Goal: Task Accomplishment & Management: Use online tool/utility

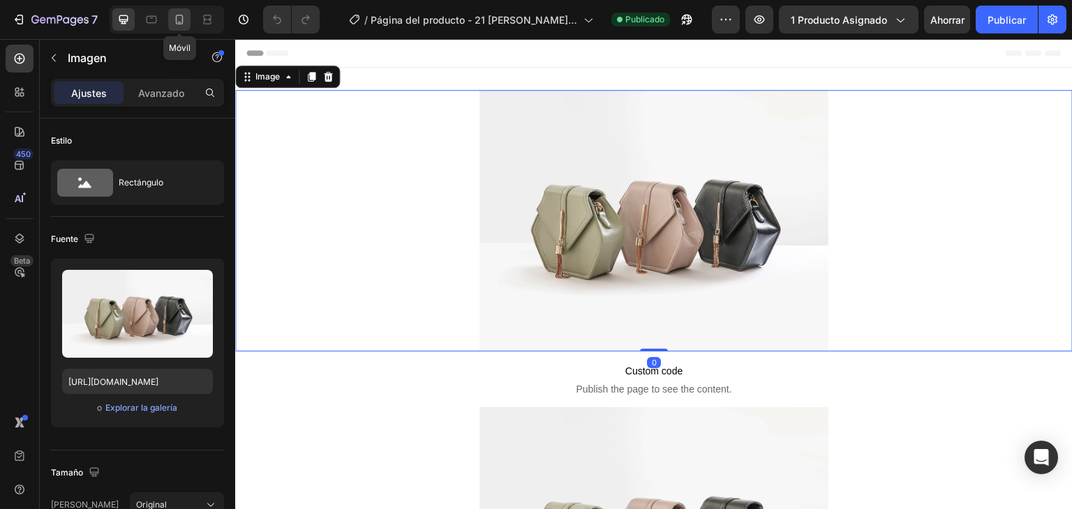
click at [175, 20] on icon at bounding box center [179, 20] width 14 height 14
type input "https://cdn.shopify.com/s/files/1/0952/9094/9764/files/gempages_574978915789964…"
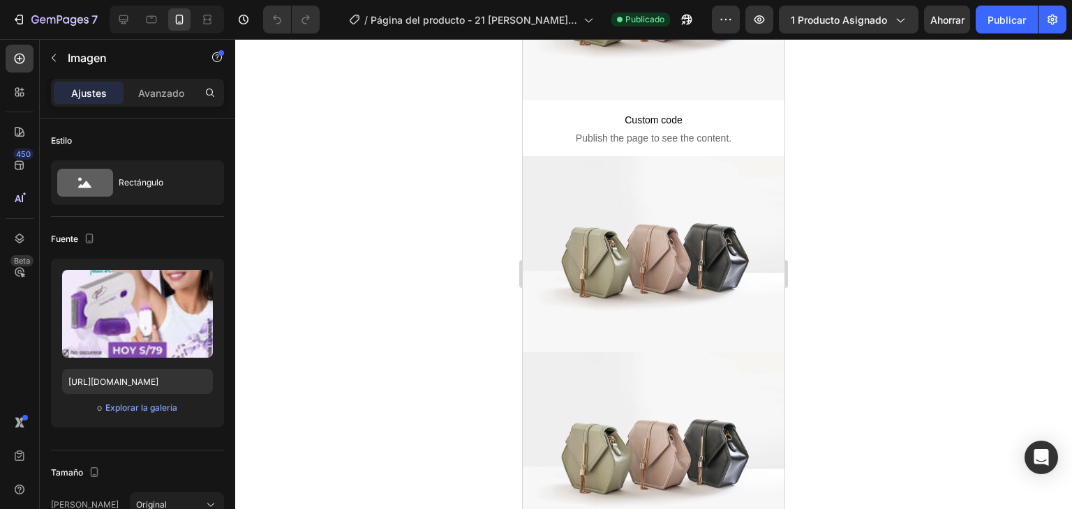
scroll to position [375, 0]
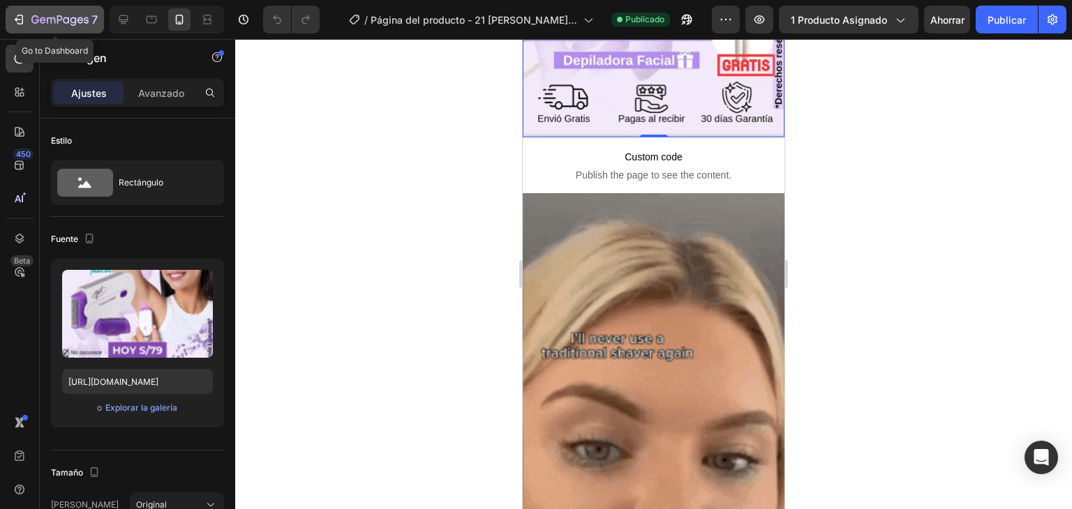
click at [32, 13] on div "7" at bounding box center [64, 19] width 66 height 17
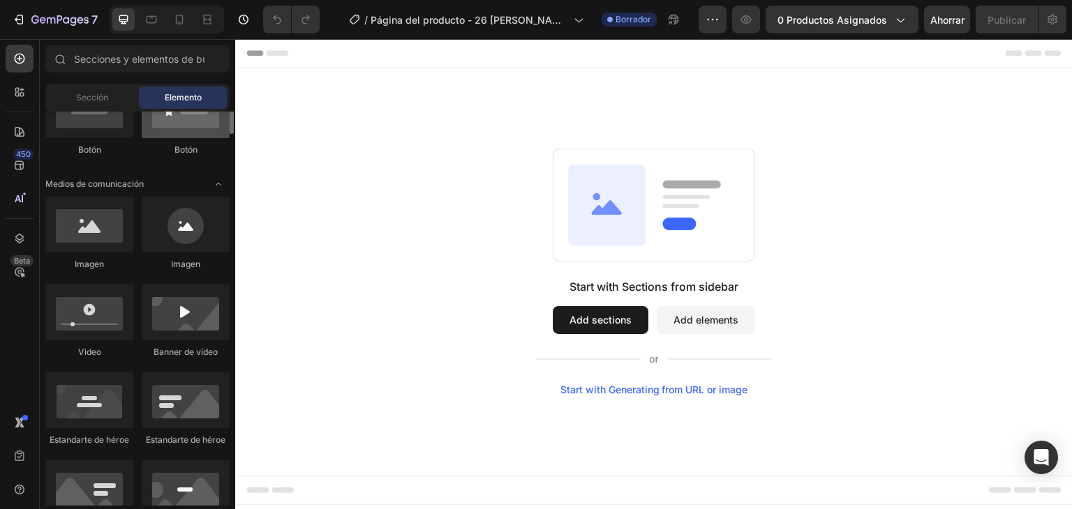
scroll to position [335, 0]
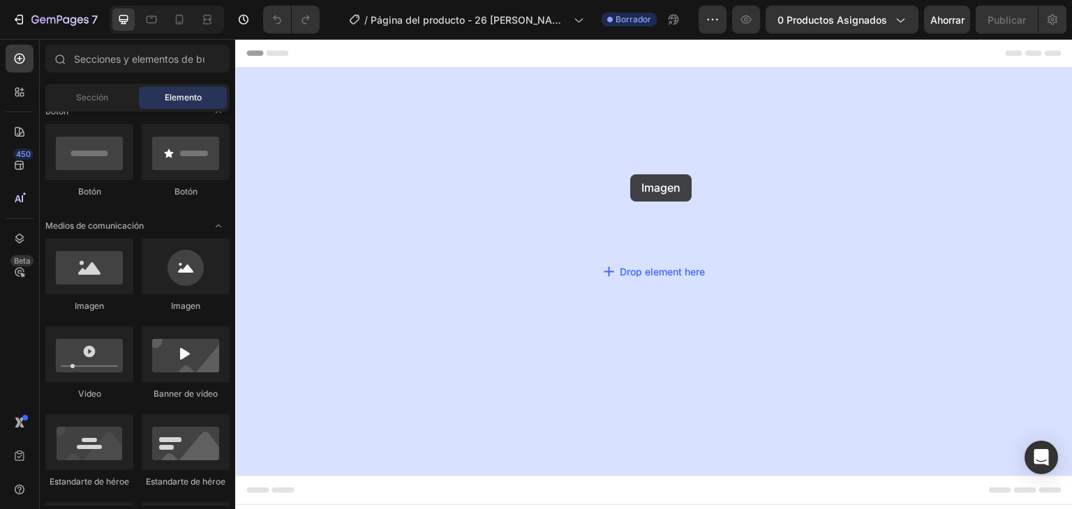
drag, startPoint x: 339, startPoint y: 323, endPoint x: 629, endPoint y: 175, distance: 325.7
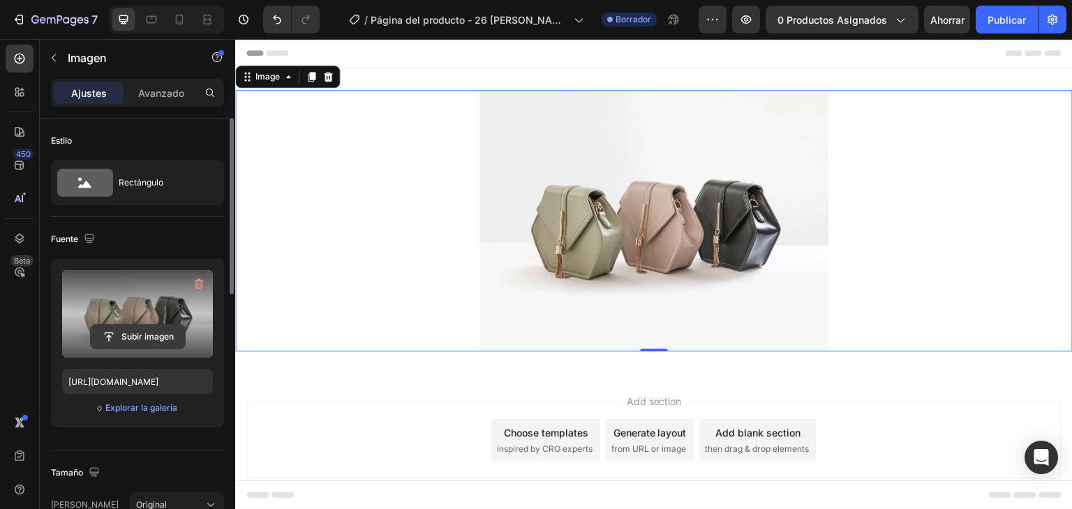
click at [161, 340] on input "file" at bounding box center [138, 337] width 94 height 24
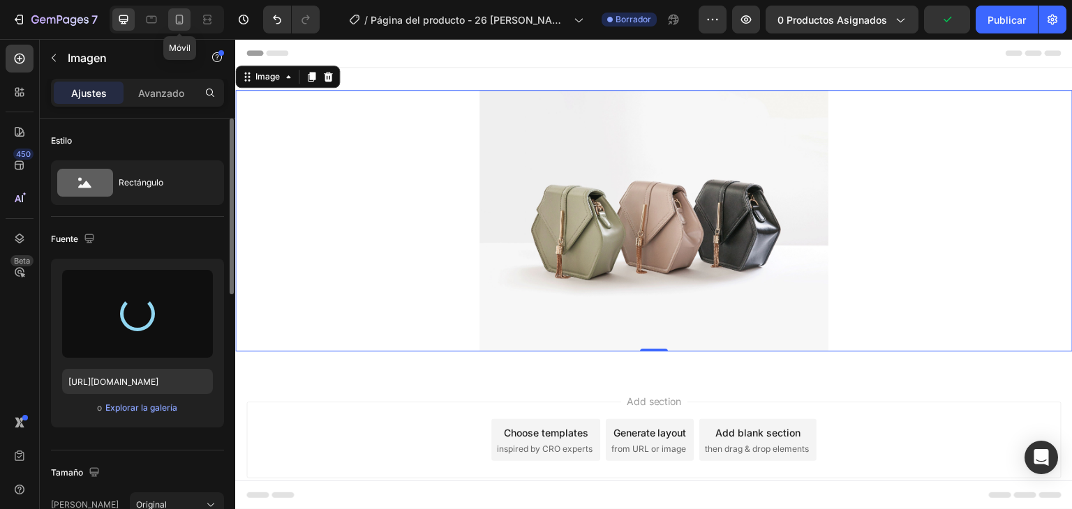
type input "[URL][DOMAIN_NAME]"
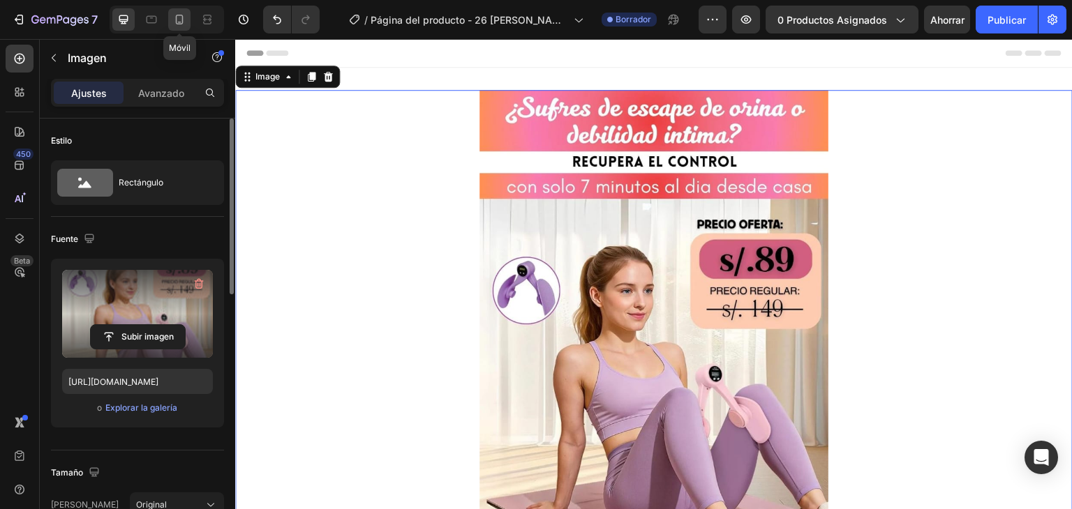
click at [179, 20] on icon at bounding box center [179, 20] width 14 height 14
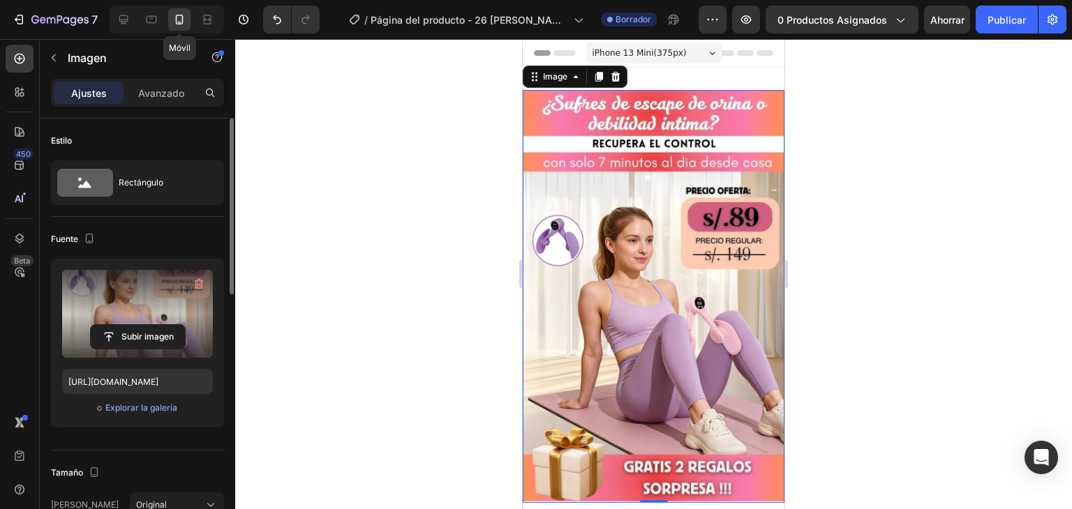
scroll to position [2, 0]
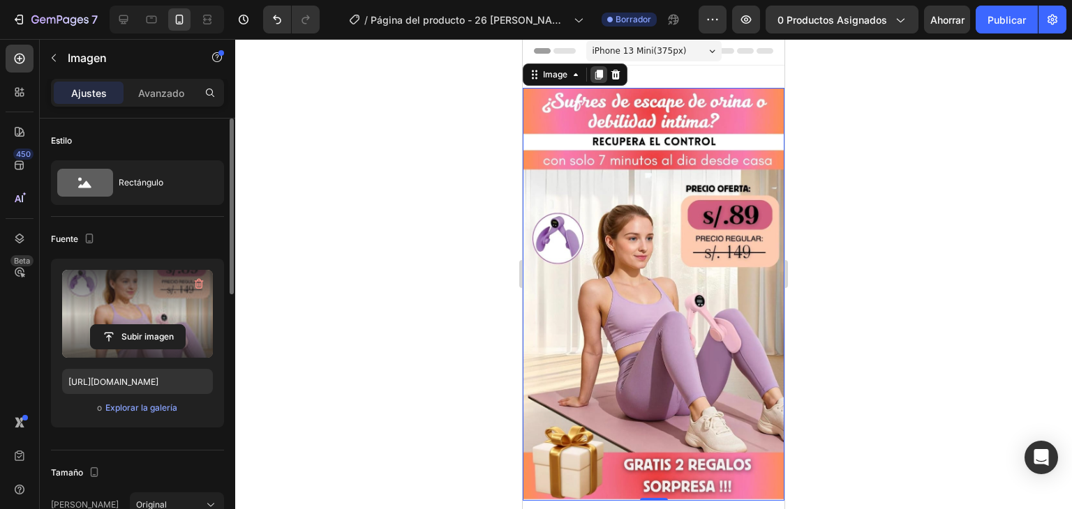
click at [601, 73] on icon at bounding box center [599, 75] width 8 height 10
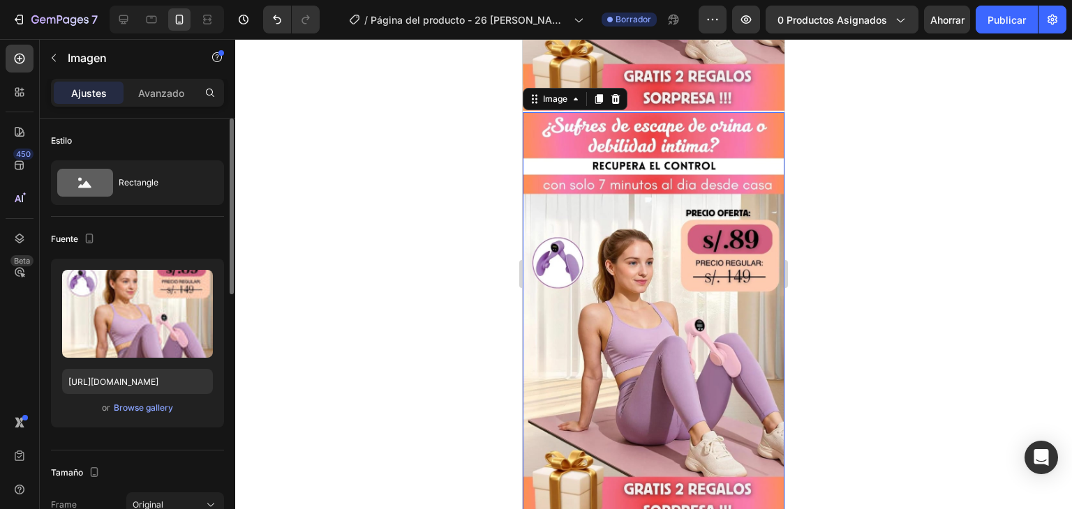
scroll to position [398, 0]
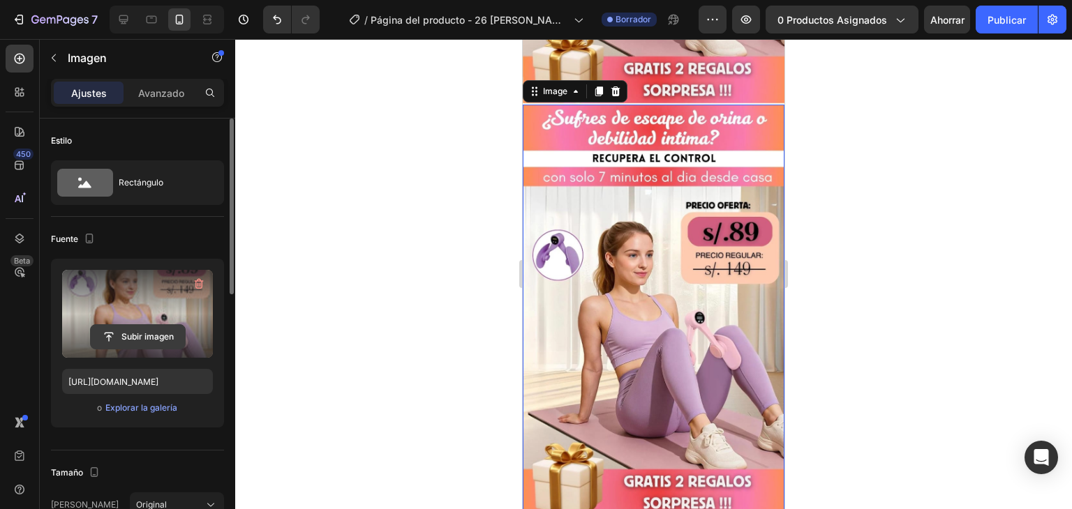
click at [142, 330] on input "file" at bounding box center [138, 337] width 94 height 24
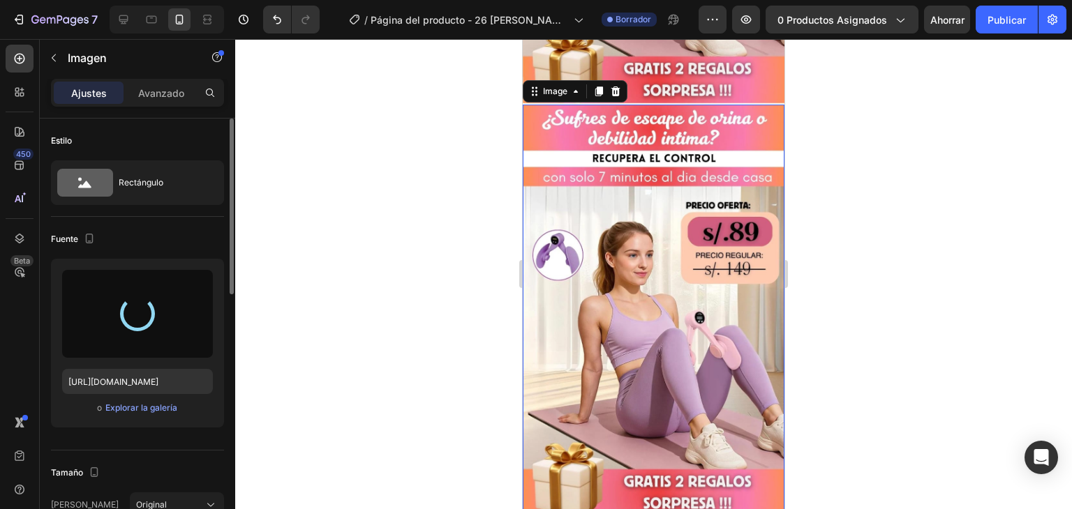
type input "[URL][DOMAIN_NAME]"
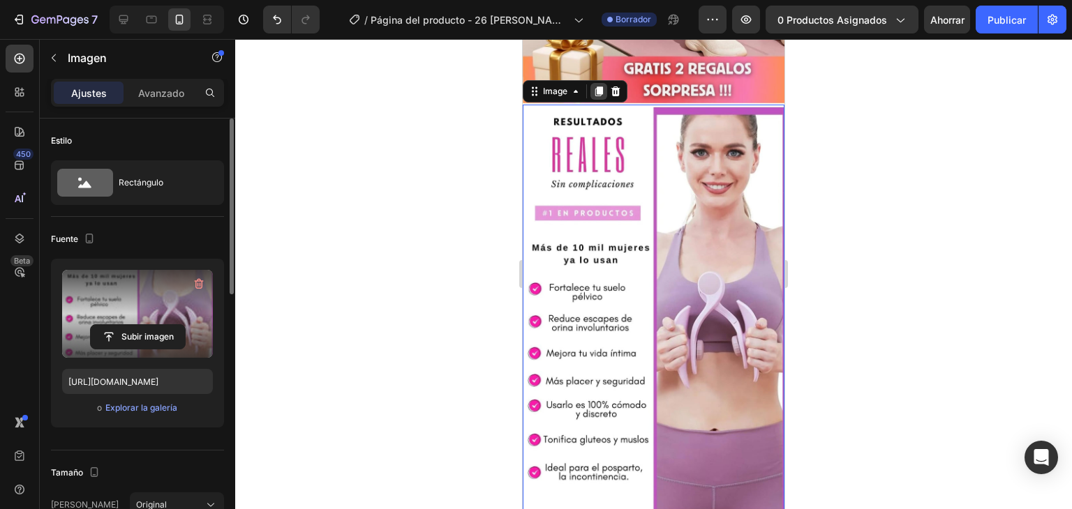
click at [599, 87] on icon at bounding box center [599, 92] width 8 height 10
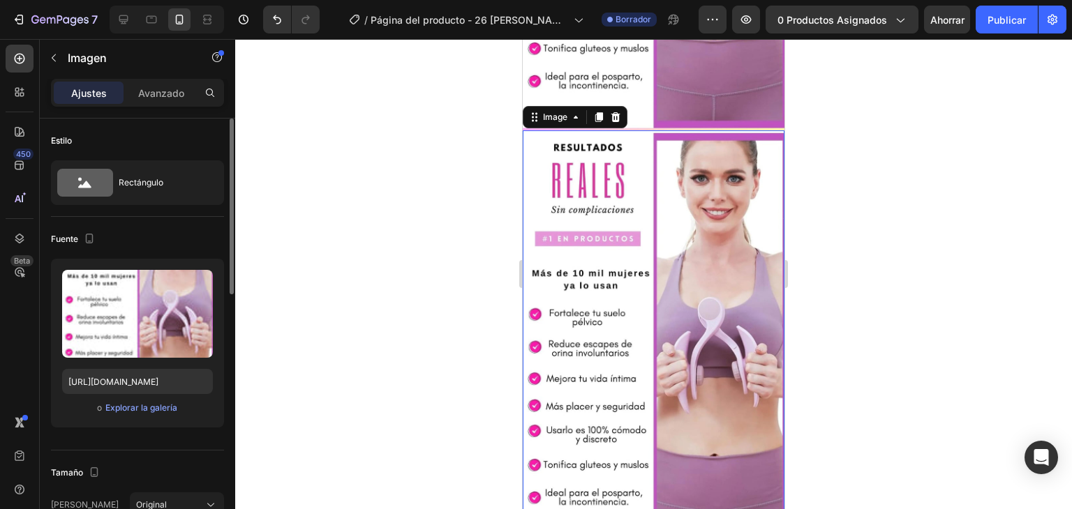
scroll to position [798, 0]
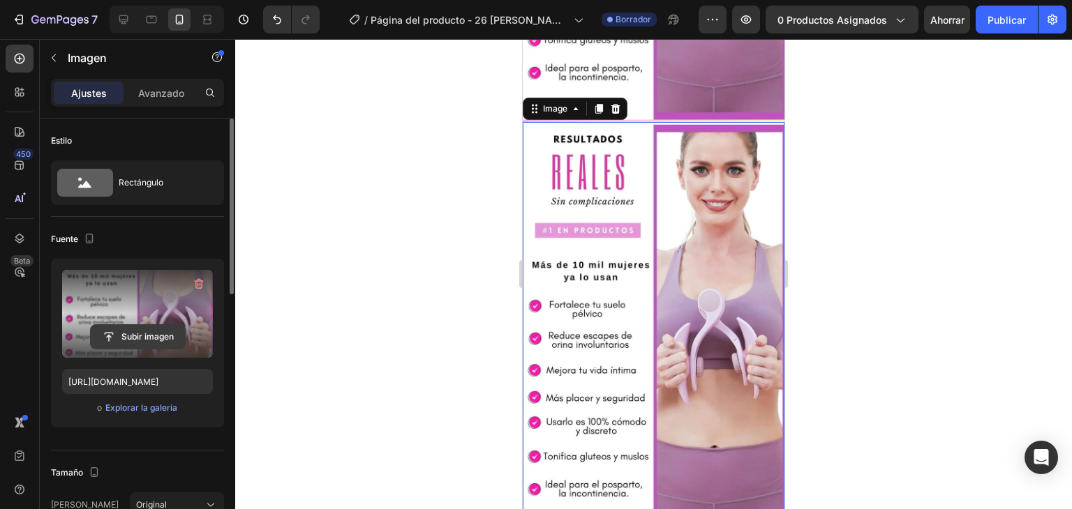
click at [135, 329] on input "file" at bounding box center [138, 337] width 94 height 24
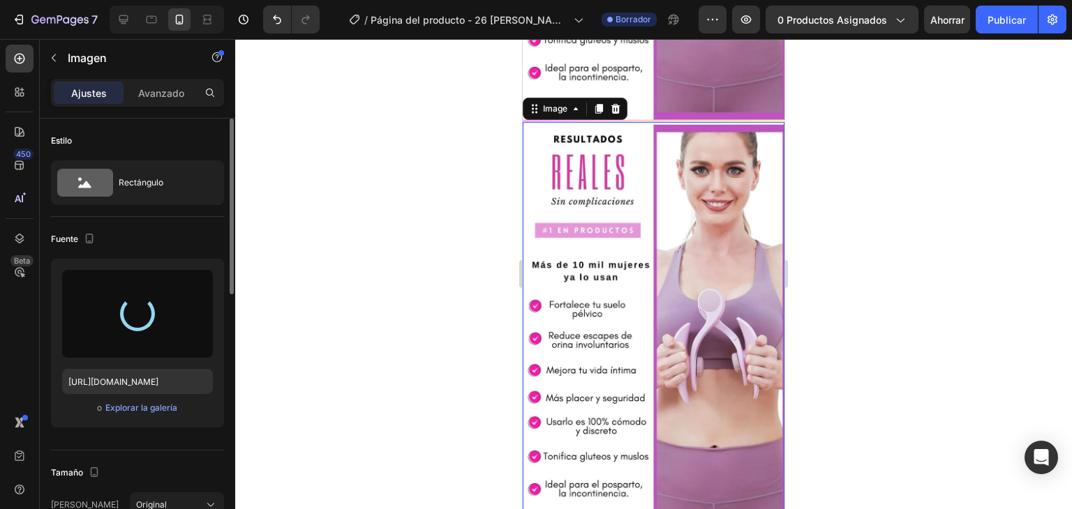
type input "[URL][DOMAIN_NAME]"
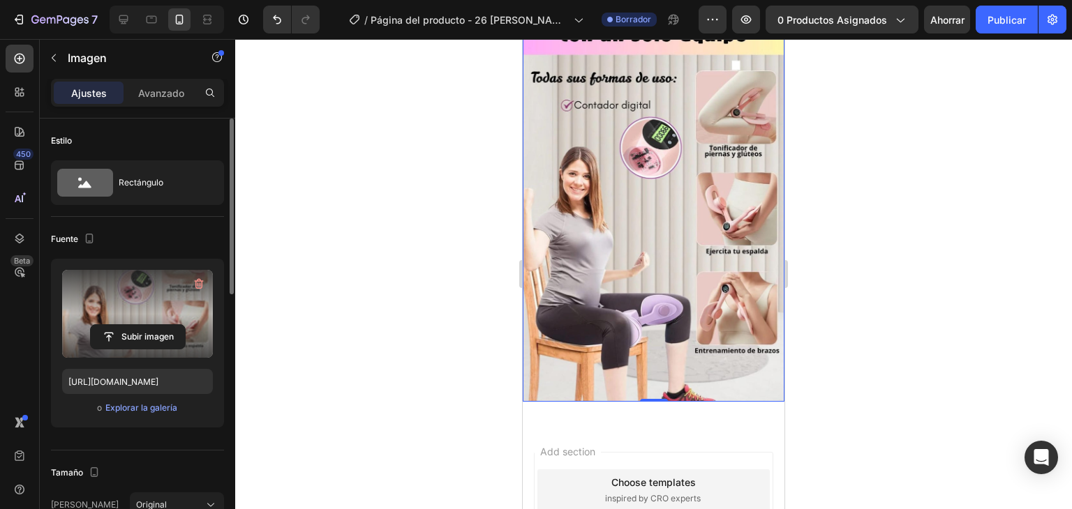
scroll to position [670, 0]
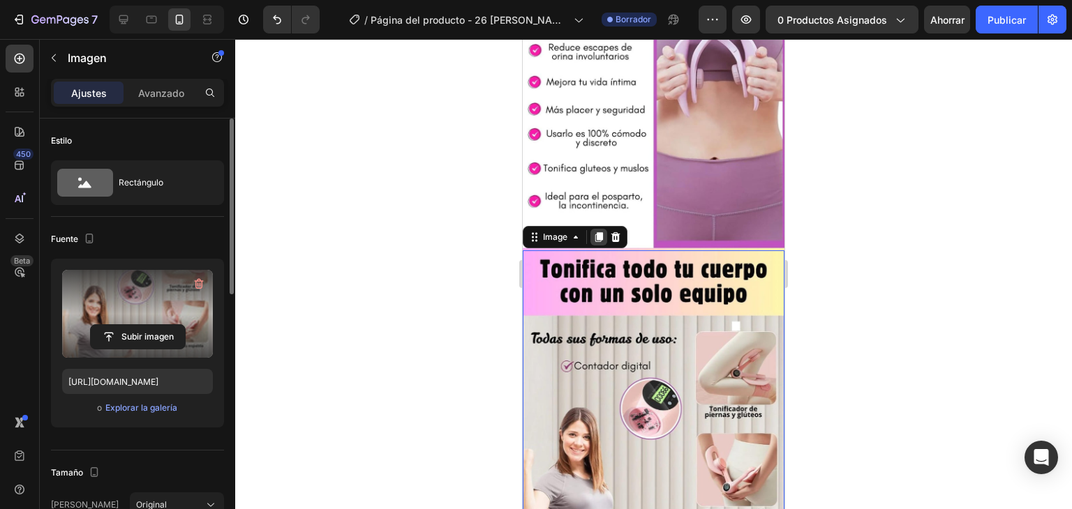
click at [600, 232] on icon at bounding box center [599, 237] width 8 height 10
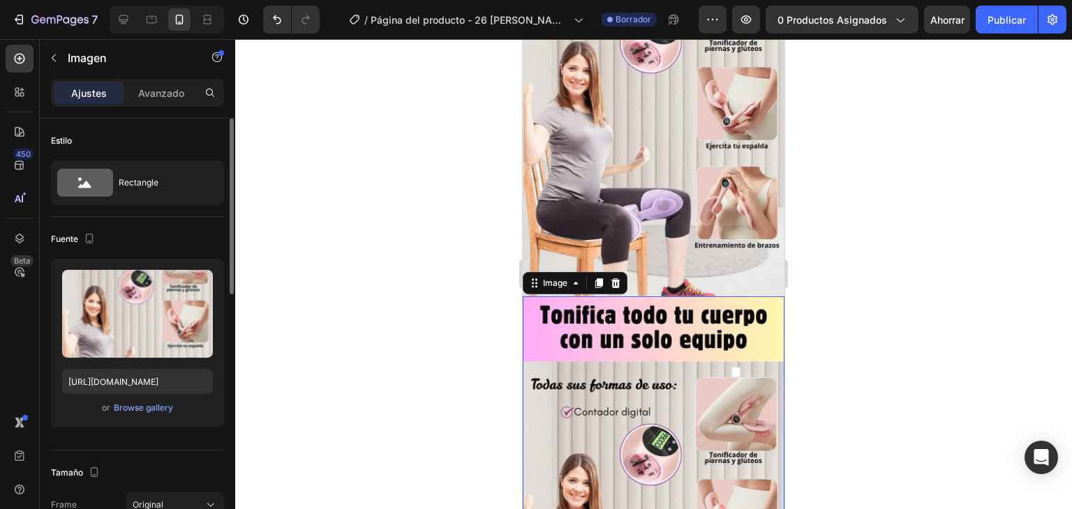
scroll to position [1194, 0]
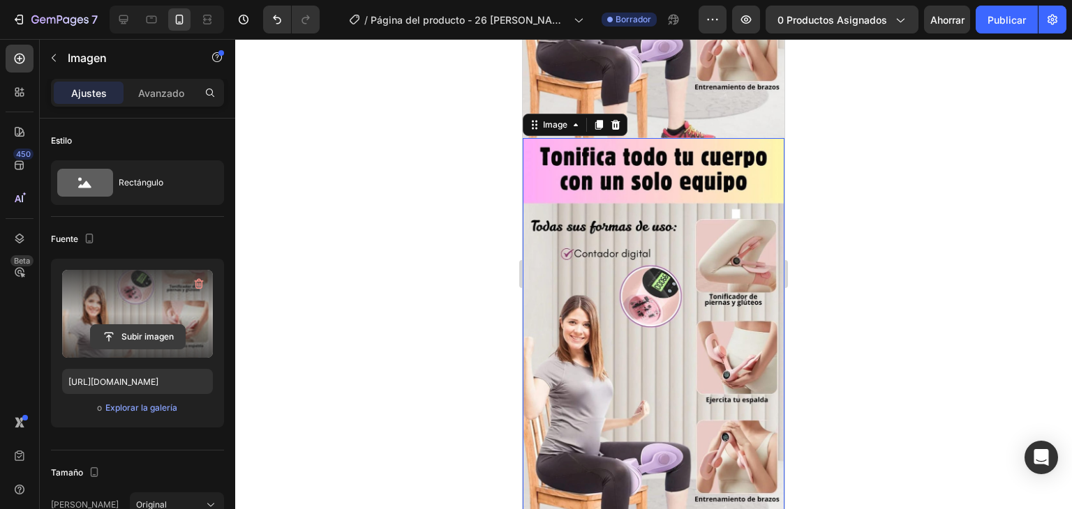
click at [149, 337] on input "file" at bounding box center [138, 337] width 94 height 24
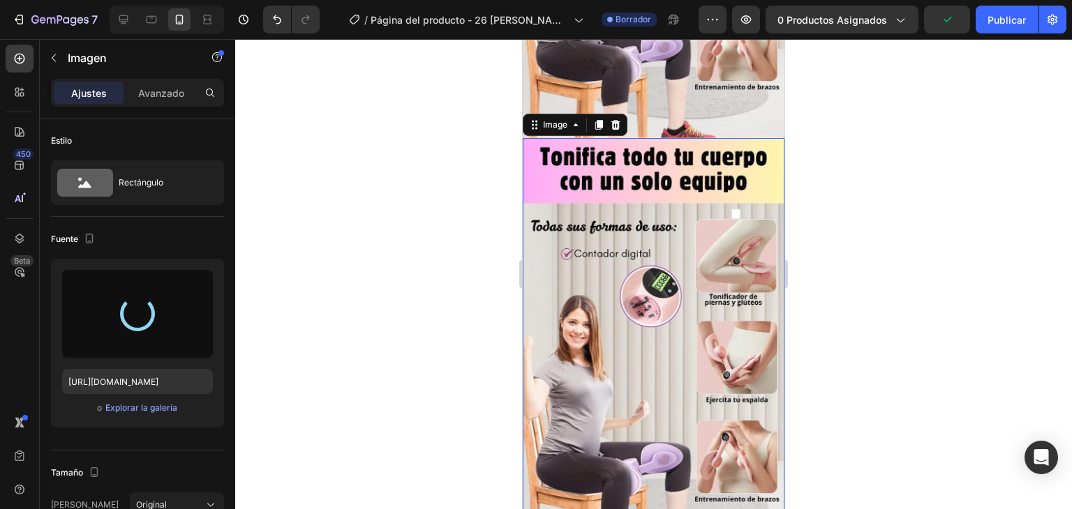
type input "[URL][DOMAIN_NAME]"
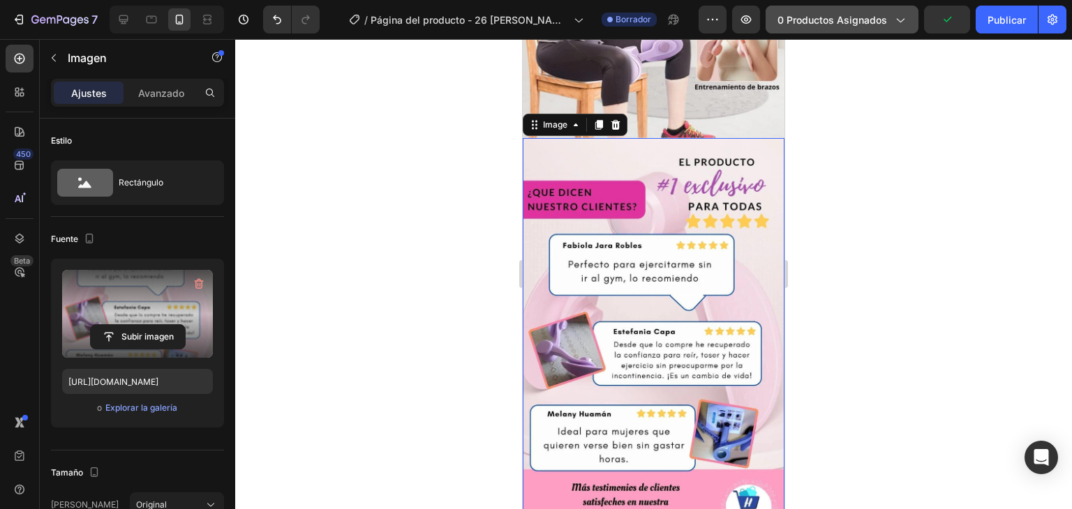
click at [864, 20] on font "0 productos asignados" at bounding box center [832, 20] width 110 height 12
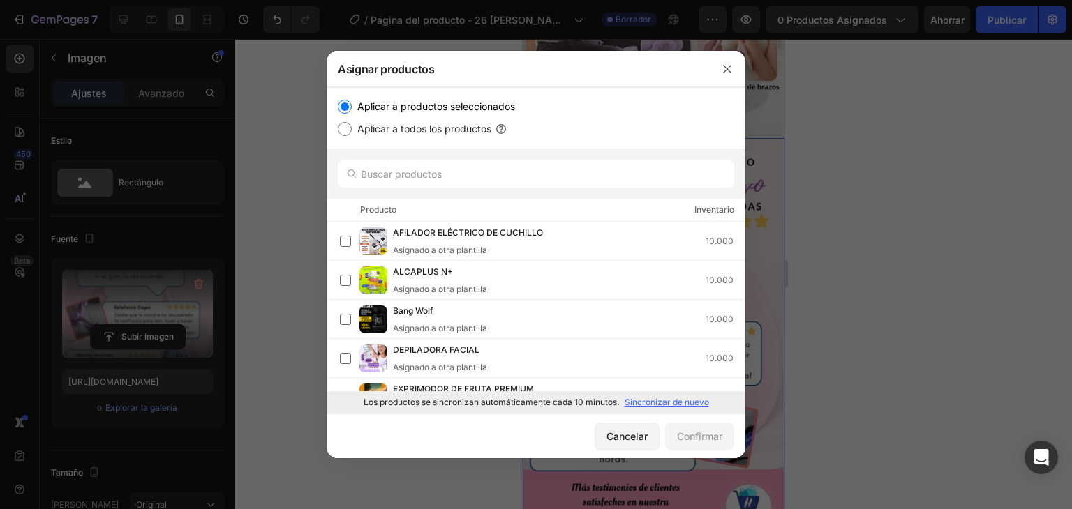
click at [641, 402] on font "Sincronizar de nuevo" at bounding box center [666, 402] width 84 height 10
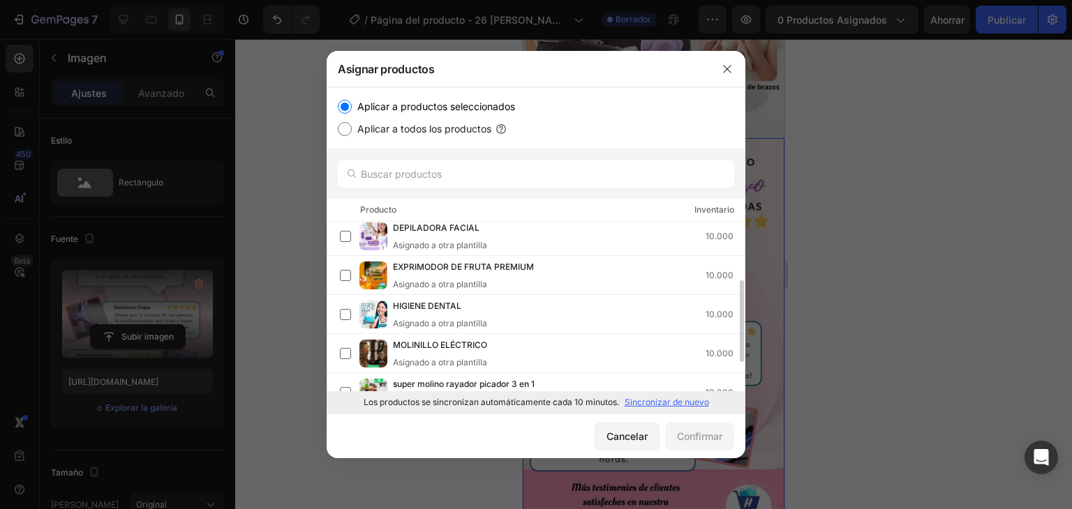
scroll to position [182, 0]
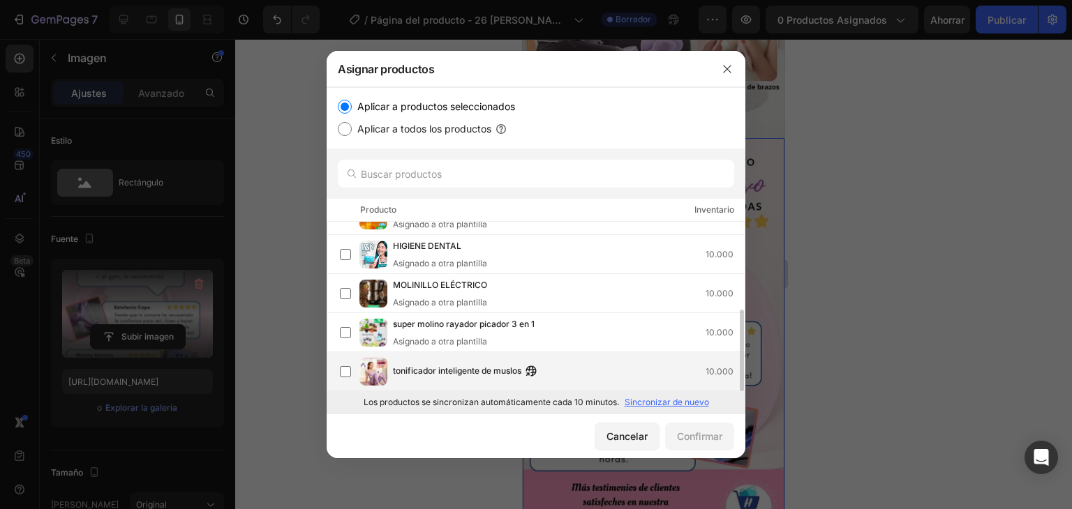
click at [446, 373] on font "tonificador inteligente de muslos" at bounding box center [457, 371] width 128 height 10
click at [689, 433] on font "Confirmar" at bounding box center [699, 436] width 45 height 12
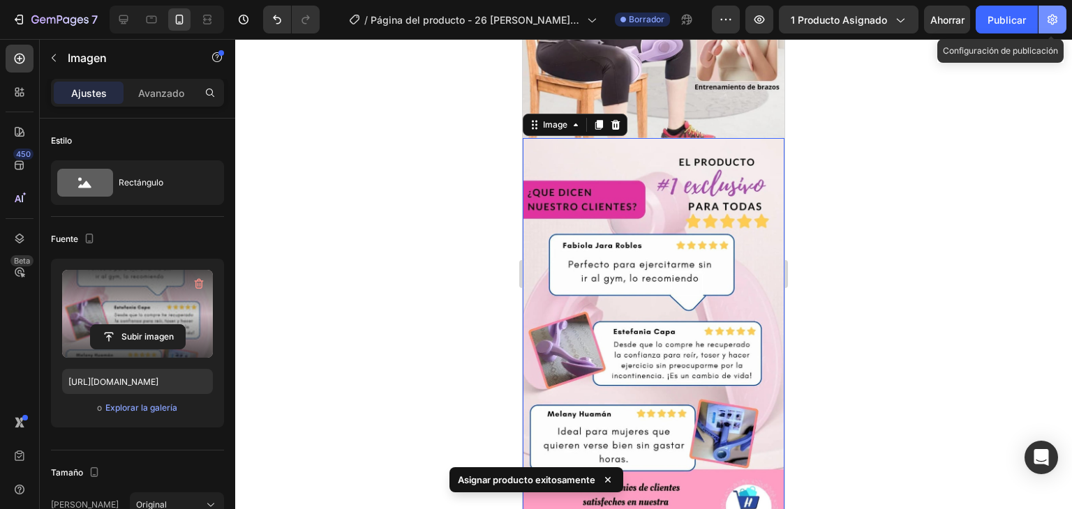
click at [1050, 15] on icon "button" at bounding box center [1052, 20] width 14 height 14
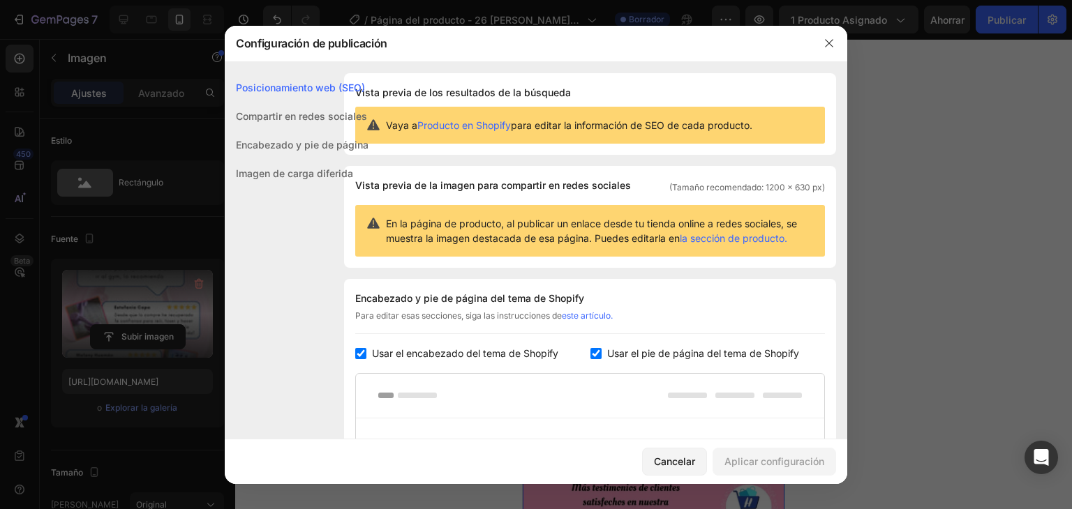
click at [361, 353] on input "checkbox" at bounding box center [360, 353] width 11 height 11
checkbox input "false"
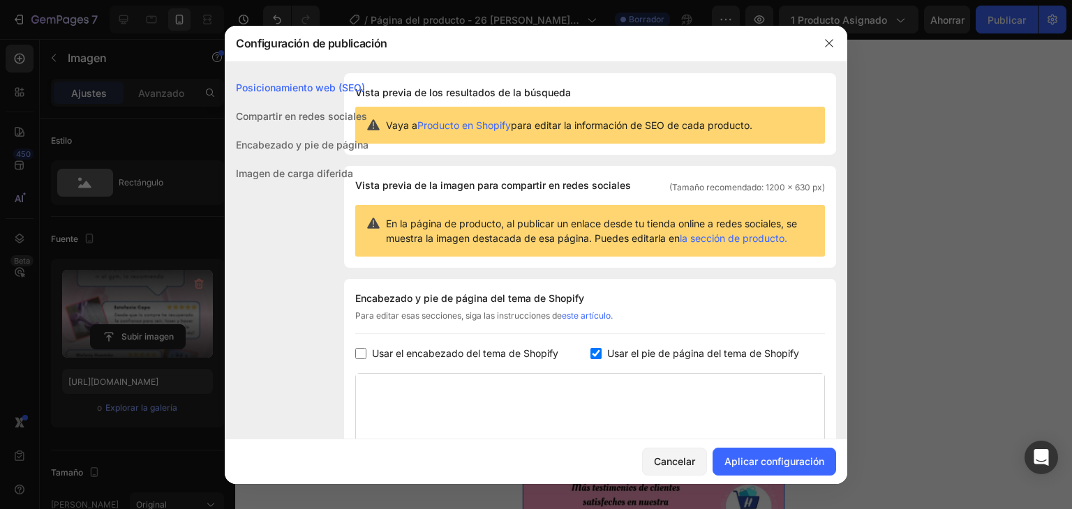
click at [590, 352] on input "checkbox" at bounding box center [595, 353] width 11 height 11
checkbox input "false"
click at [776, 463] on font "Aplicar configuración" at bounding box center [774, 462] width 100 height 12
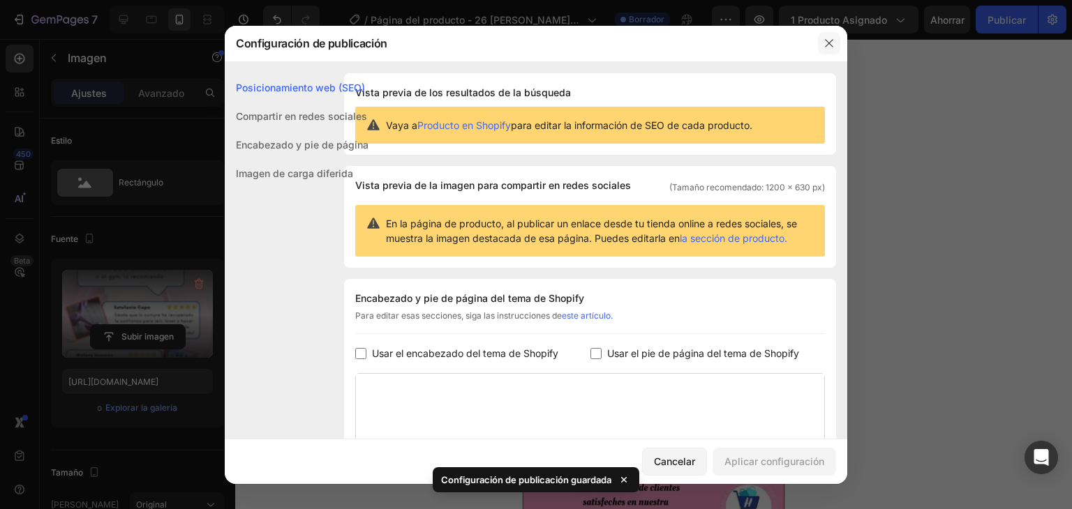
click at [827, 40] on icon "button" at bounding box center [828, 43] width 11 height 11
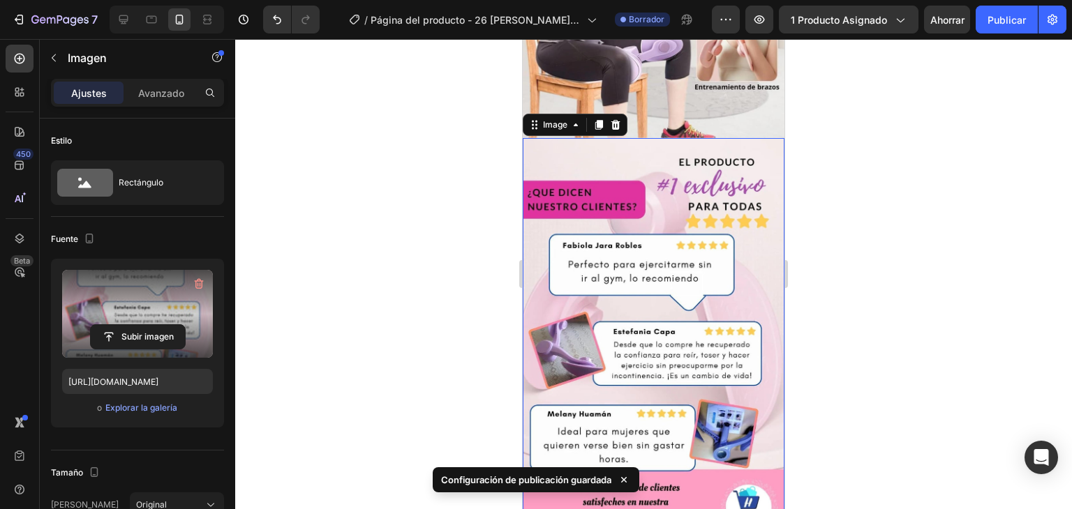
scroll to position [1382, 0]
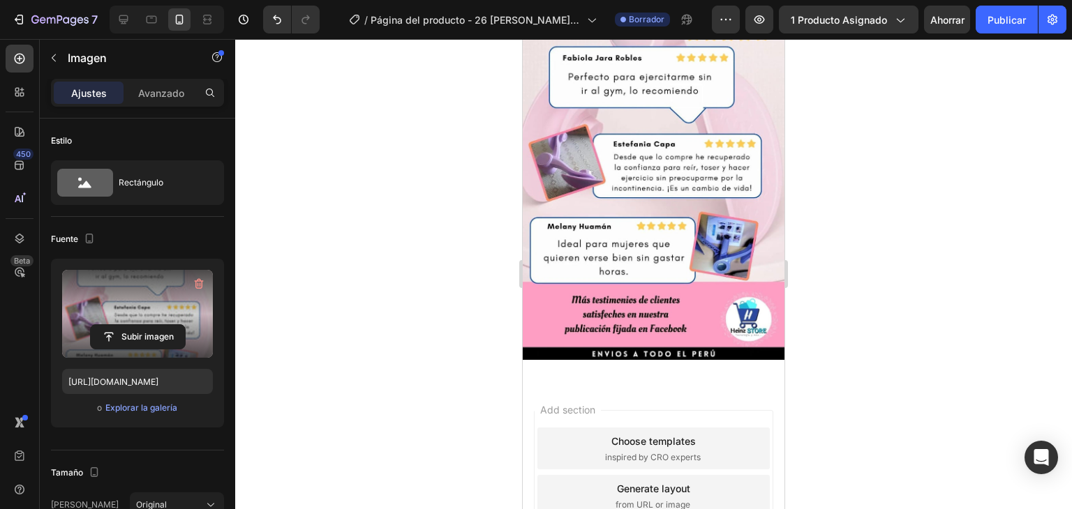
click at [596, 410] on div "Add section Choose templates inspired by CRO experts Generate layout from URL o…" at bounding box center [653, 496] width 239 height 172
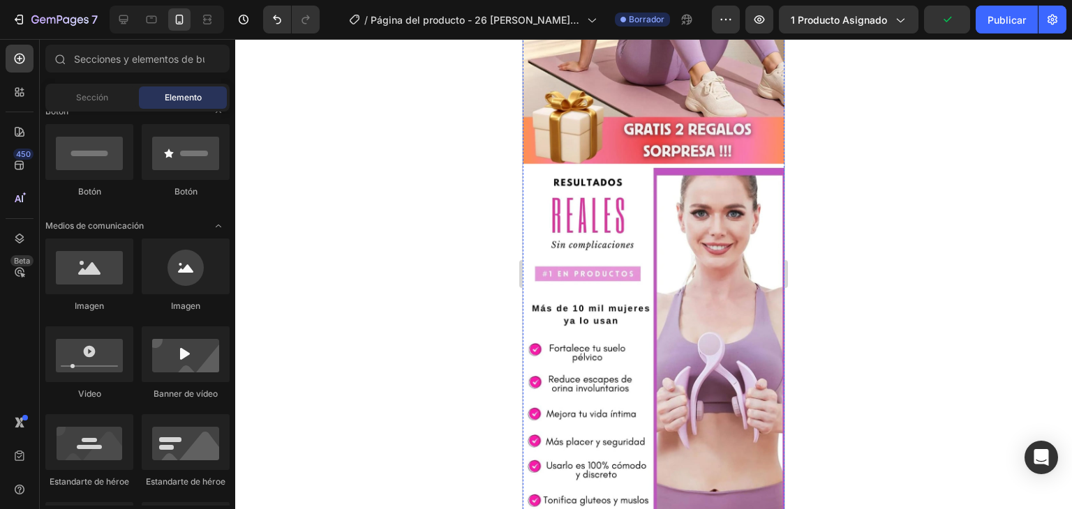
scroll to position [0, 0]
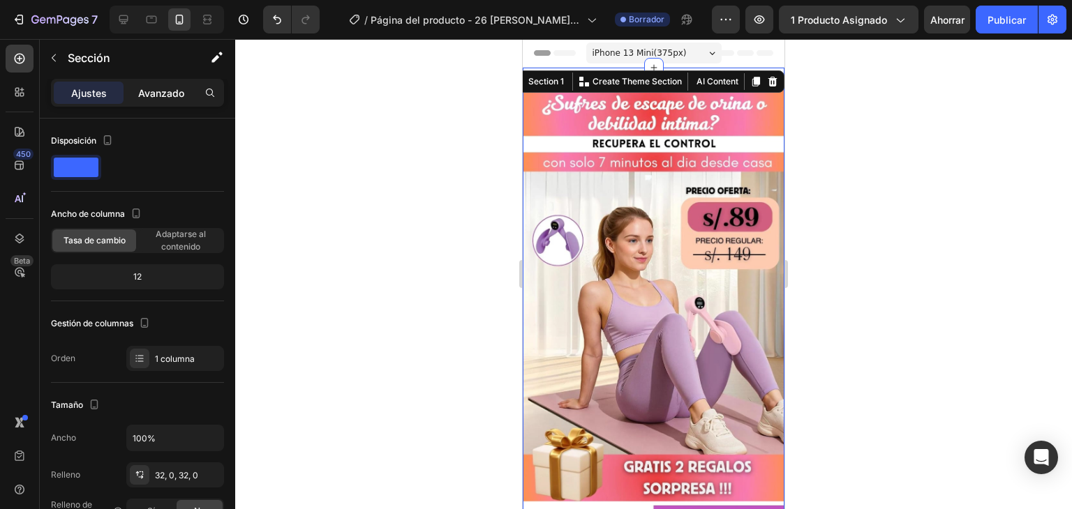
click at [165, 88] on font "Avanzado" at bounding box center [161, 93] width 46 height 12
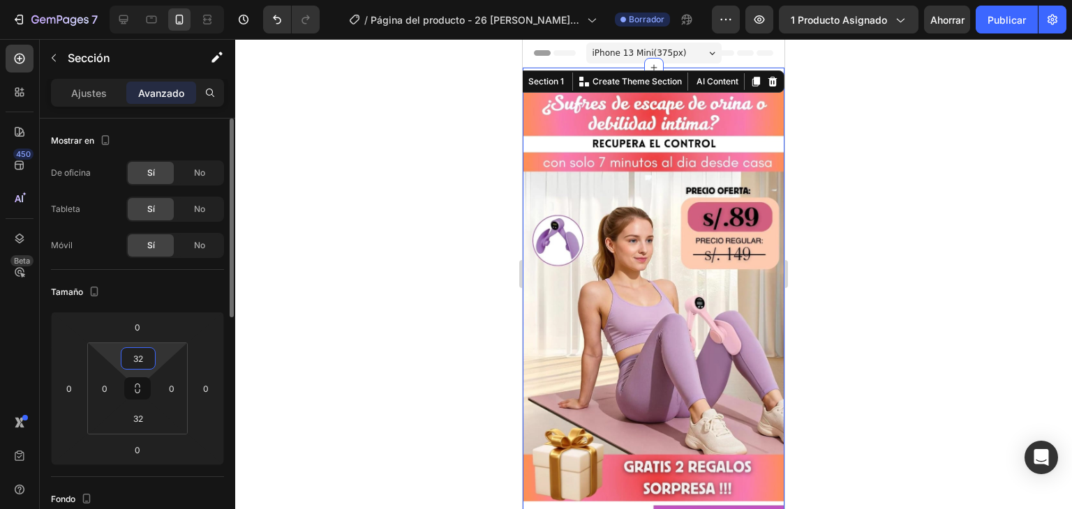
click at [133, 359] on input "32" at bounding box center [138, 358] width 28 height 21
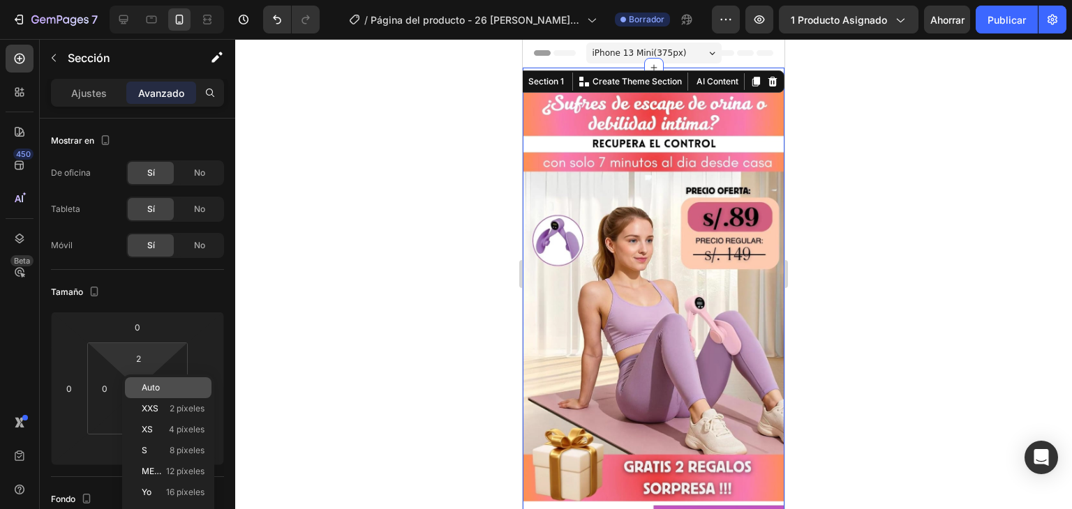
click at [139, 385] on div "Auto" at bounding box center [168, 387] width 87 height 21
type input "Auto"
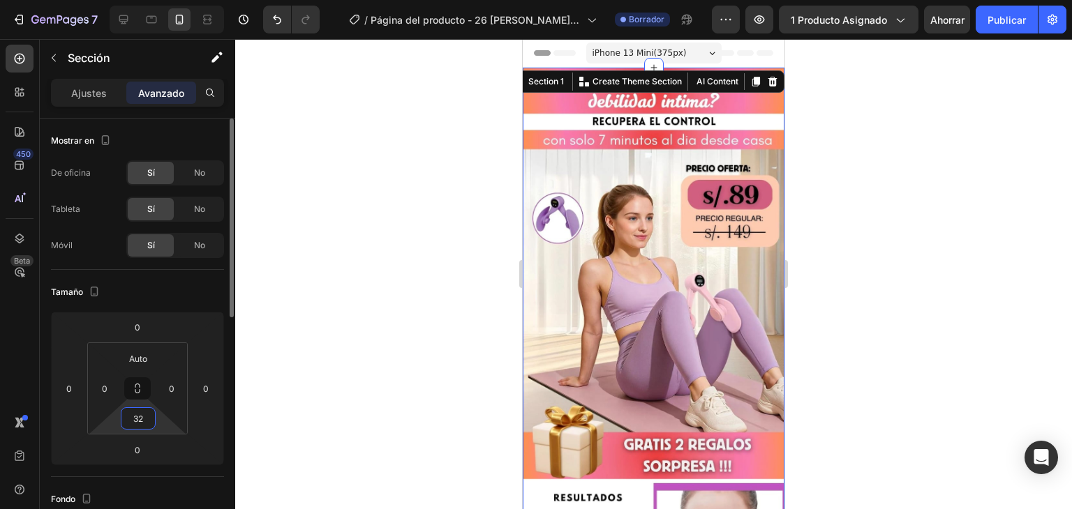
click at [142, 414] on input "32" at bounding box center [138, 418] width 28 height 21
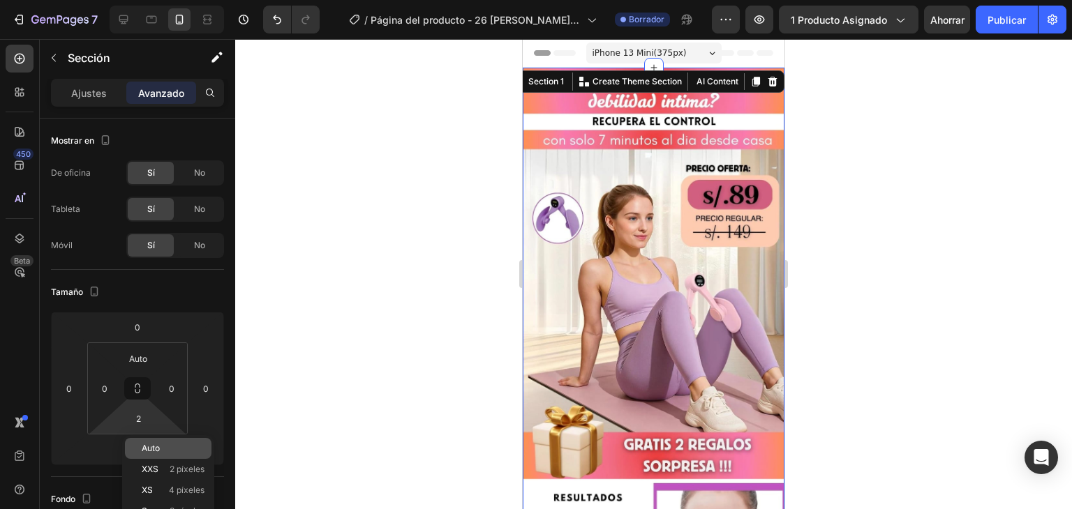
click at [154, 447] on font "Auto" at bounding box center [151, 448] width 18 height 10
type input "Auto"
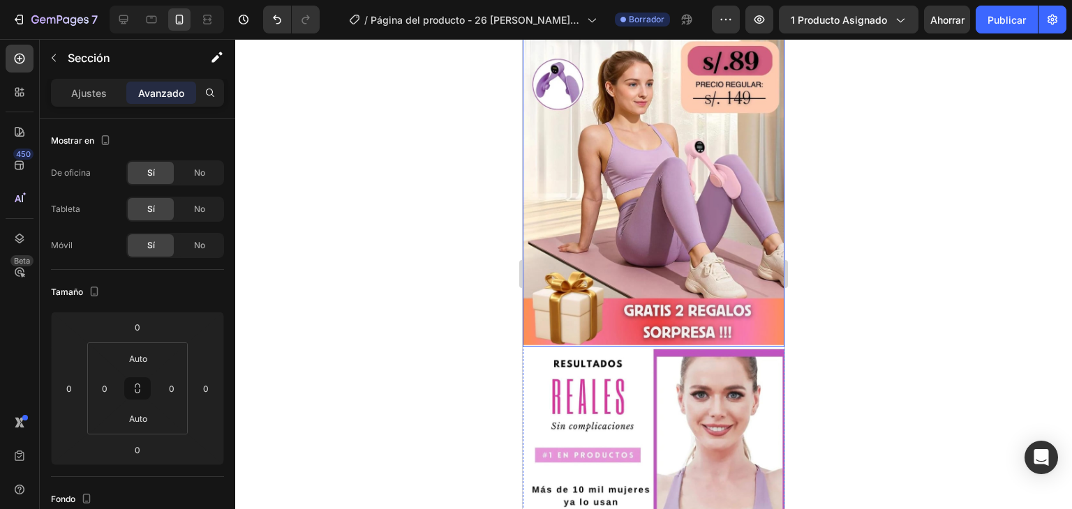
scroll to position [148, 0]
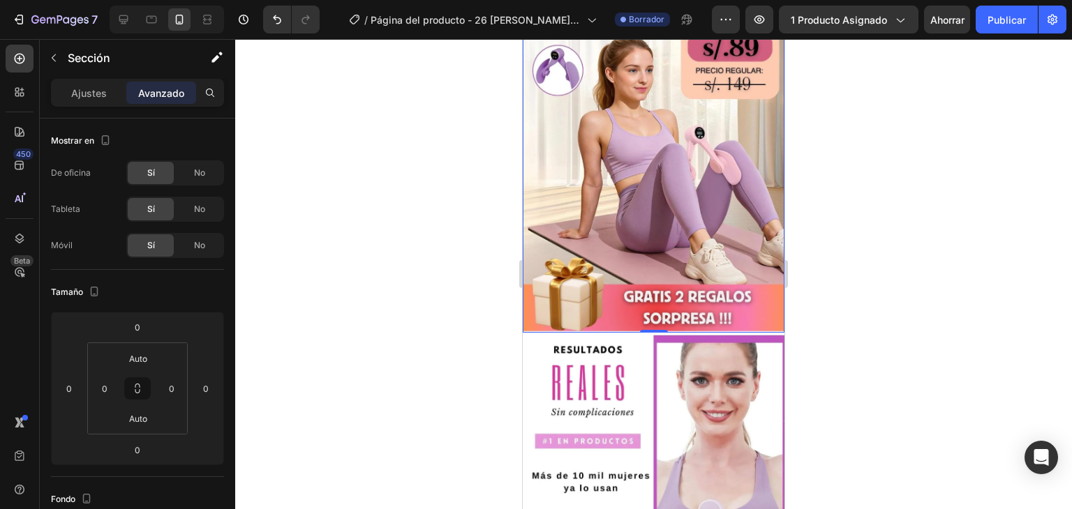
click at [617, 278] on img at bounding box center [654, 126] width 262 height 413
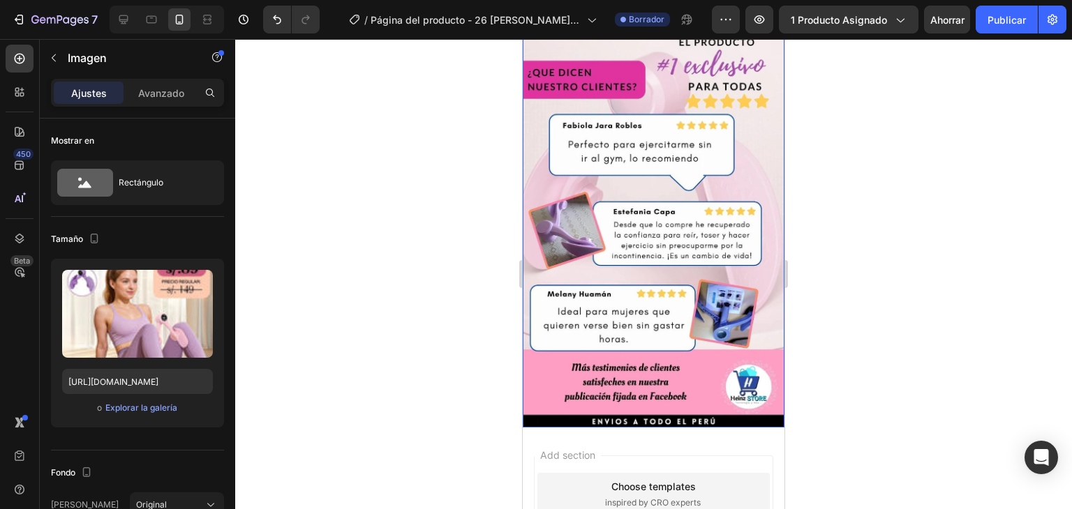
scroll to position [1337, 0]
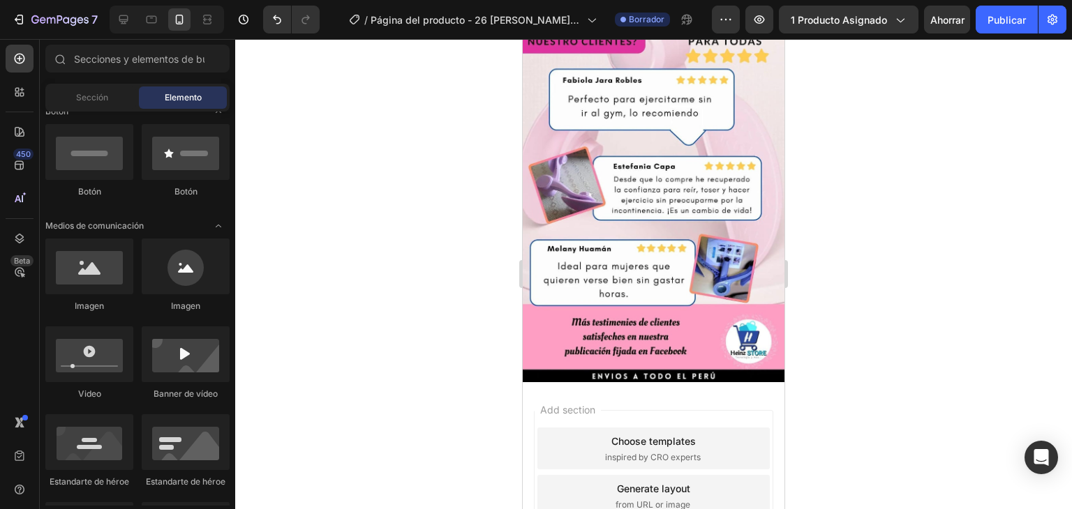
click at [614, 382] on div "Add section Choose templates inspired by CRO experts Generate layout from URL o…" at bounding box center [654, 498] width 262 height 233
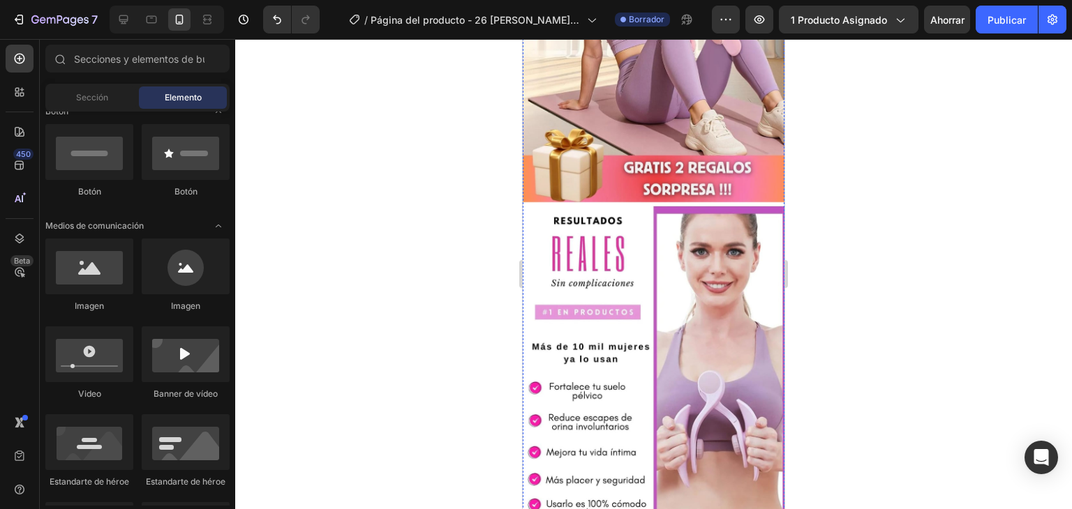
scroll to position [0, 0]
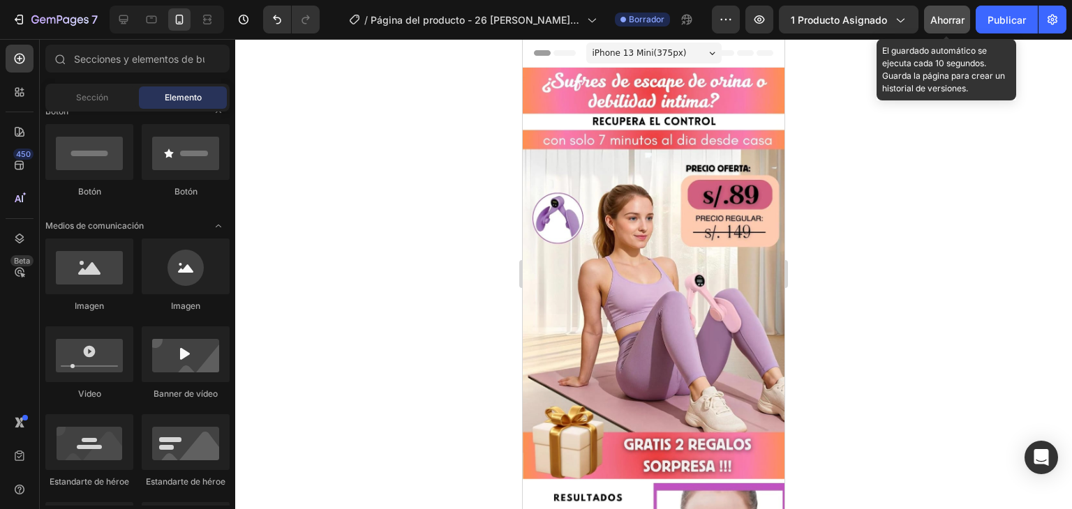
click at [945, 19] on font "Ahorrar" at bounding box center [947, 20] width 34 height 12
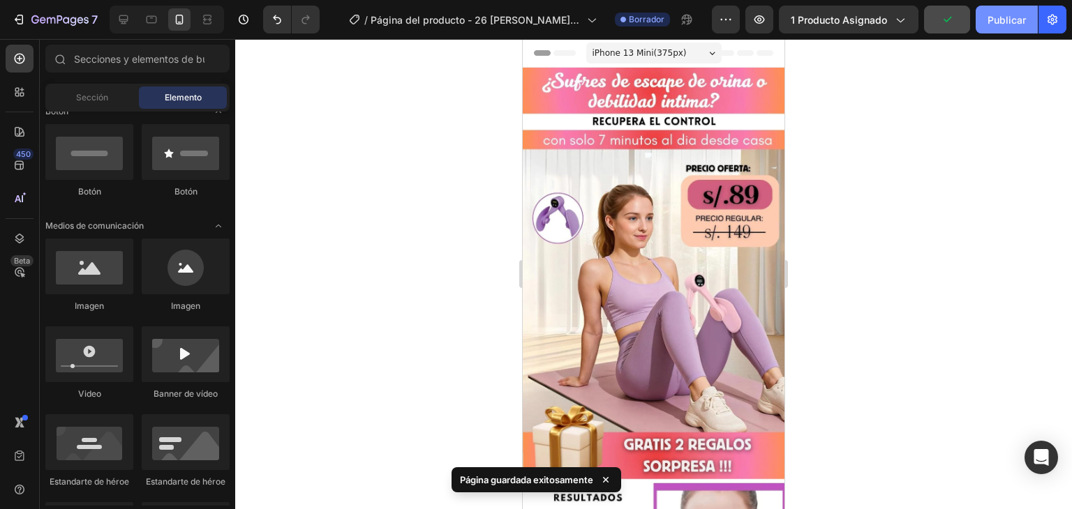
click at [1002, 17] on font "Publicar" at bounding box center [1006, 20] width 38 height 12
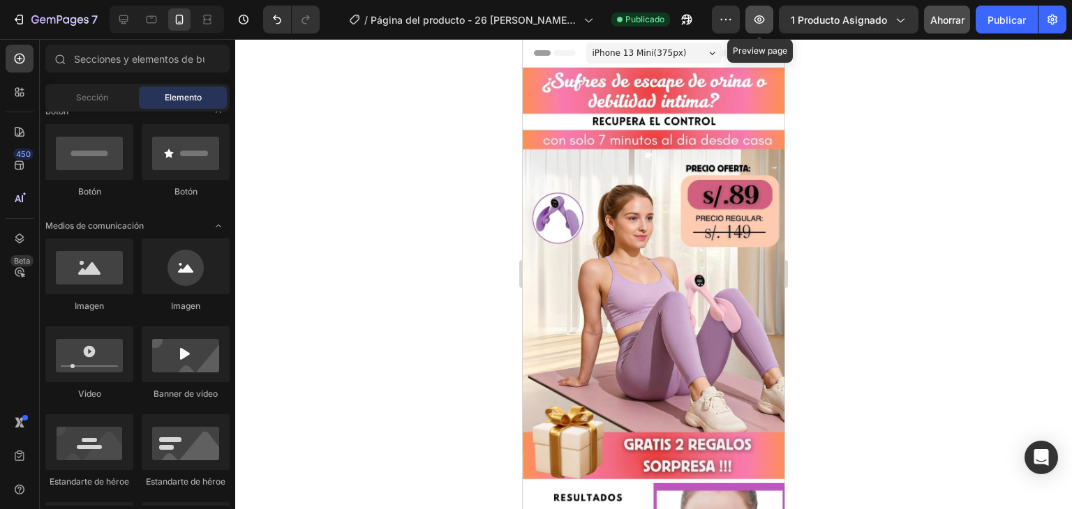
click at [753, 24] on icon "button" at bounding box center [759, 20] width 14 height 14
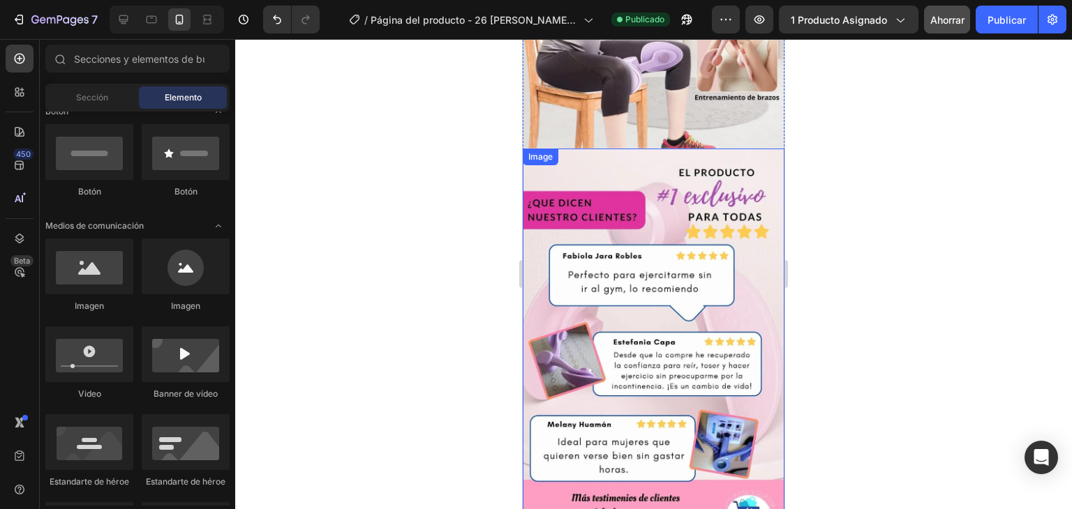
scroll to position [1106, 0]
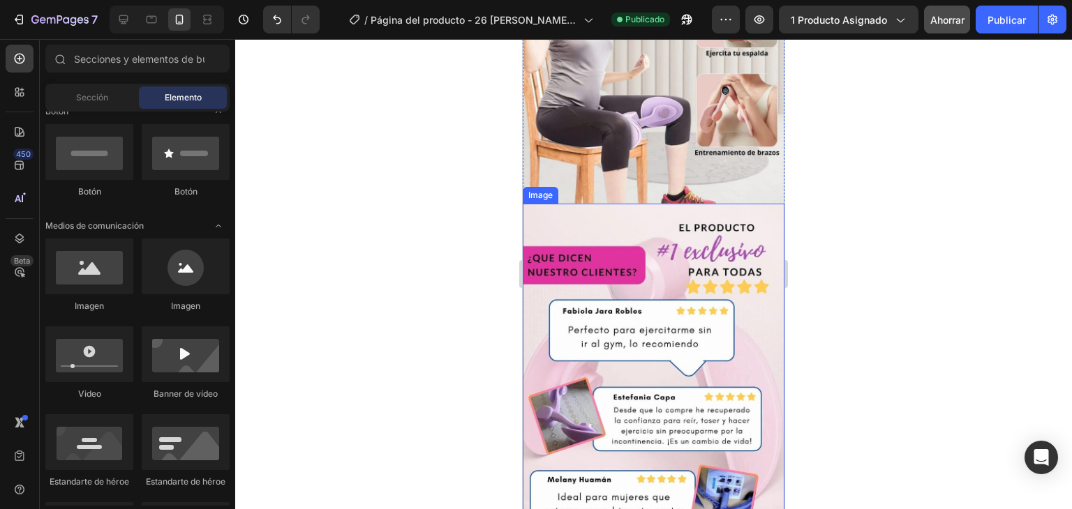
click at [612, 231] on img at bounding box center [654, 409] width 262 height 410
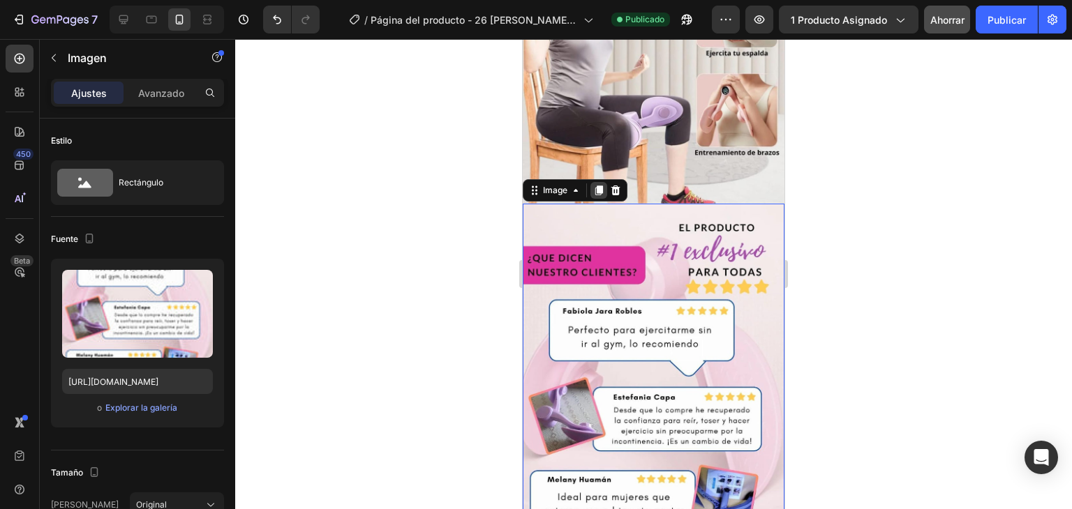
click at [593, 185] on icon at bounding box center [598, 190] width 11 height 11
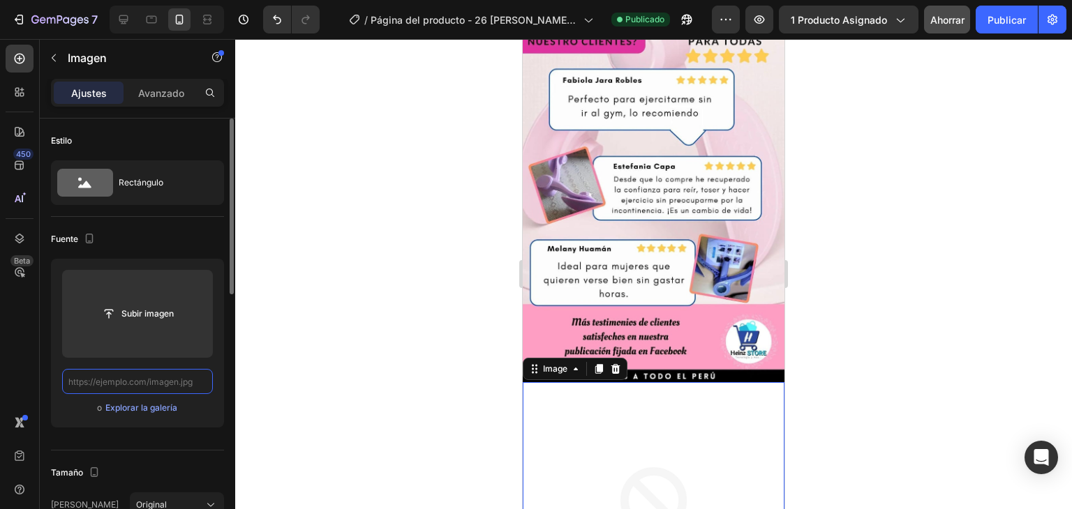
scroll to position [0, 0]
paste input "[URL][DOMAIN_NAME]"
type input "[URL][DOMAIN_NAME]"
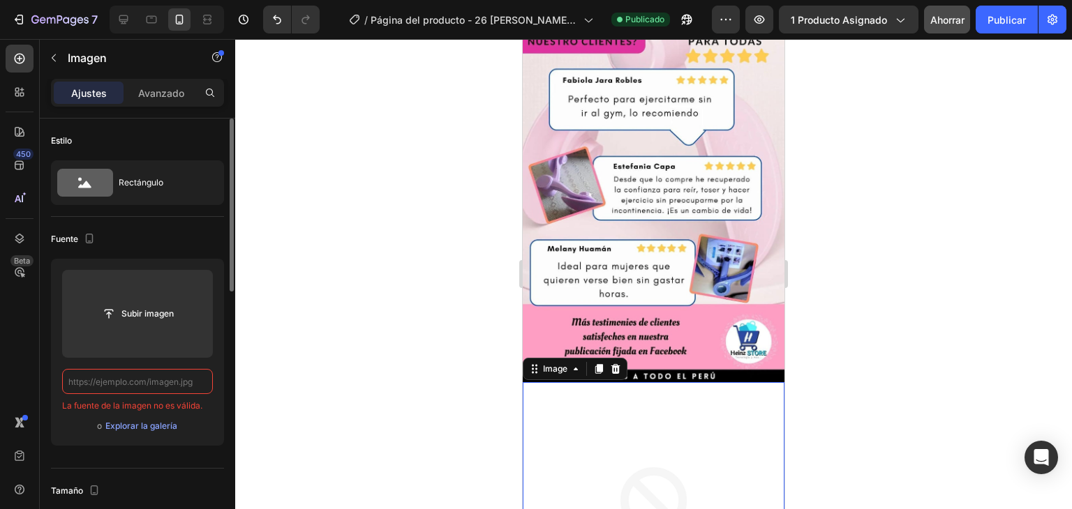
paste input "[URL][DOMAIN_NAME]"
type input "[URL][DOMAIN_NAME]"
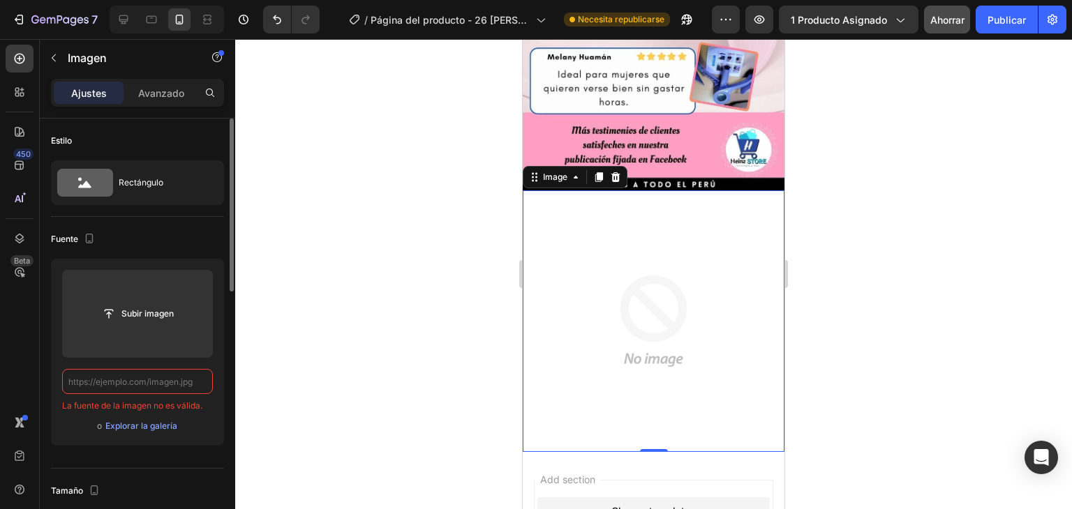
paste input "[URL][DOMAIN_NAME]"
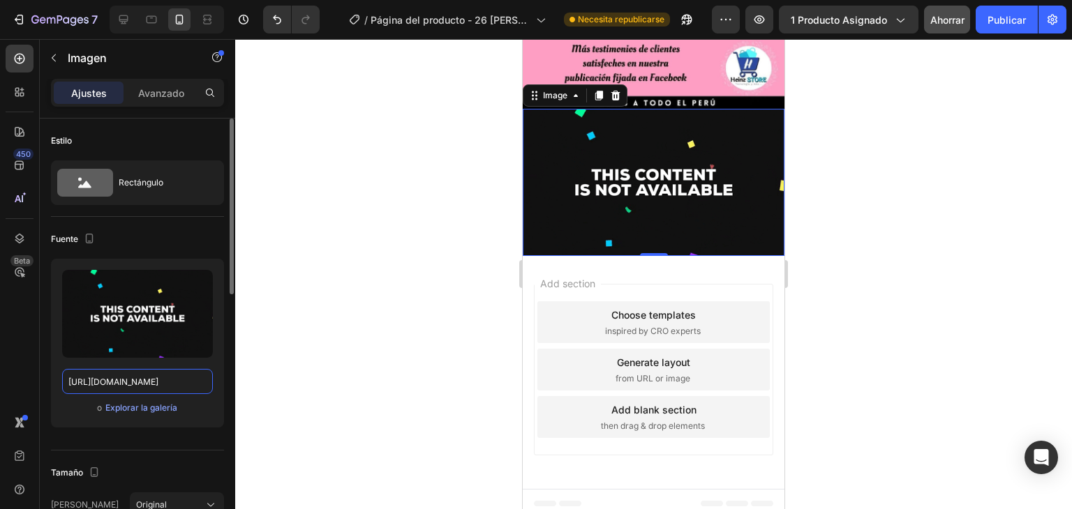
scroll to position [1612, 0]
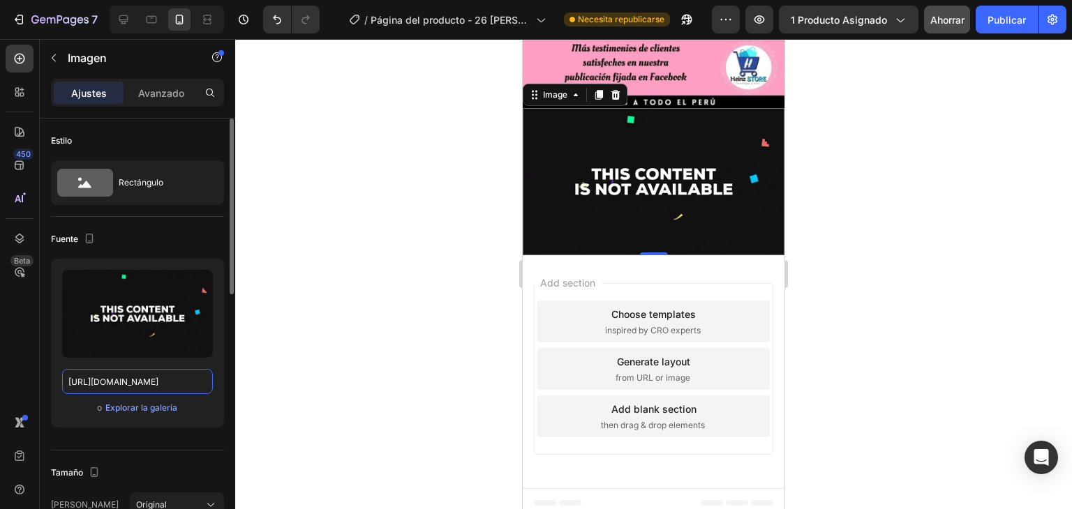
type input "[URL][DOMAIN_NAME]"
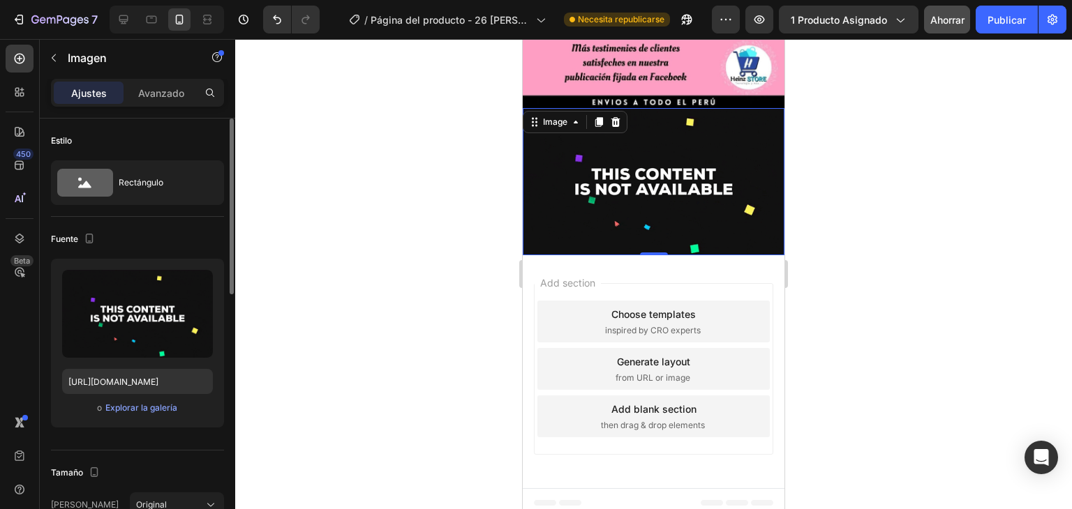
scroll to position [1438, 0]
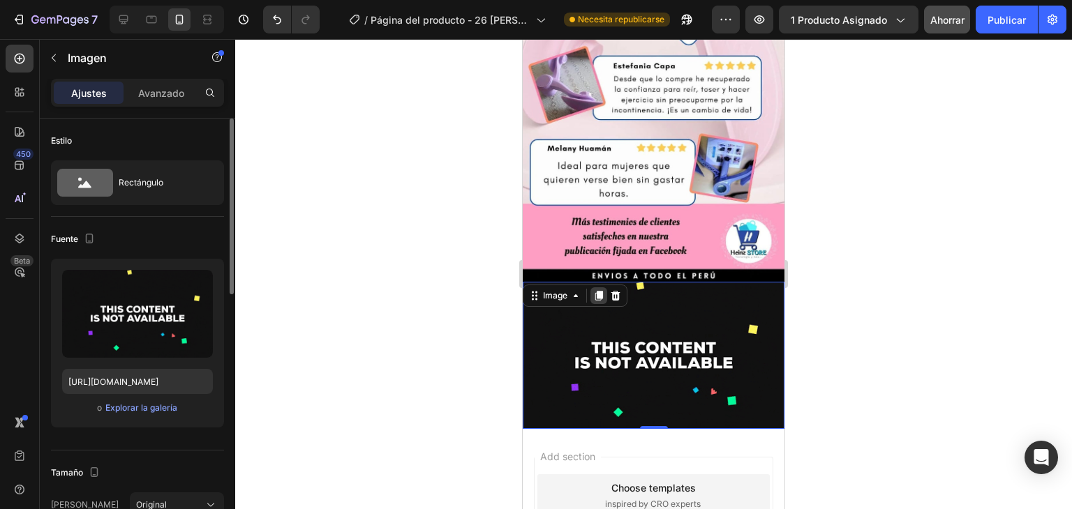
click at [599, 291] on icon at bounding box center [599, 296] width 8 height 10
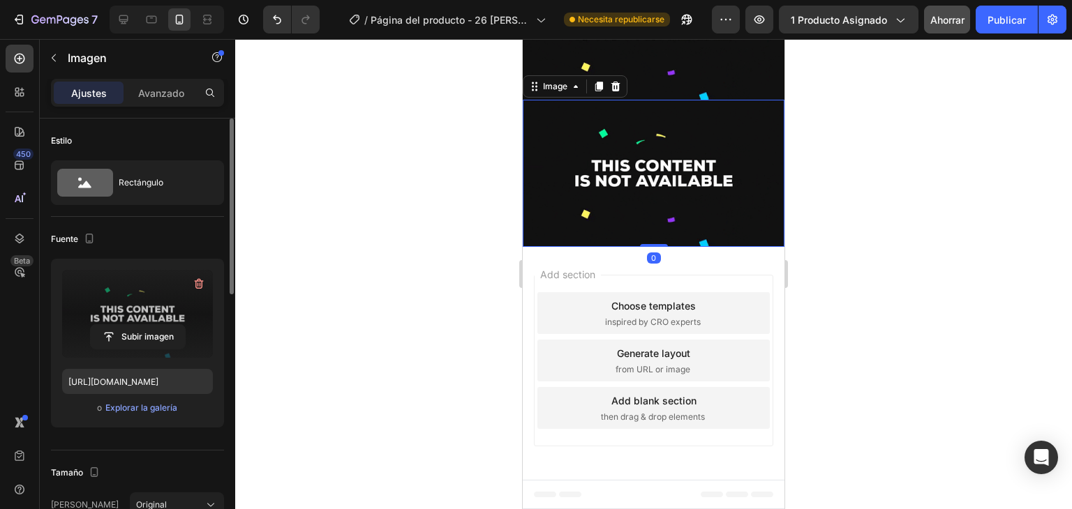
scroll to position [2012, 0]
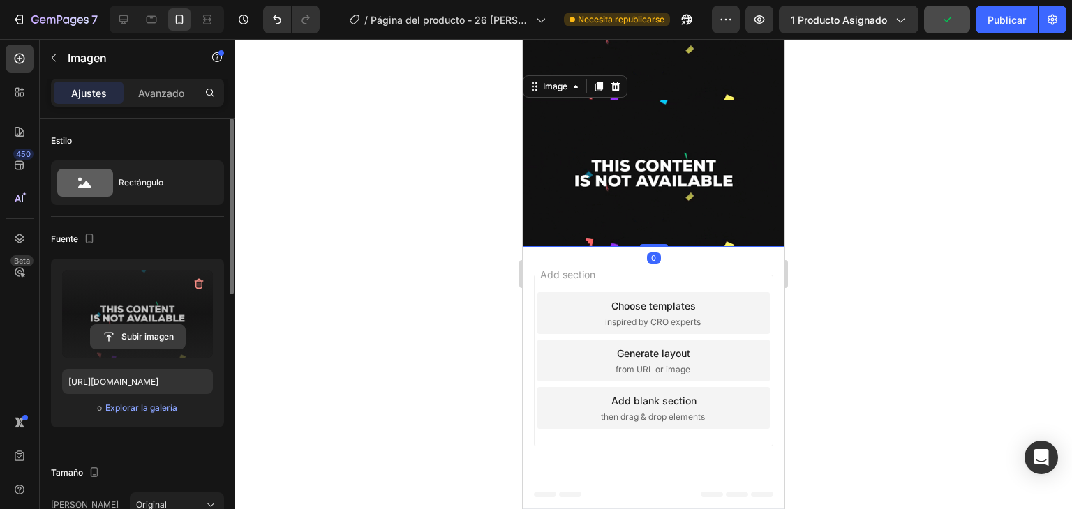
click at [155, 336] on input "file" at bounding box center [138, 337] width 94 height 24
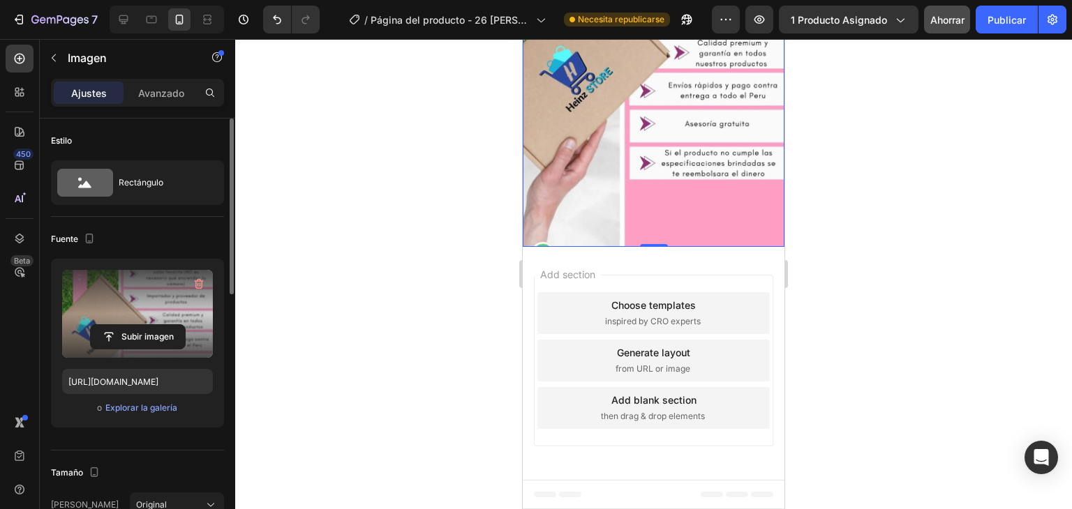
scroll to position [2073, 0]
click at [141, 336] on input "file" at bounding box center [138, 337] width 94 height 24
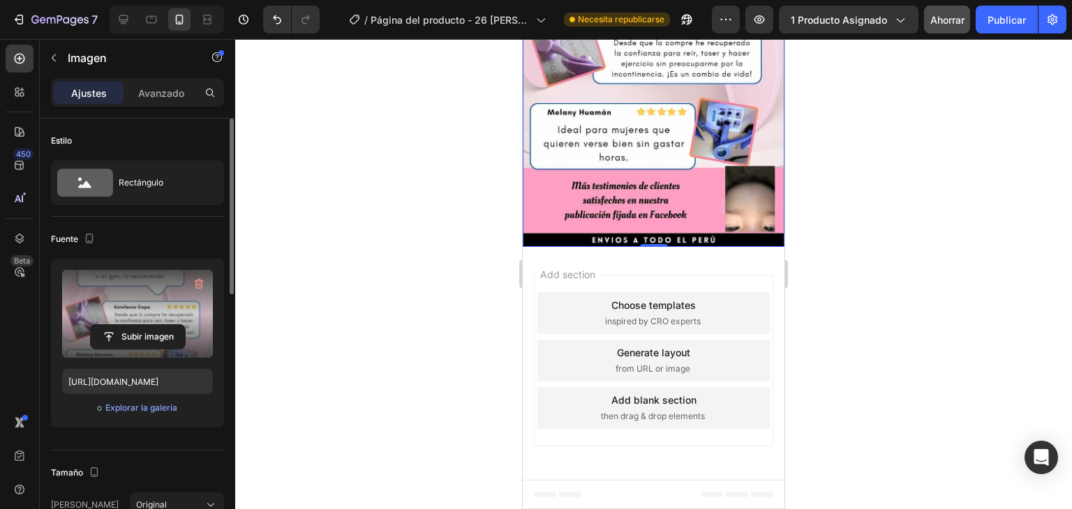
scroll to position [2043, 0]
click at [140, 335] on input "file" at bounding box center [138, 337] width 94 height 24
click at [130, 336] on input "file" at bounding box center [138, 337] width 94 height 24
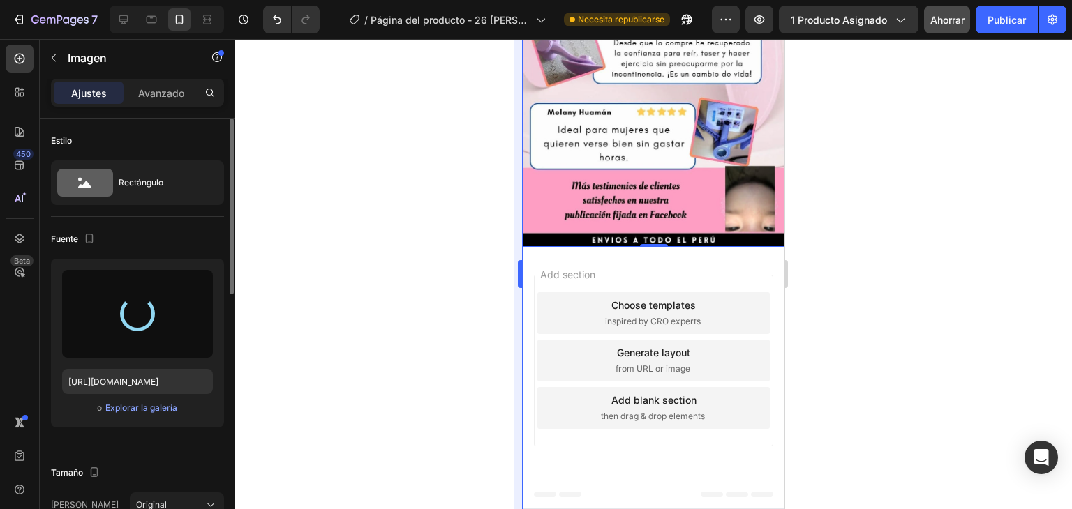
type input "[URL][DOMAIN_NAME]"
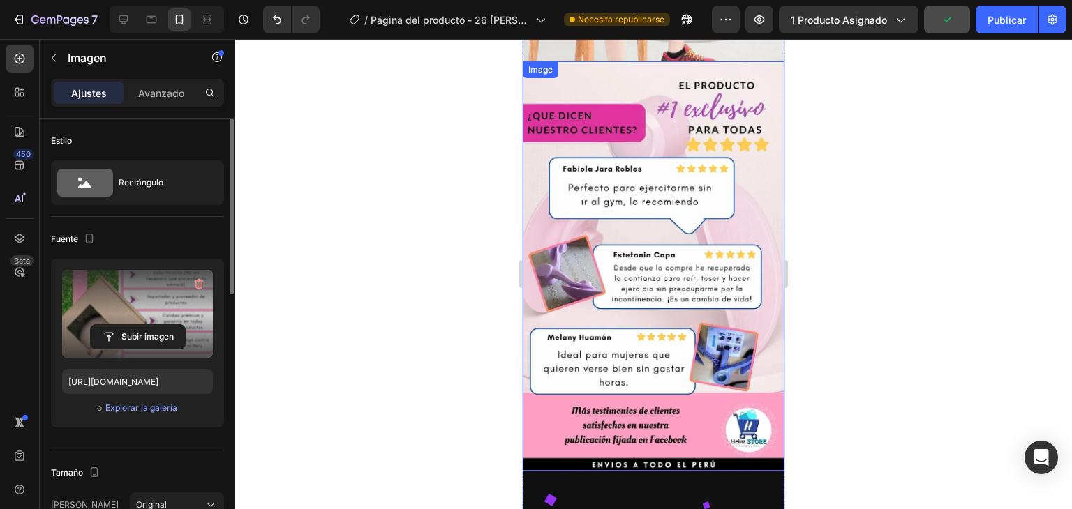
scroll to position [1261, 0]
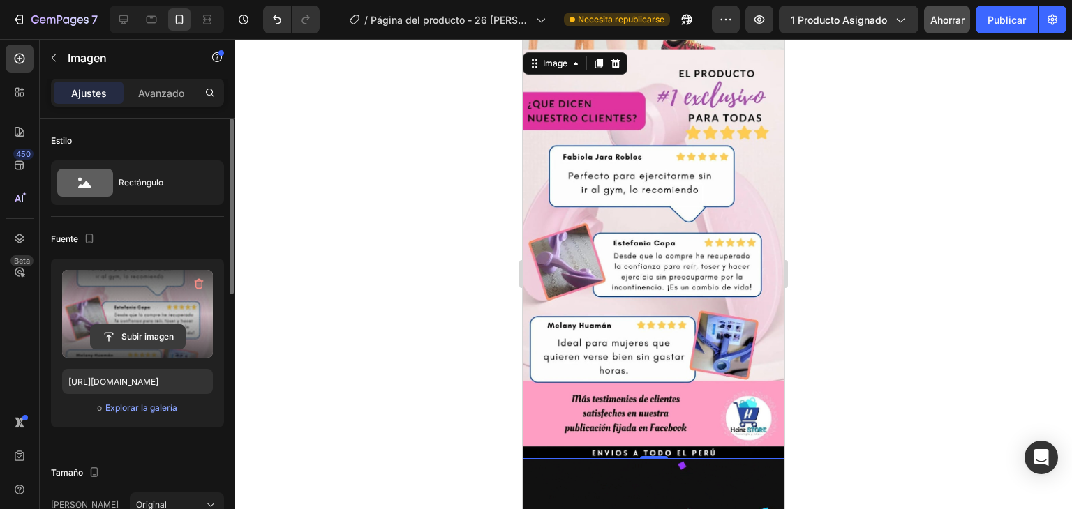
click at [149, 330] on input "file" at bounding box center [138, 337] width 94 height 24
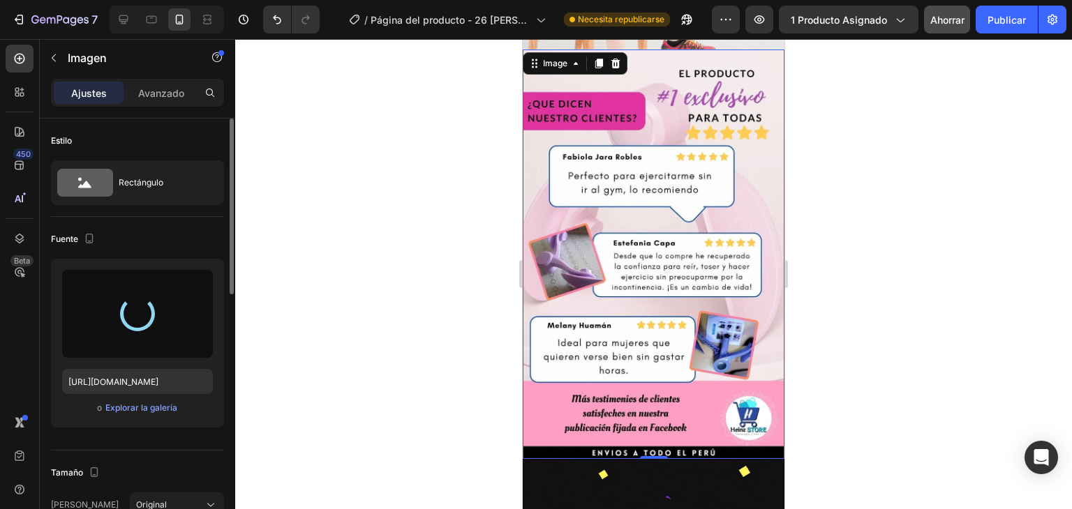
type input "[URL][DOMAIN_NAME]"
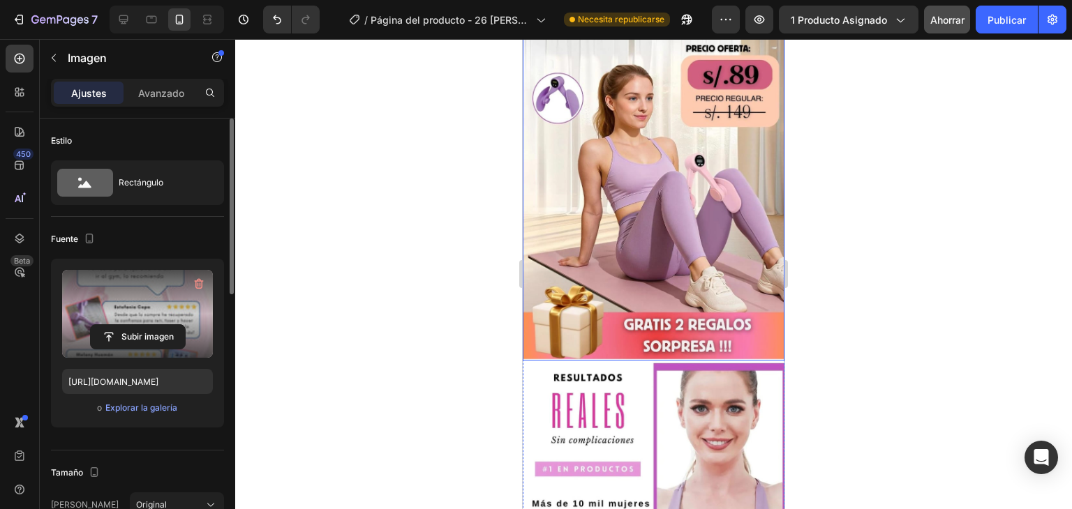
scroll to position [126, 0]
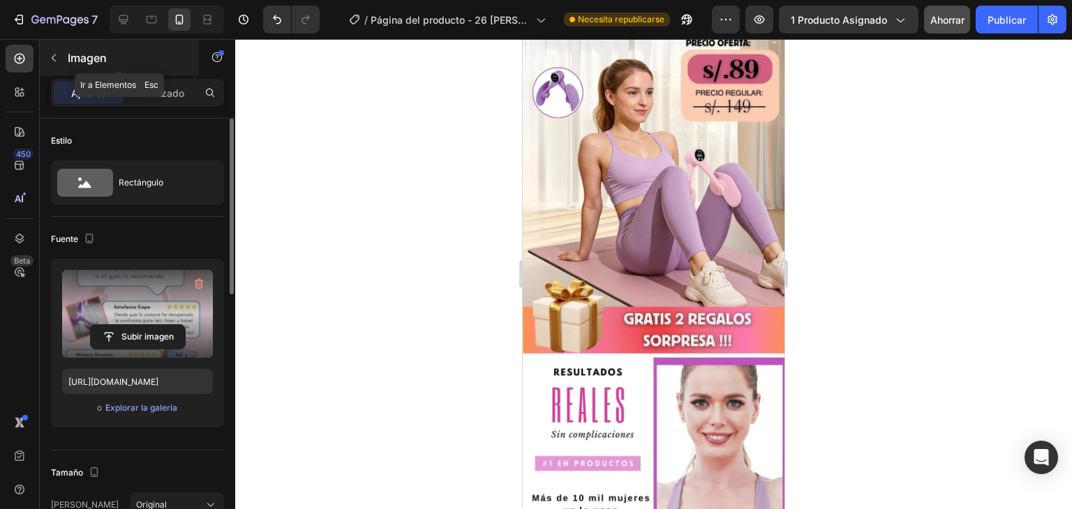
click at [64, 60] on button "button" at bounding box center [54, 58] width 22 height 22
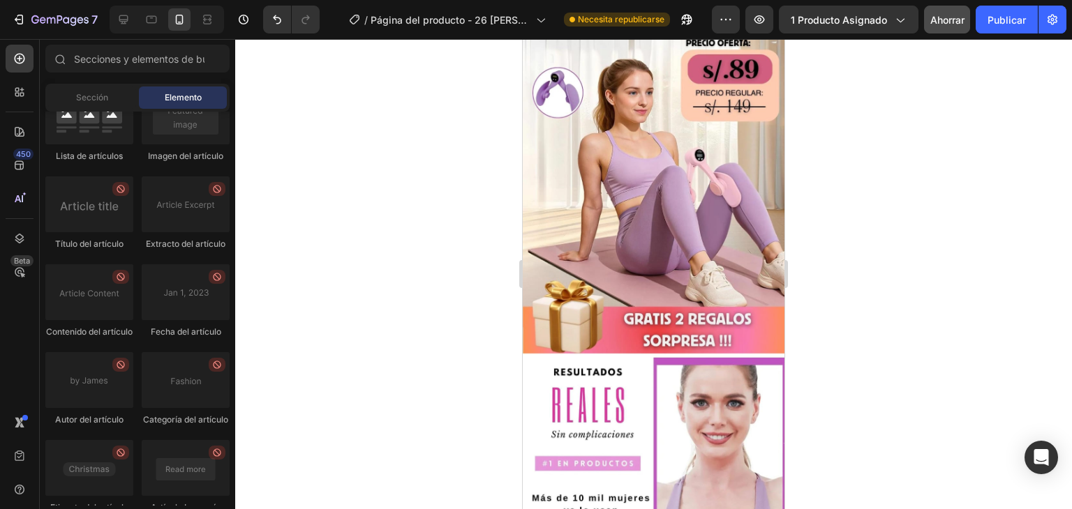
scroll to position [4046, 0]
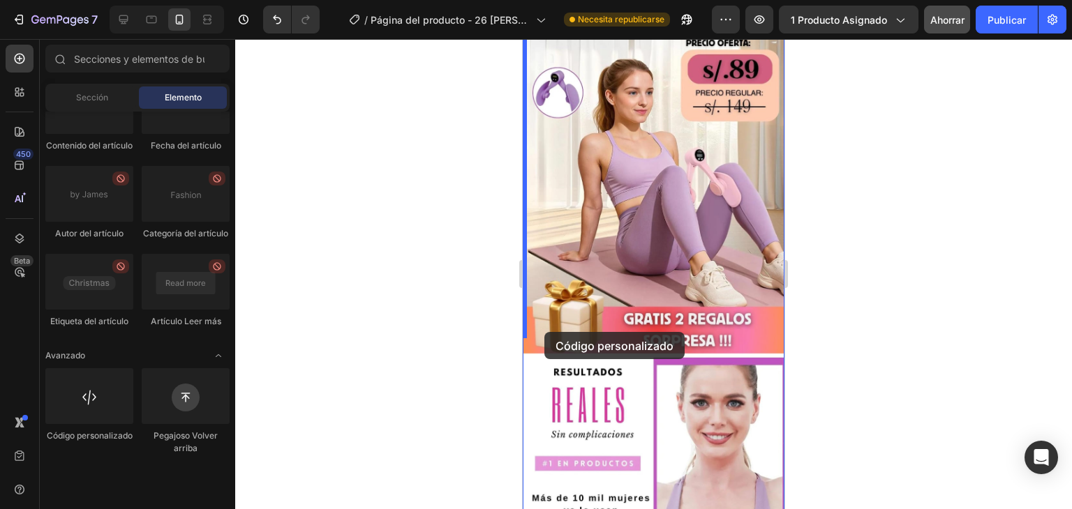
drag, startPoint x: 590, startPoint y: 471, endPoint x: 544, endPoint y: 332, distance: 146.3
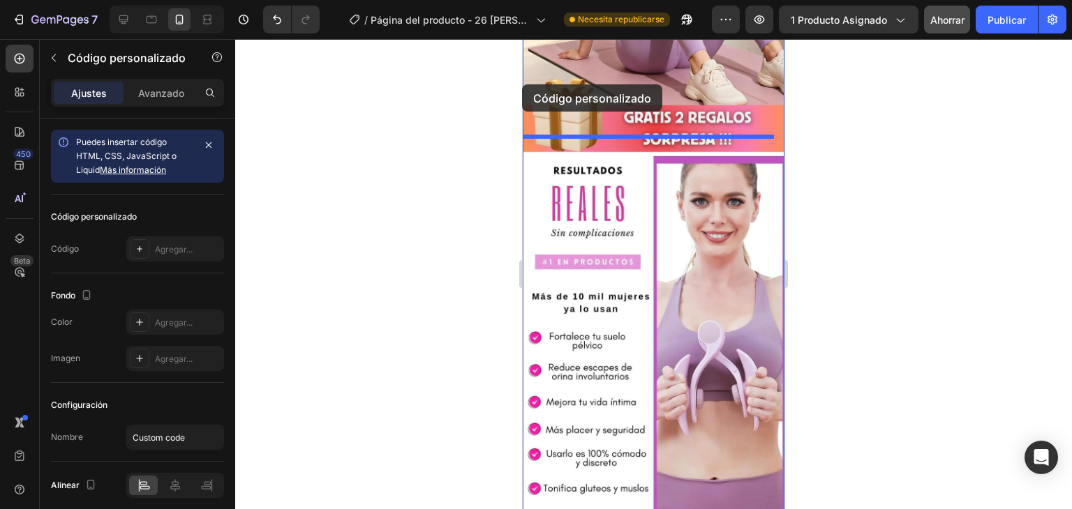
scroll to position [292, 0]
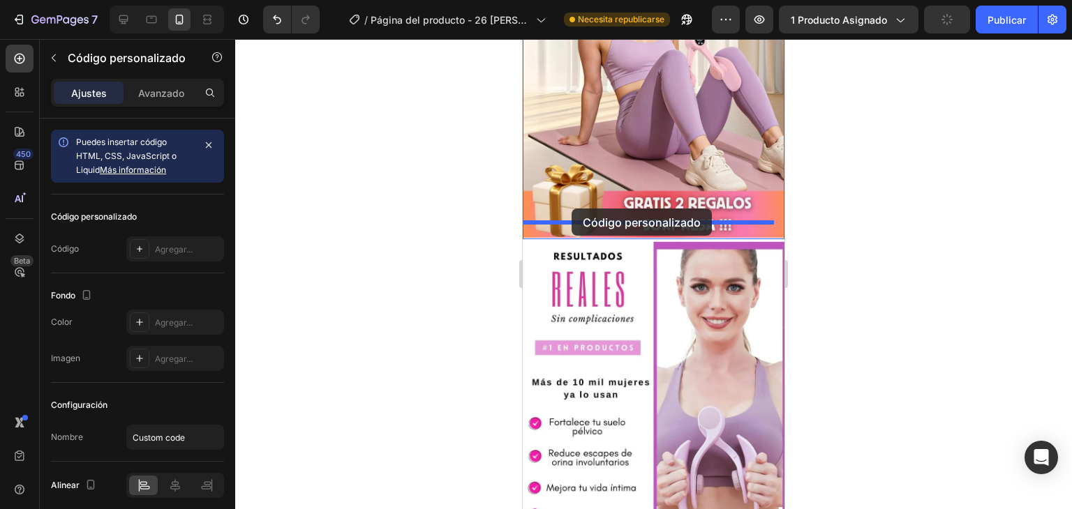
drag, startPoint x: 580, startPoint y: 84, endPoint x: 571, endPoint y: 209, distance: 124.5
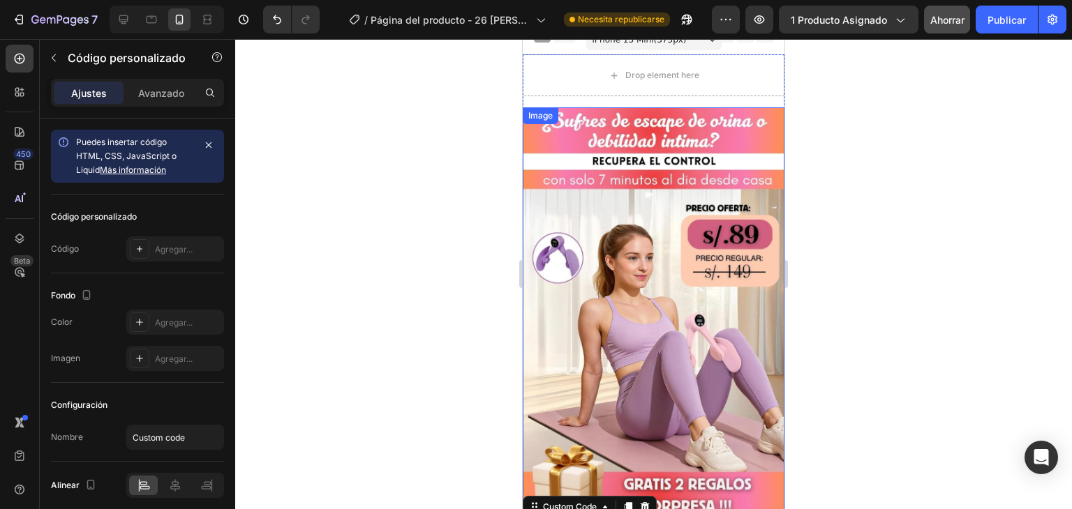
scroll to position [0, 0]
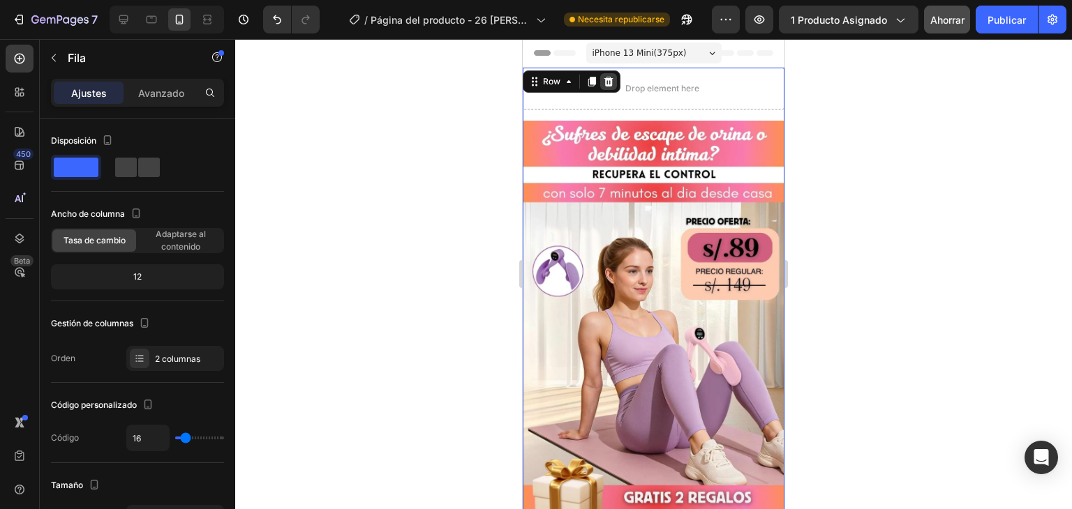
click at [610, 84] on icon at bounding box center [608, 82] width 9 height 10
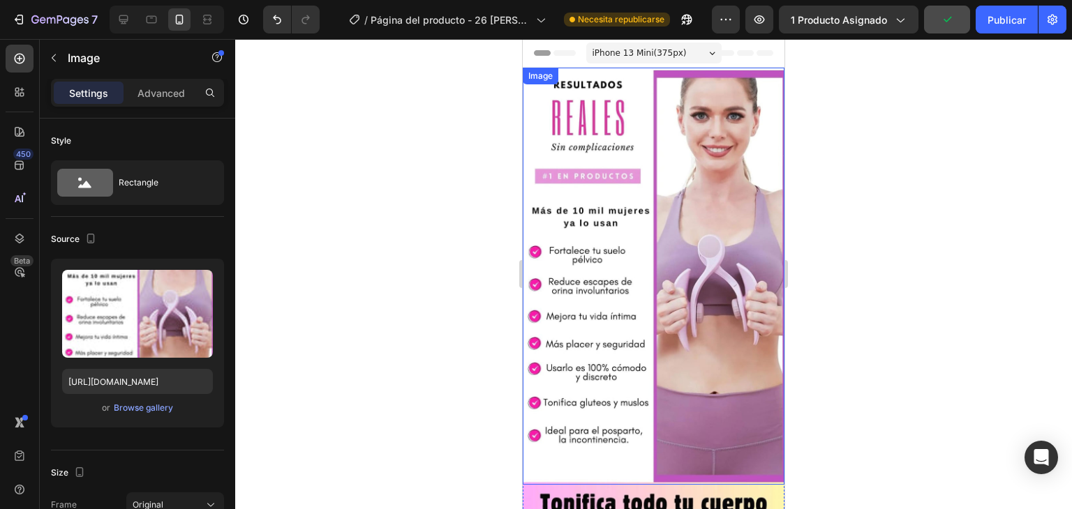
click at [588, 176] on img at bounding box center [654, 276] width 262 height 417
click at [593, 82] on icon at bounding box center [598, 81] width 11 height 11
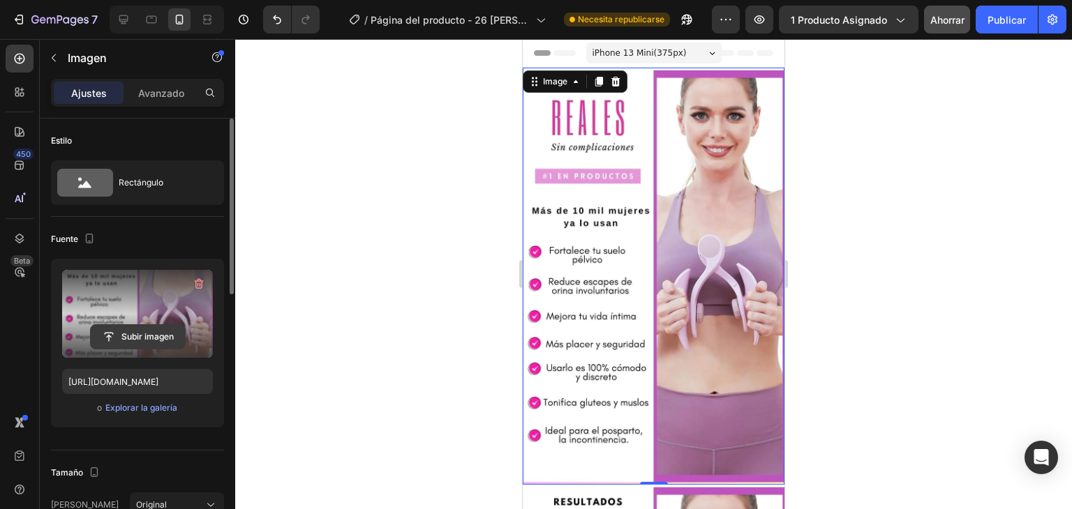
click at [137, 338] on input "file" at bounding box center [138, 337] width 94 height 24
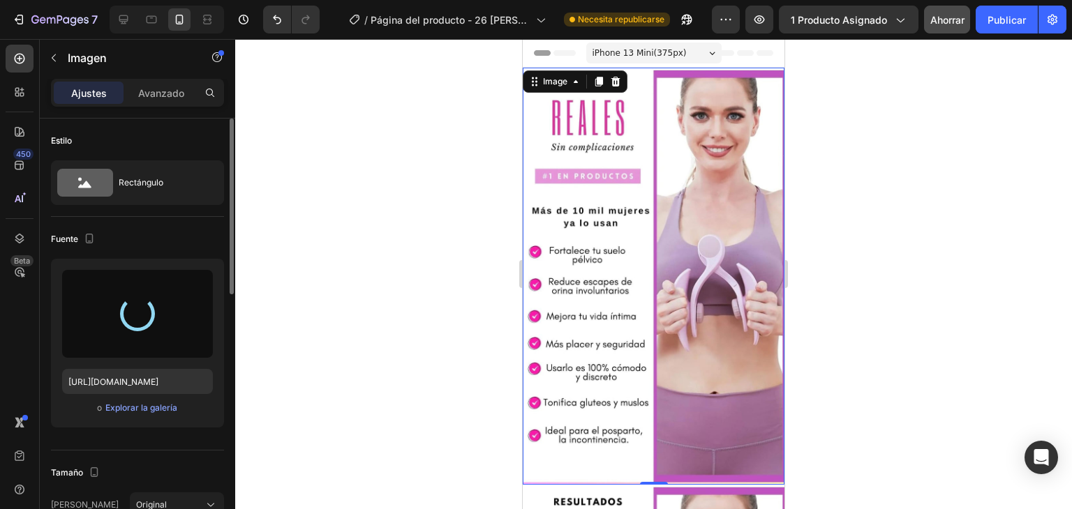
type input "[URL][DOMAIN_NAME]"
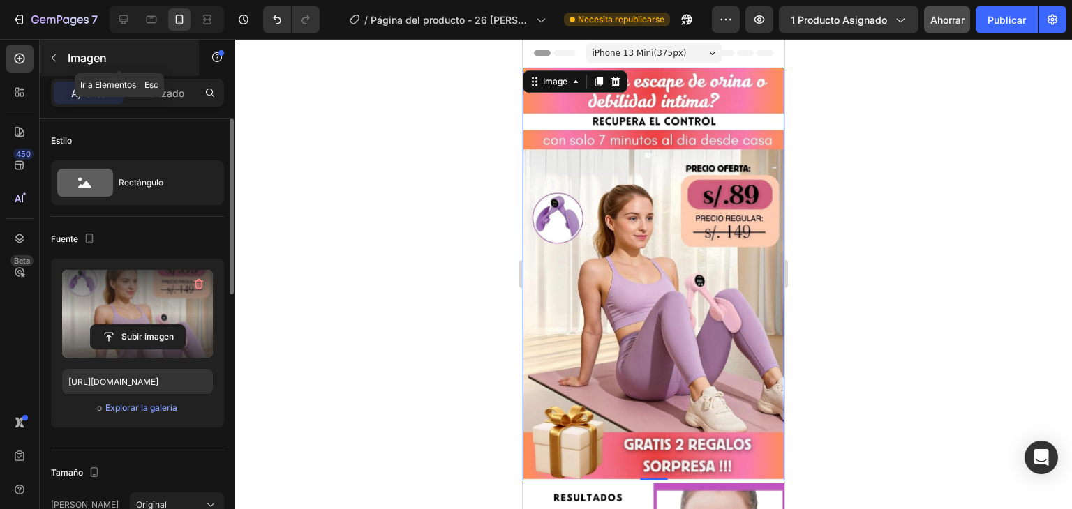
click at [75, 47] on div "Imagen" at bounding box center [119, 58] width 159 height 36
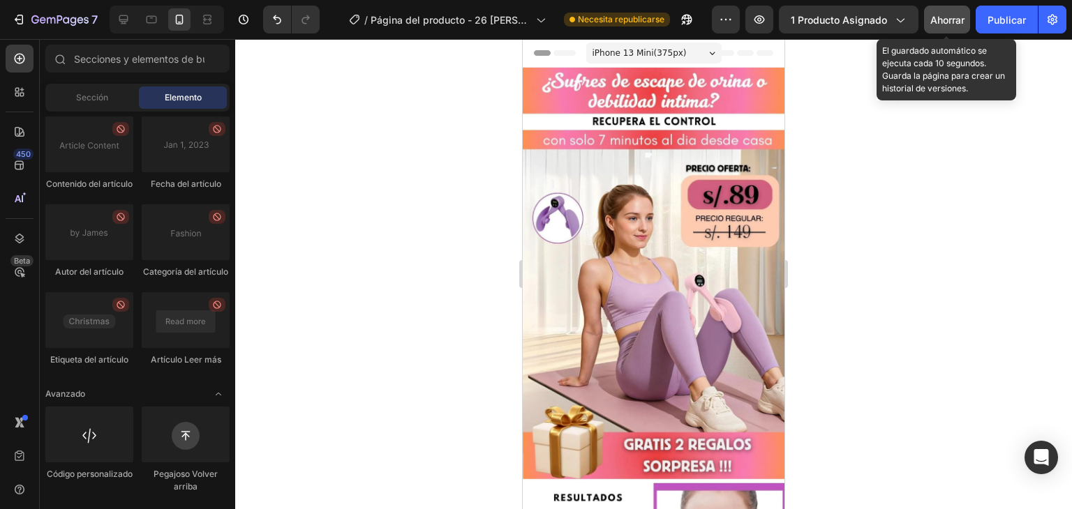
click at [940, 20] on font "Ahorrar" at bounding box center [947, 20] width 34 height 12
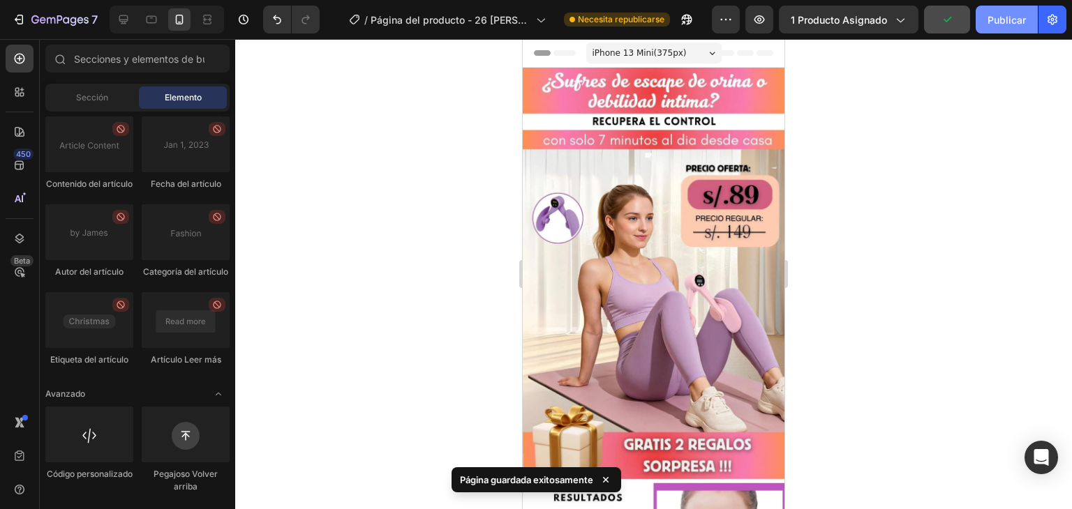
click at [999, 20] on font "Publicar" at bounding box center [1006, 20] width 38 height 12
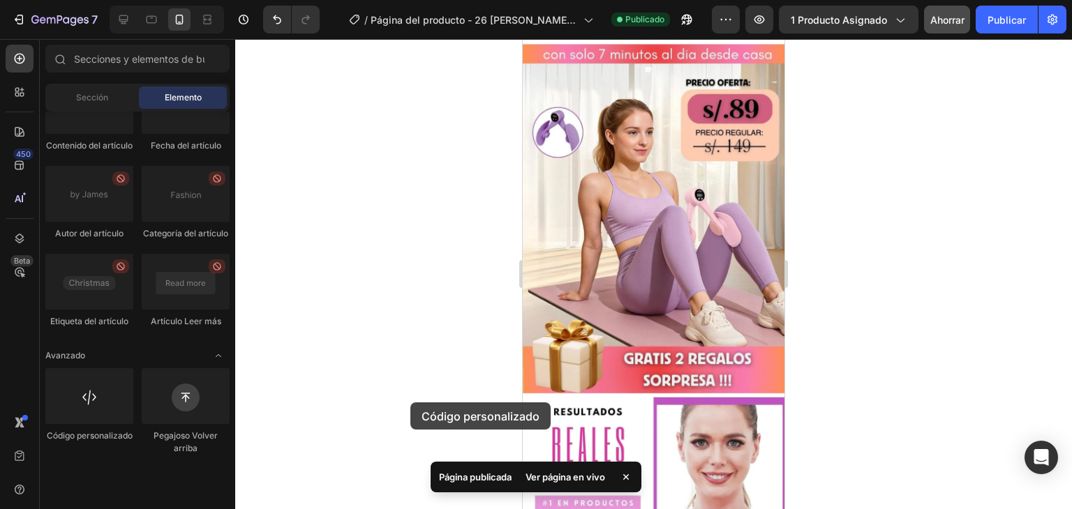
scroll to position [117, 0]
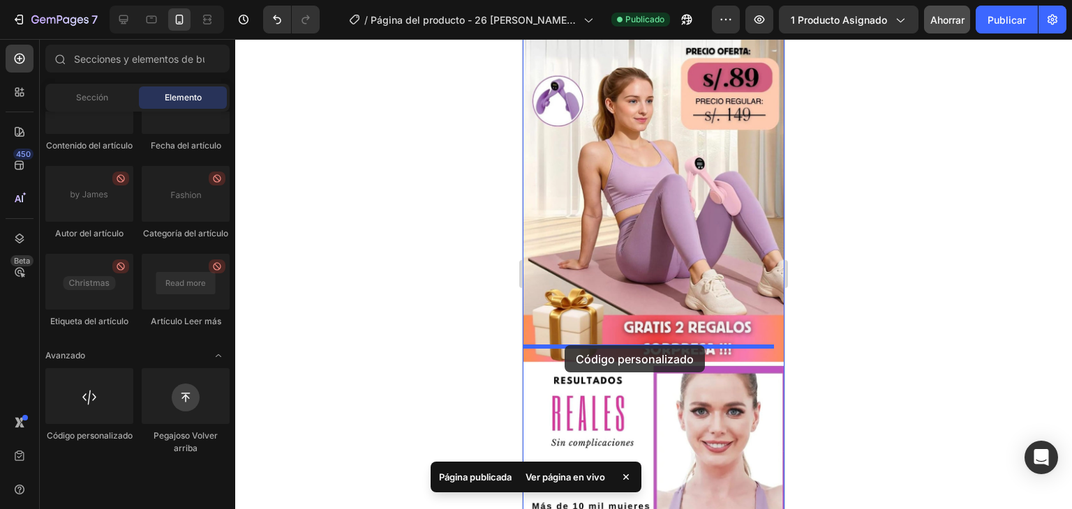
drag, startPoint x: 621, startPoint y: 483, endPoint x: 564, endPoint y: 345, distance: 149.2
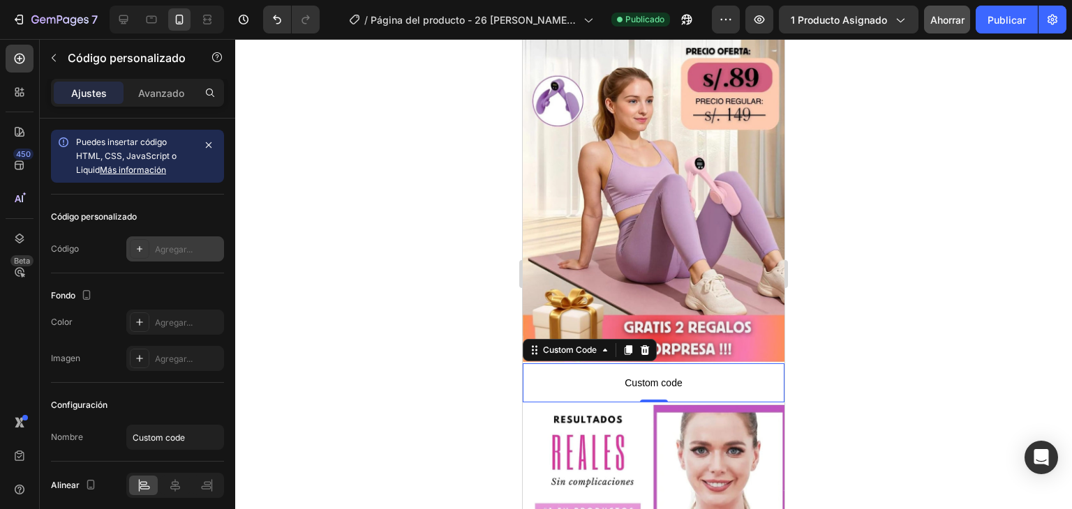
click at [172, 247] on font "Agregar..." at bounding box center [174, 249] width 38 height 10
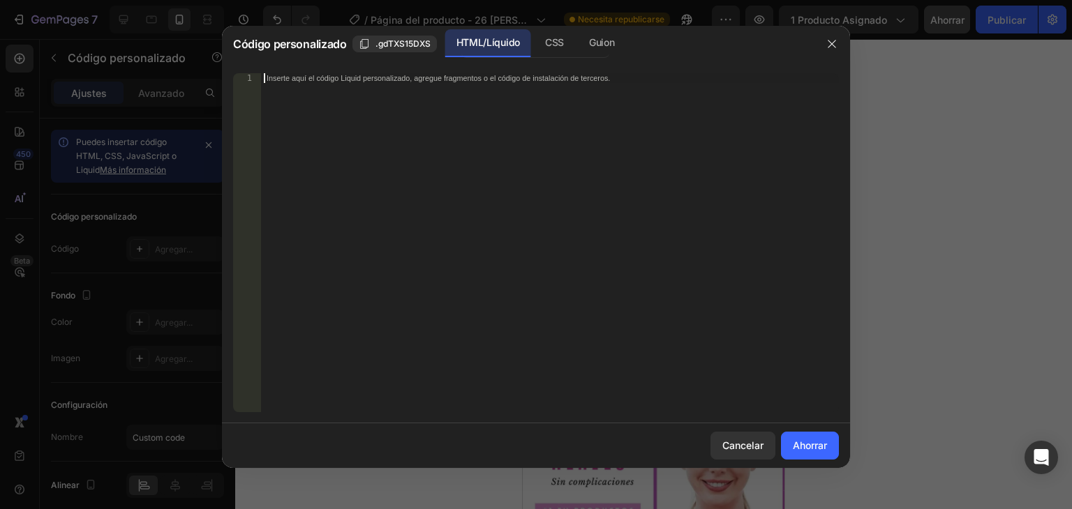
click at [368, 84] on div "Inserte aquí el código Liquid personalizado, agregue fragmentos o el código de …" at bounding box center [550, 252] width 578 height 359
paste textarea "<div class="_rsi-cod-form-is-gempage"></div><div class="_rsi-cod-form-gempages-…"
type textarea "<div class="_rsi-cod-form-is-gempage"></div><div class="_rsi-cod-form-gempages-…"
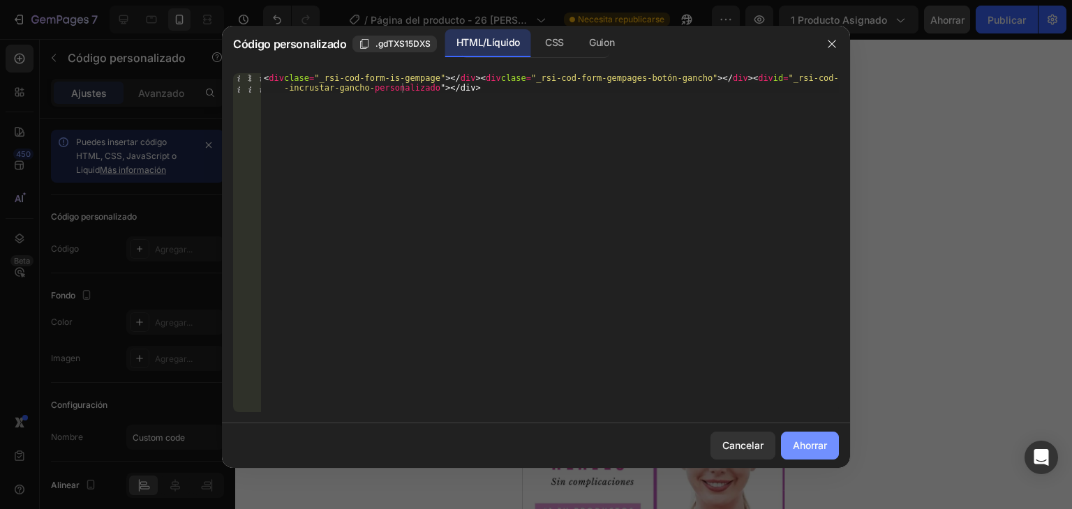
click at [809, 447] on font "Ahorrar" at bounding box center [810, 446] width 34 height 12
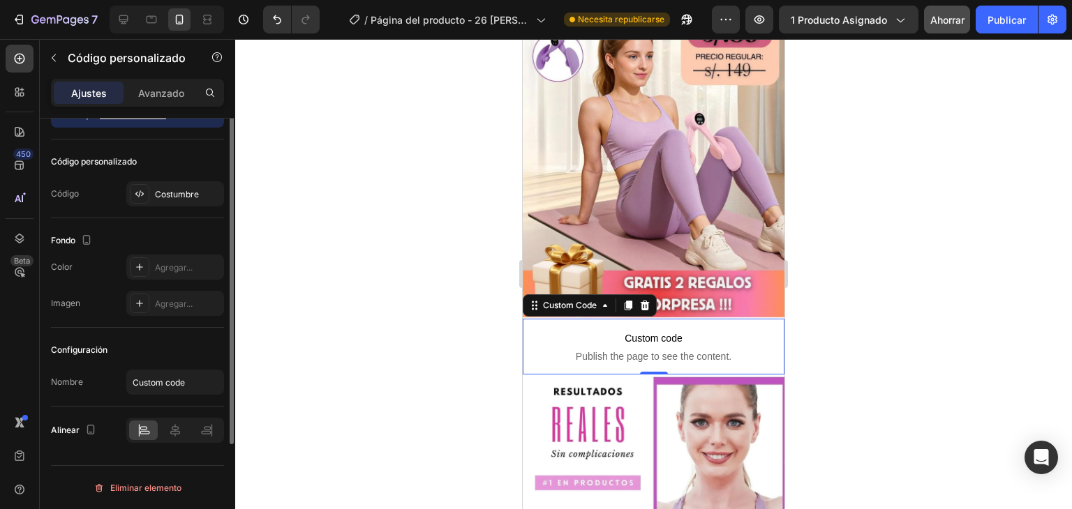
scroll to position [0, 0]
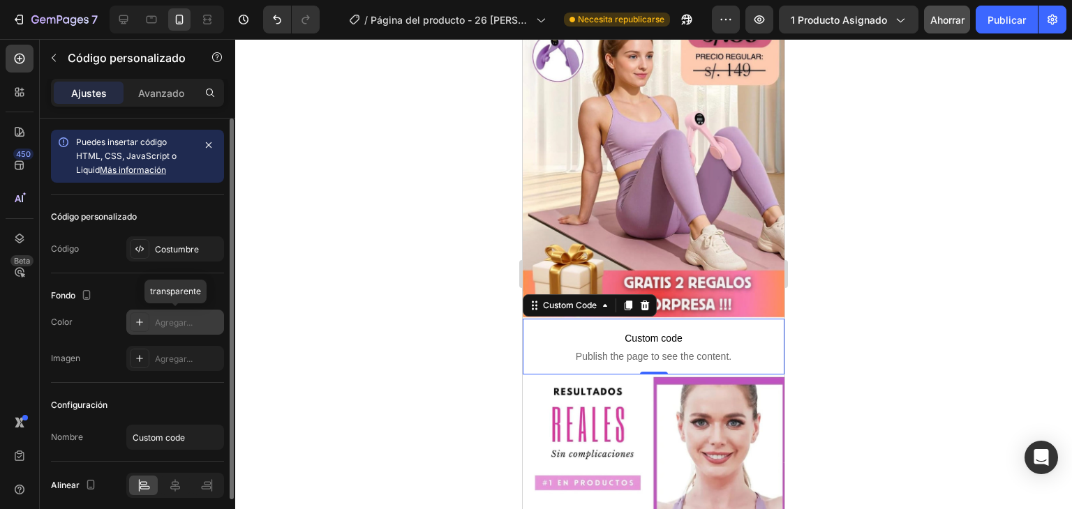
click at [139, 317] on icon at bounding box center [139, 322] width 11 height 11
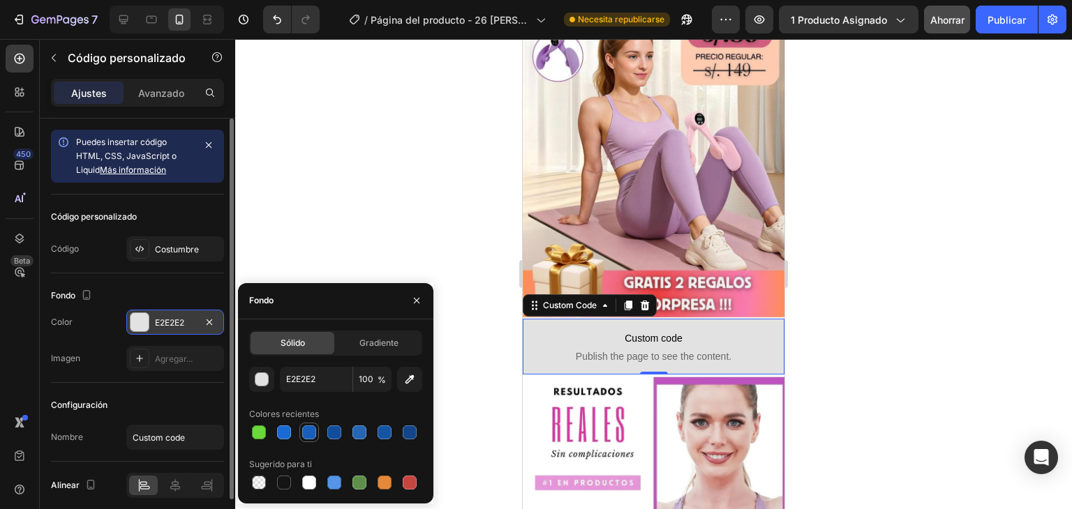
click at [310, 428] on div at bounding box center [309, 433] width 14 height 14
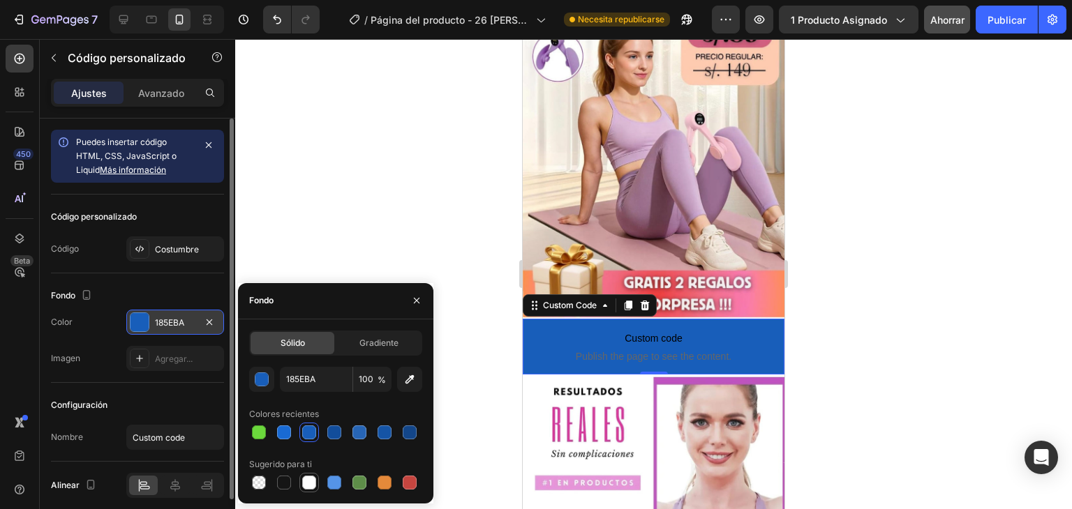
click at [302, 478] on div at bounding box center [309, 483] width 14 height 14
type input "FFFFFF"
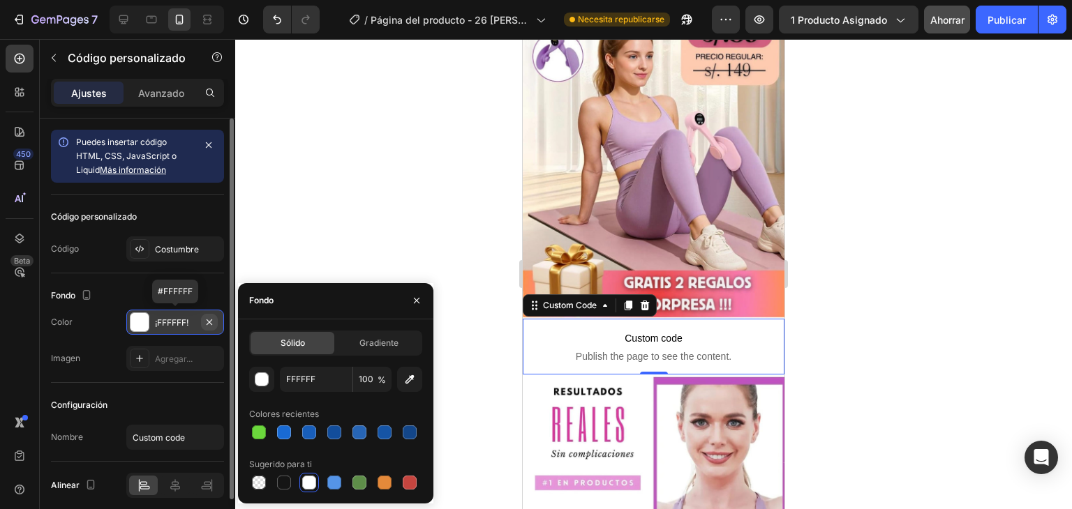
click at [208, 320] on icon "button" at bounding box center [209, 322] width 6 height 6
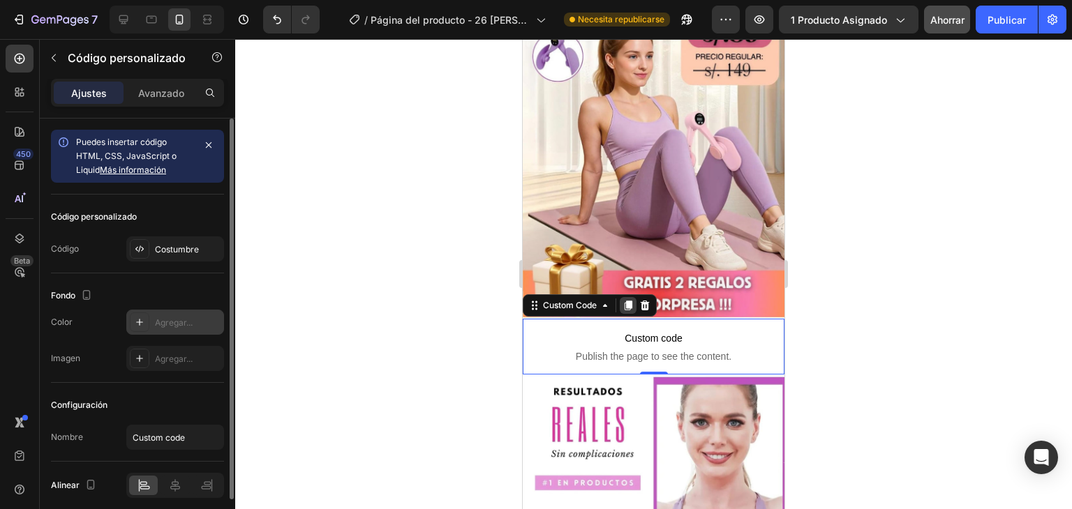
click at [626, 300] on icon at bounding box center [627, 305] width 11 height 11
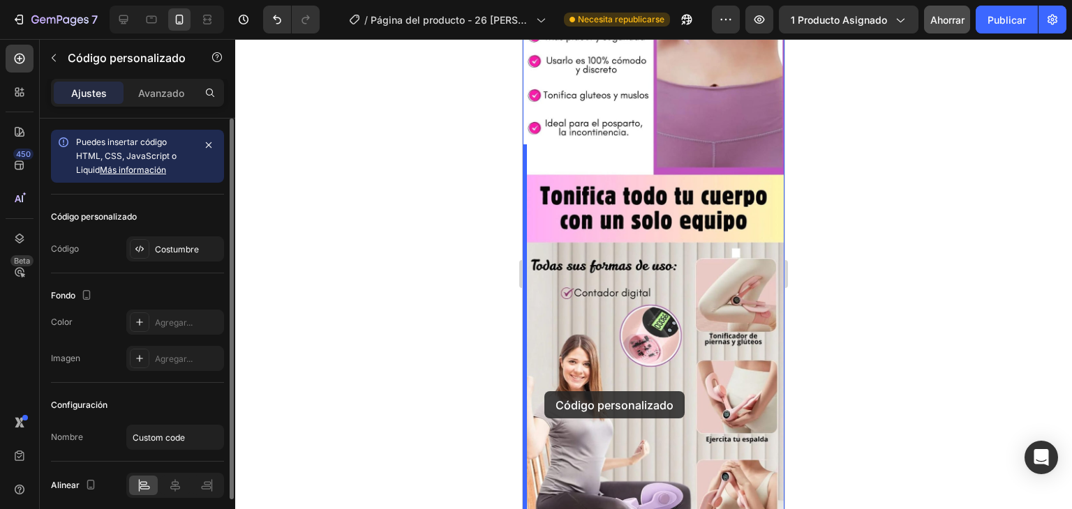
scroll to position [822, 0]
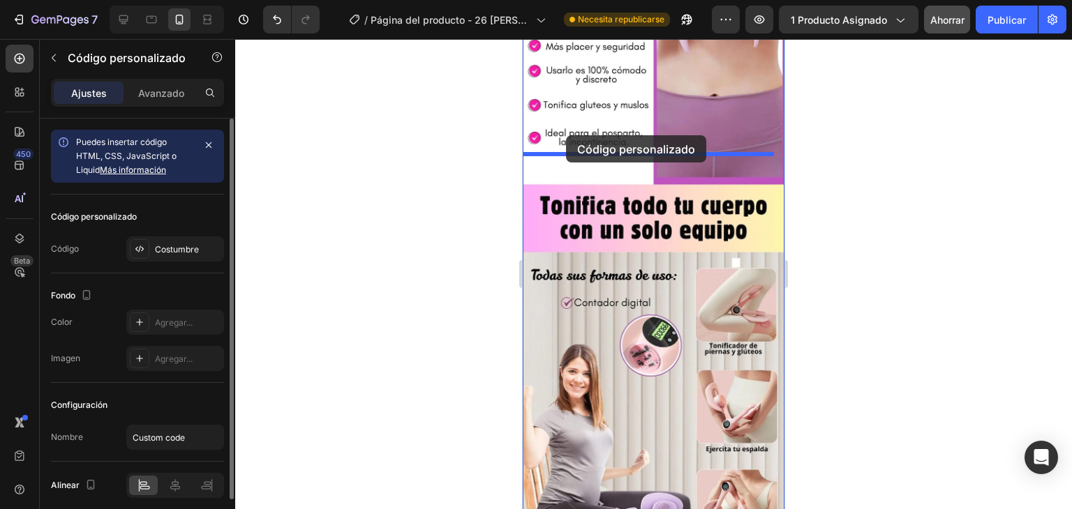
drag, startPoint x: 558, startPoint y: 344, endPoint x: 566, endPoint y: 135, distance: 208.7
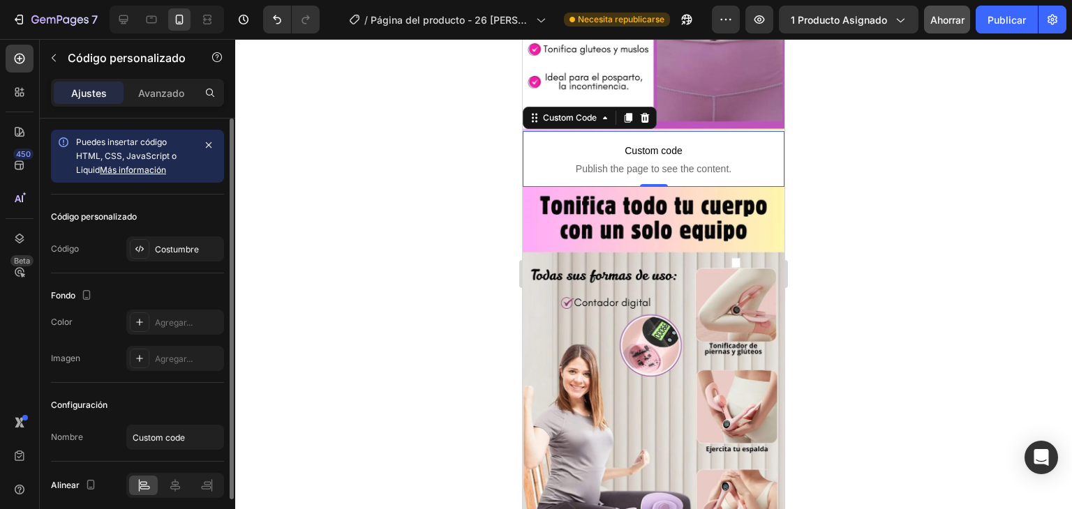
scroll to position [766, 0]
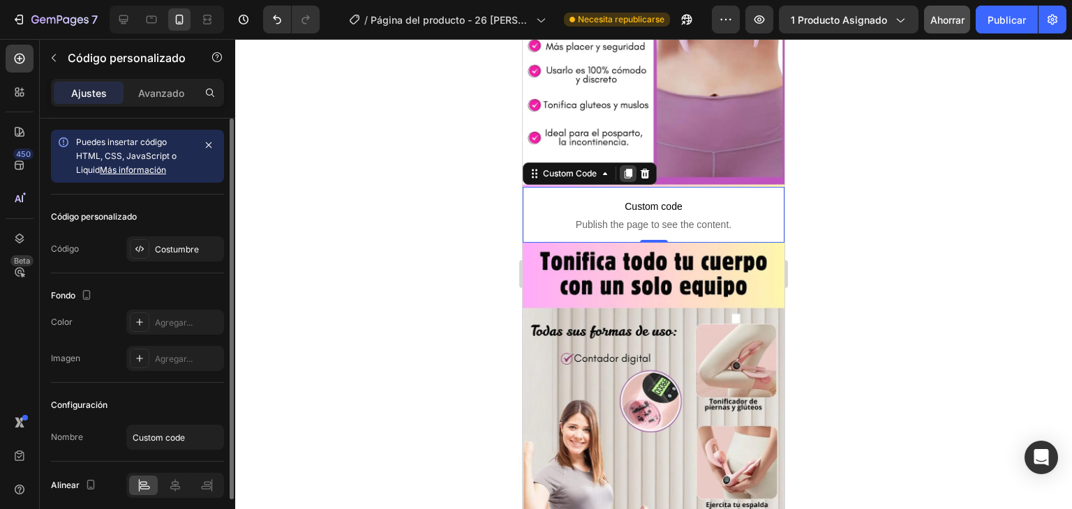
click at [624, 168] on icon at bounding box center [627, 173] width 11 height 11
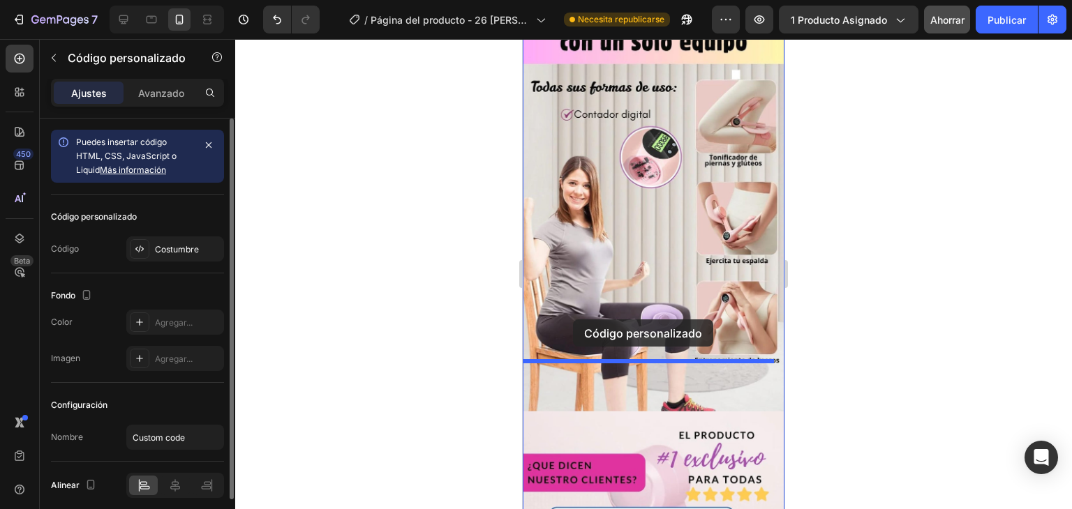
scroll to position [1170, 0]
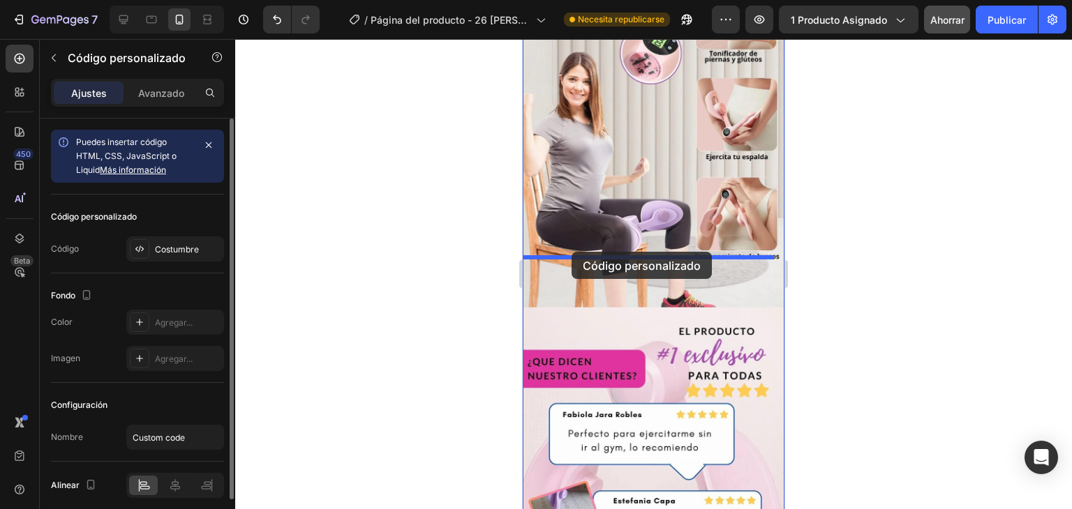
drag, startPoint x: 587, startPoint y: 200, endPoint x: 571, endPoint y: 252, distance: 53.9
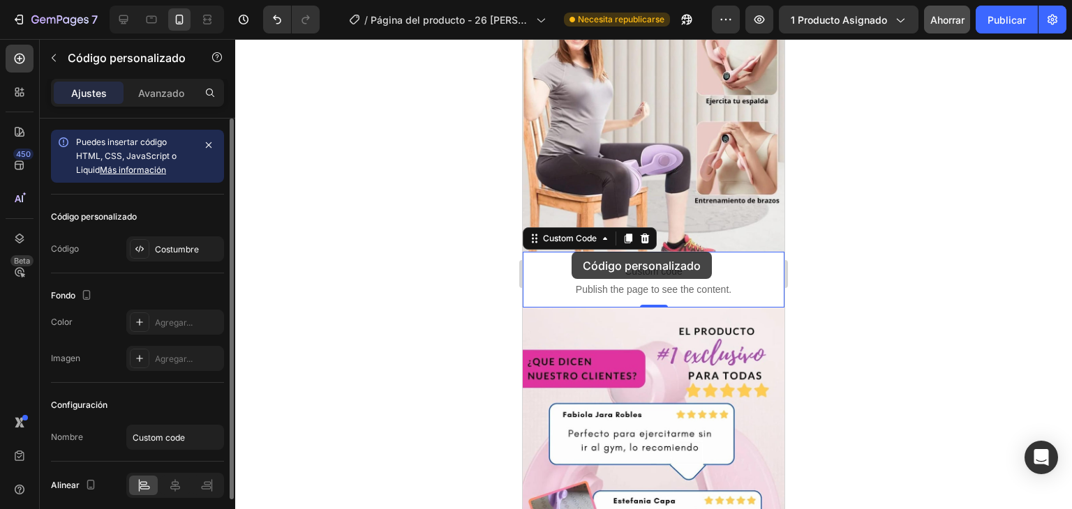
scroll to position [1114, 0]
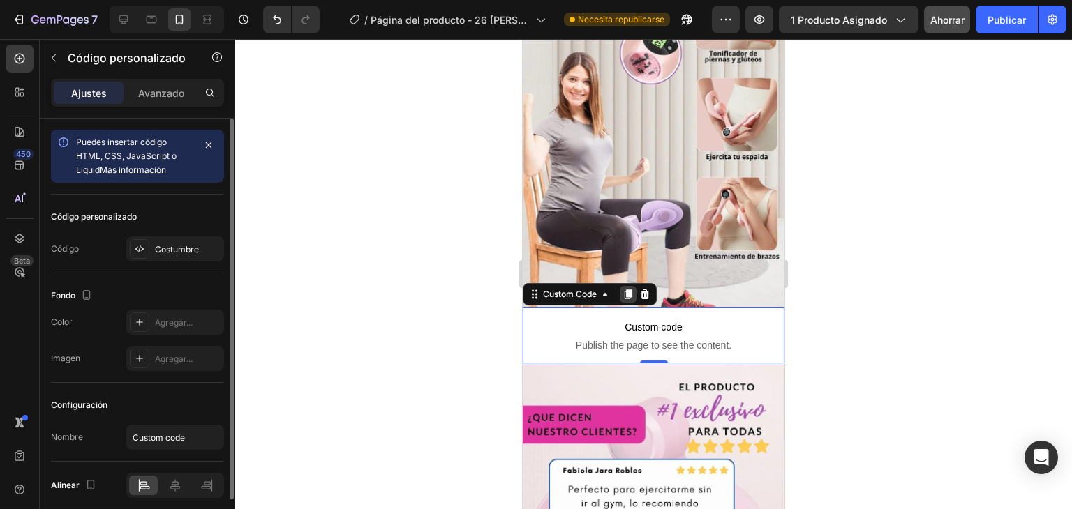
click at [629, 290] on icon at bounding box center [628, 295] width 8 height 10
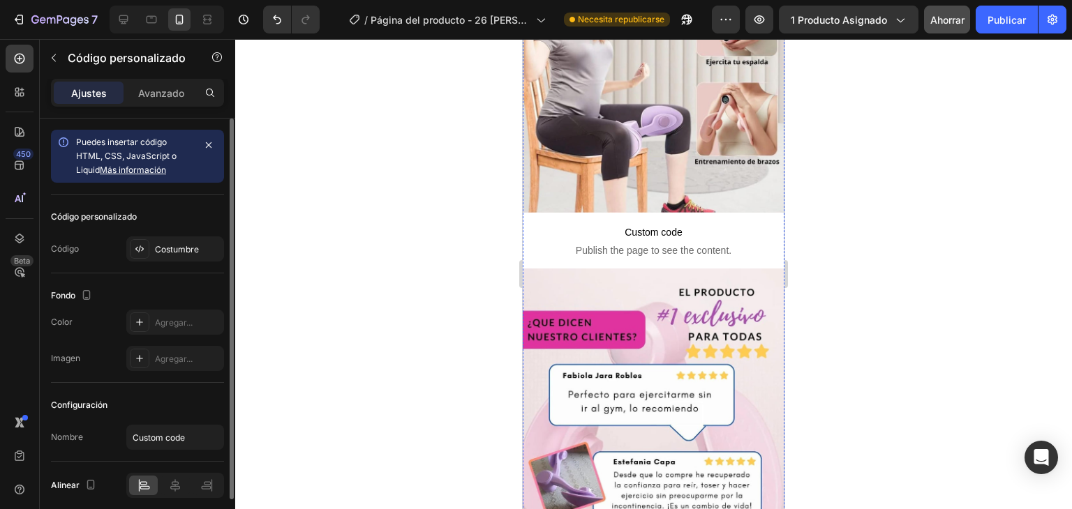
scroll to position [1211, 0]
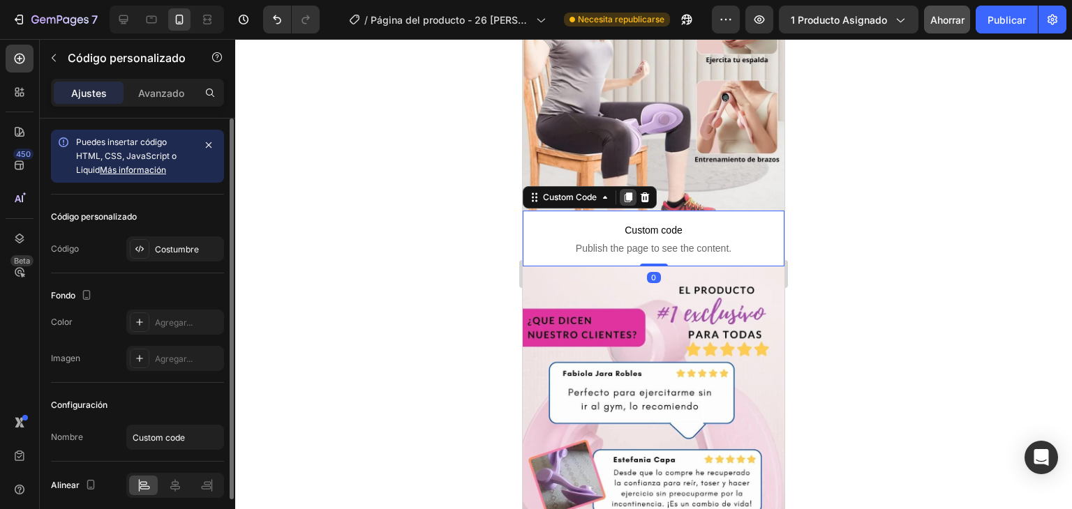
click at [629, 193] on icon at bounding box center [628, 198] width 8 height 10
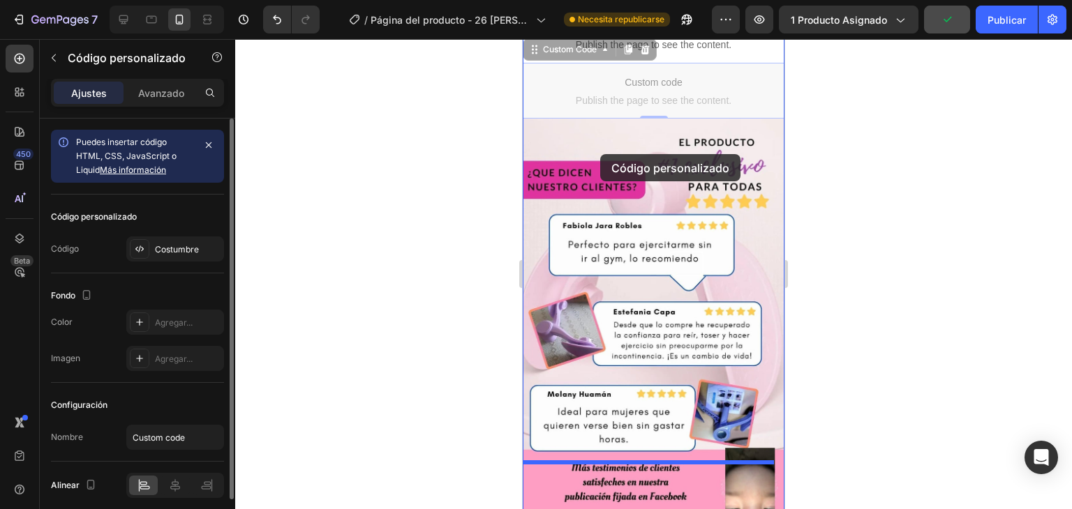
scroll to position [1493, 0]
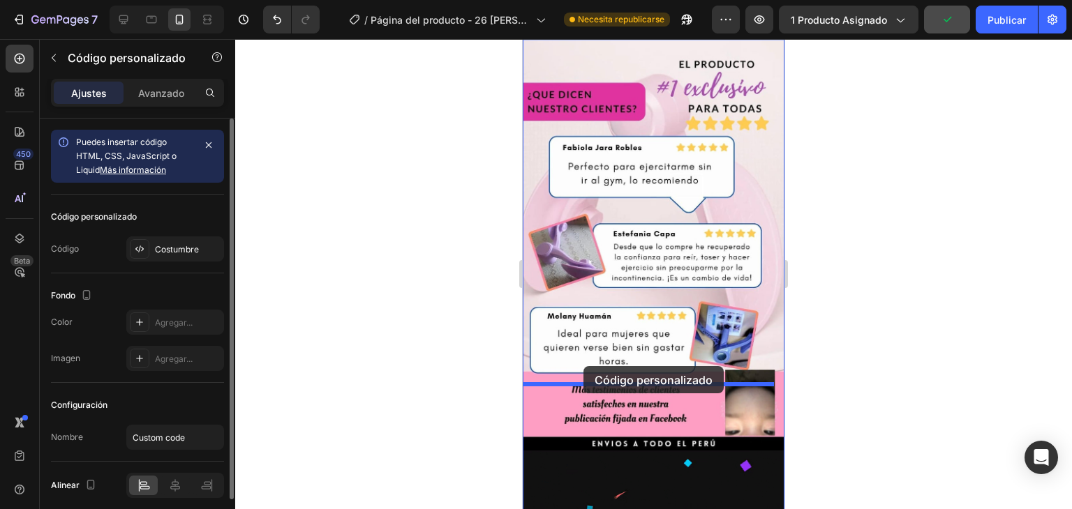
drag, startPoint x: 580, startPoint y: 202, endPoint x: 583, endPoint y: 366, distance: 164.7
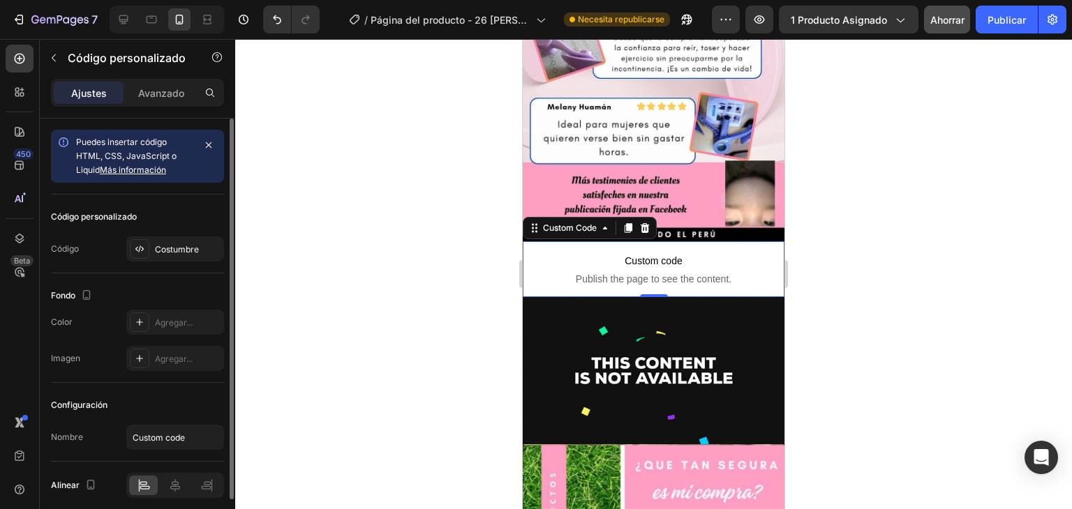
scroll to position [1533, 0]
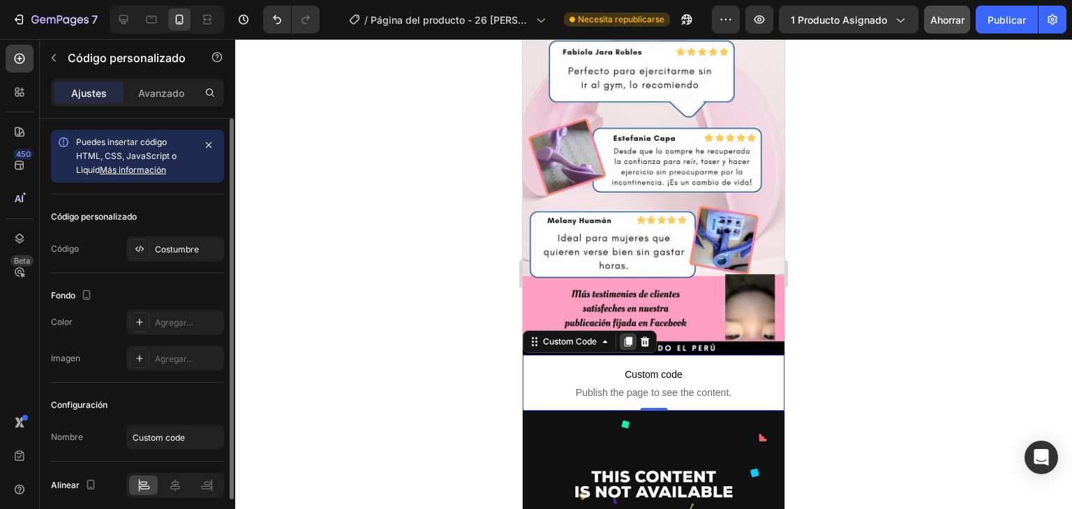
click at [626, 336] on icon at bounding box center [627, 341] width 11 height 11
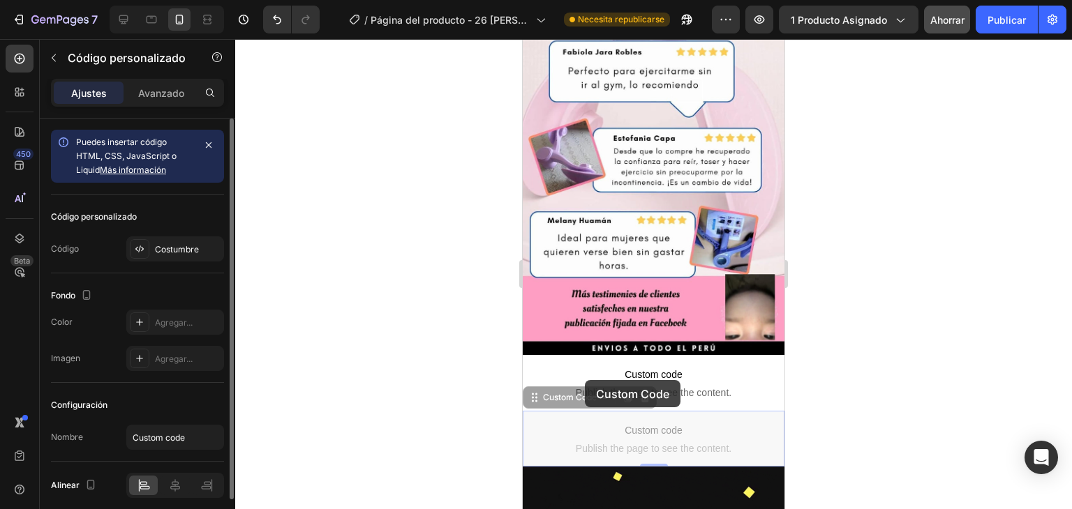
drag, startPoint x: 573, startPoint y: 332, endPoint x: 592, endPoint y: 541, distance: 210.1
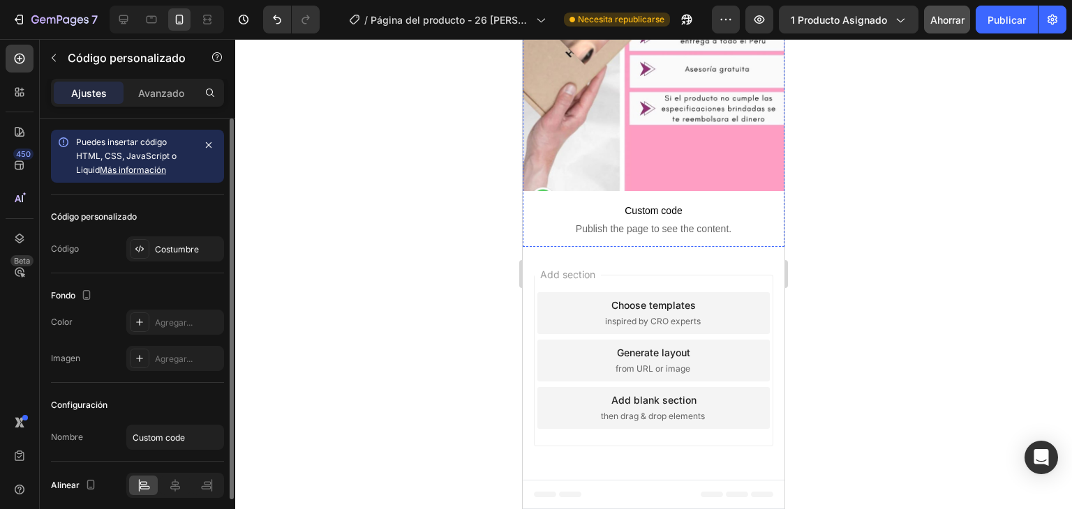
scroll to position [2457, 0]
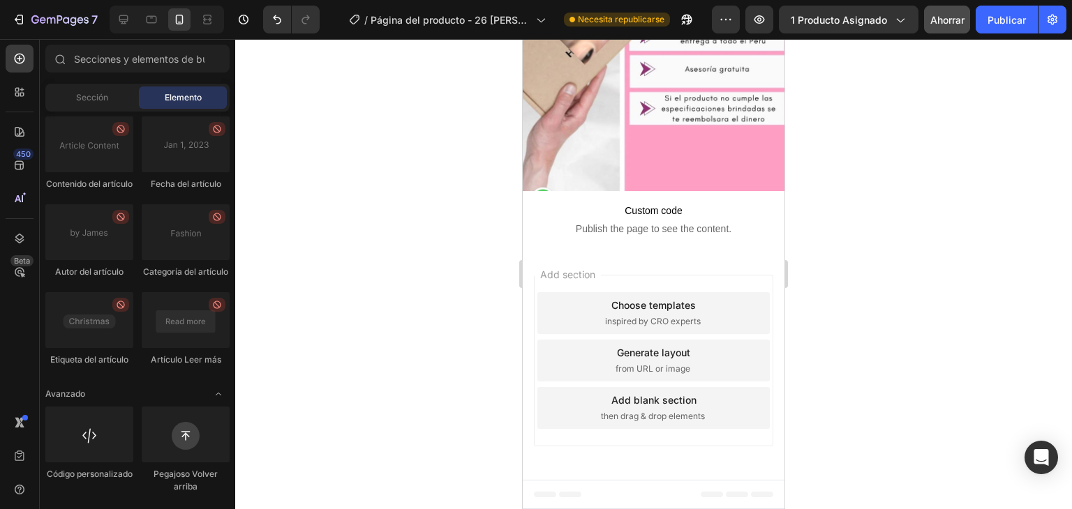
click at [603, 382] on div "Add section Choose templates inspired by CRO experts Generate layout from URL o…" at bounding box center [654, 363] width 262 height 233
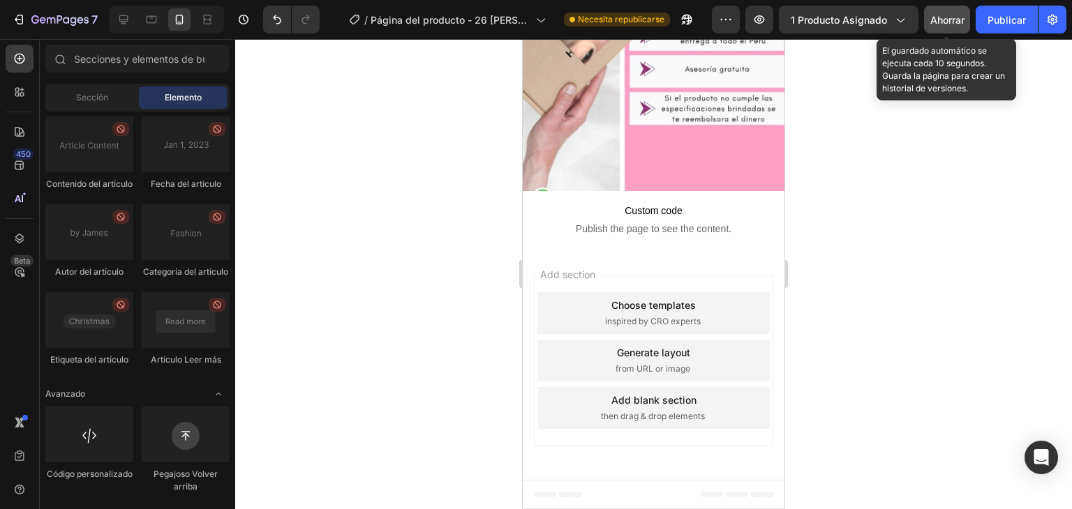
click at [954, 14] on font "Ahorrar" at bounding box center [947, 20] width 34 height 12
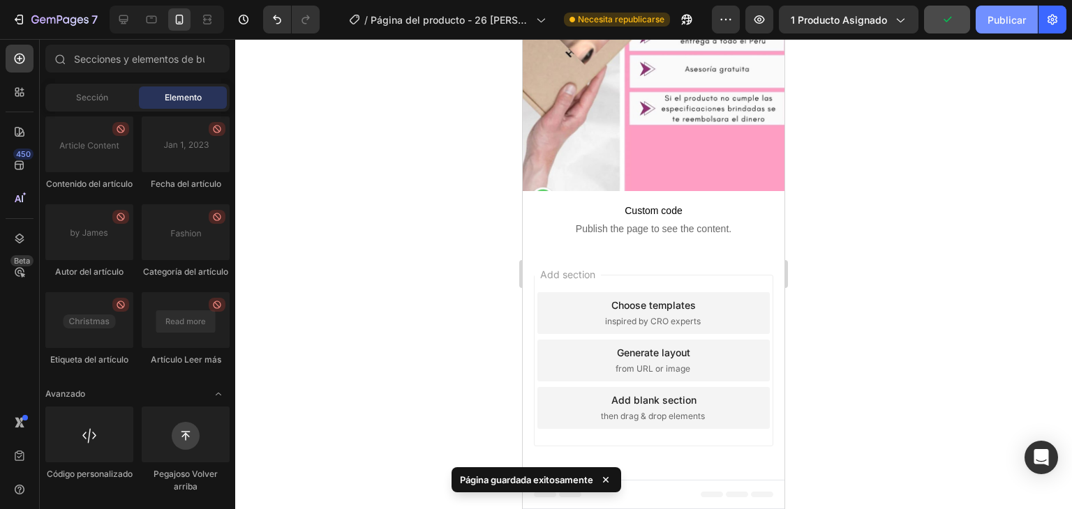
click at [1012, 23] on font "Publicar" at bounding box center [1006, 20] width 38 height 12
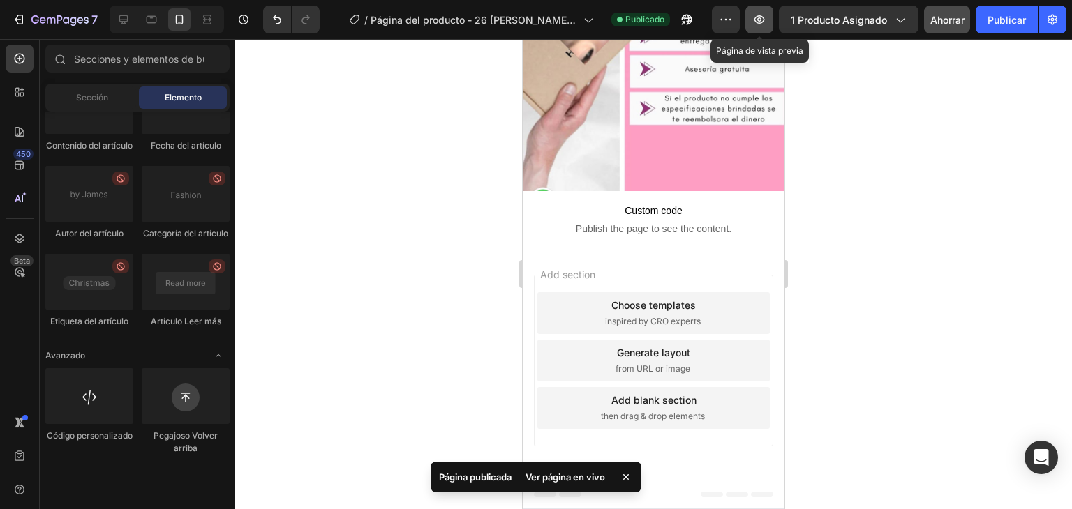
click at [757, 20] on icon "button" at bounding box center [759, 20] width 14 height 14
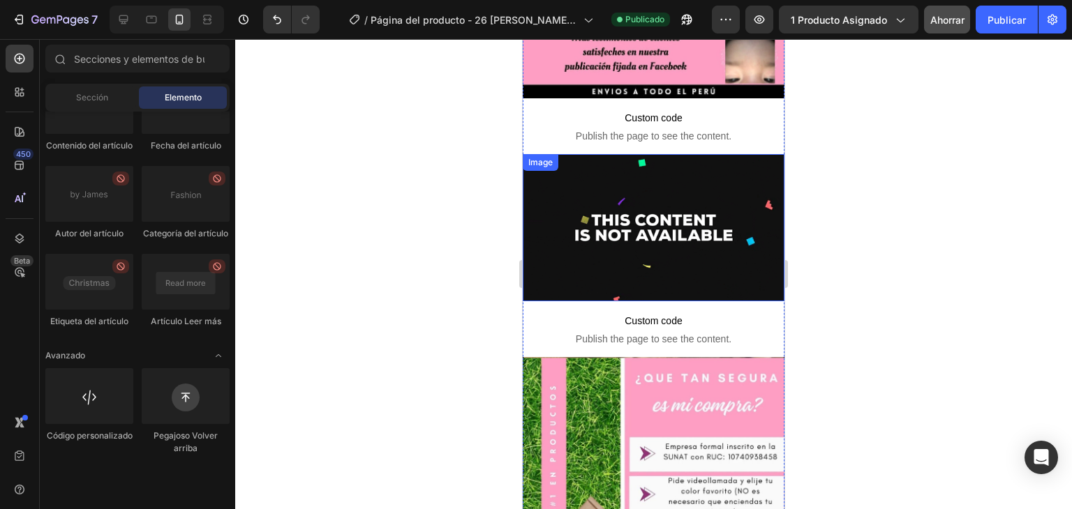
scroll to position [1789, 0]
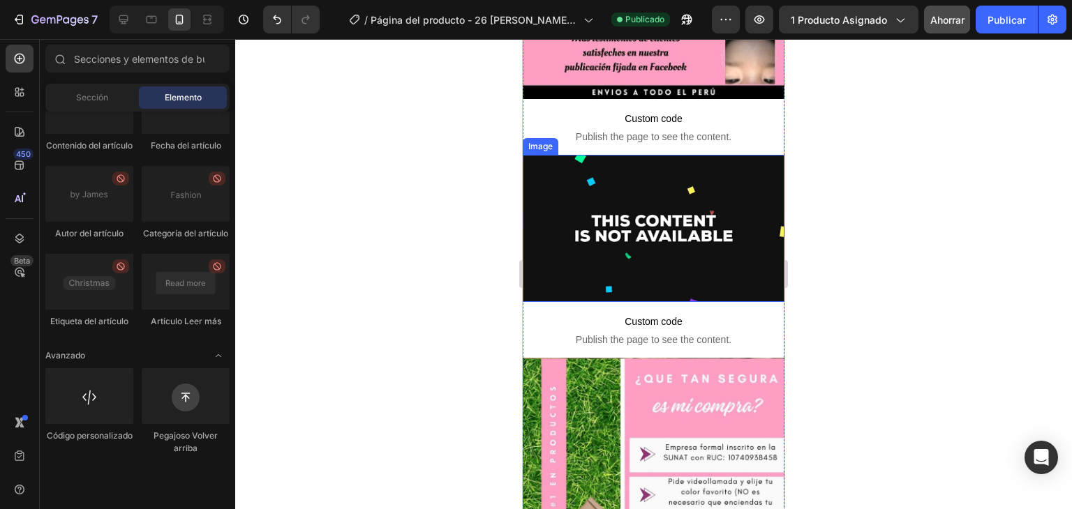
click at [601, 269] on img at bounding box center [654, 228] width 262 height 147
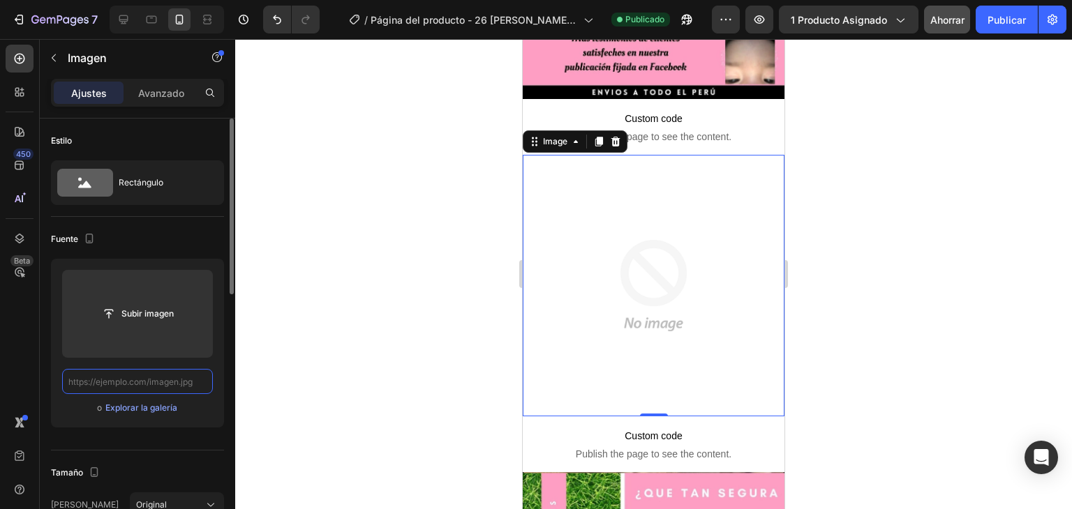
scroll to position [0, 0]
paste input "[URL][DOMAIN_NAME]"
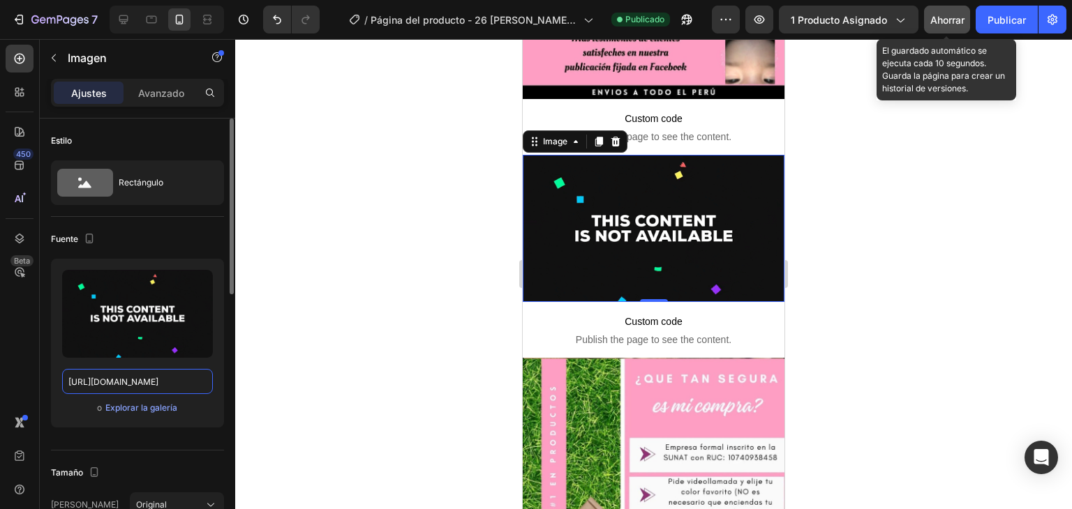
type input "[URL][DOMAIN_NAME]"
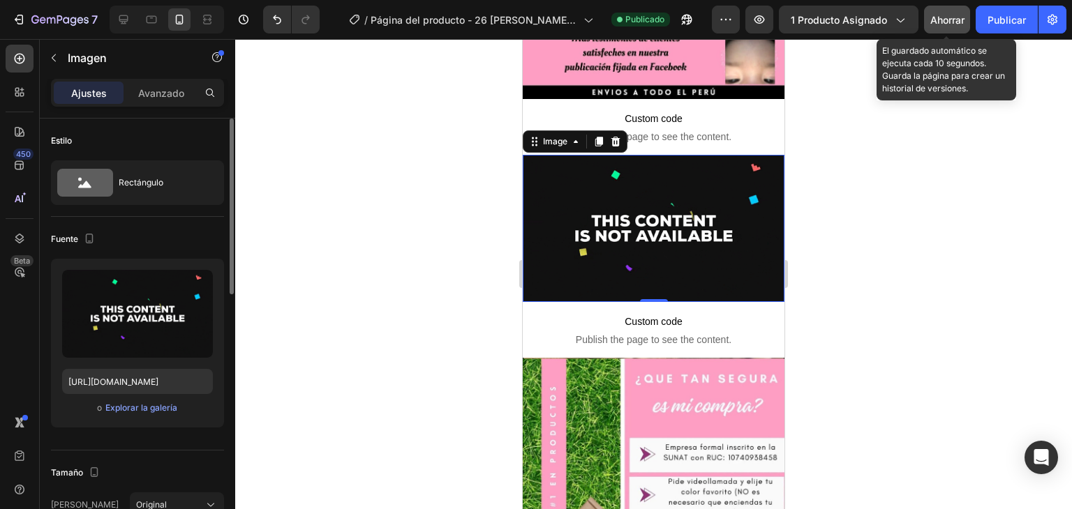
scroll to position [0, 0]
click at [949, 25] on div "Ahorrar" at bounding box center [947, 20] width 34 height 15
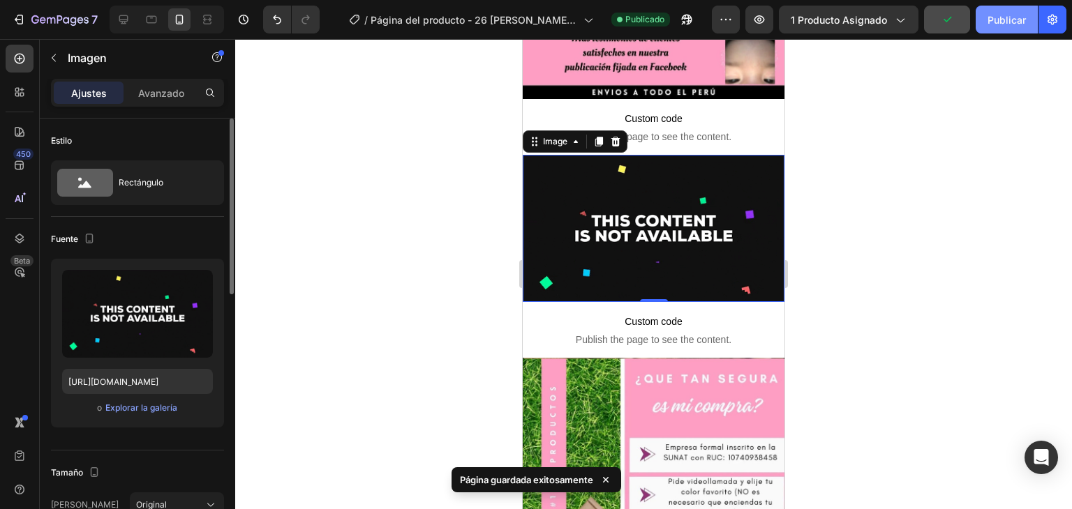
click at [1000, 22] on font "Publicar" at bounding box center [1006, 20] width 38 height 12
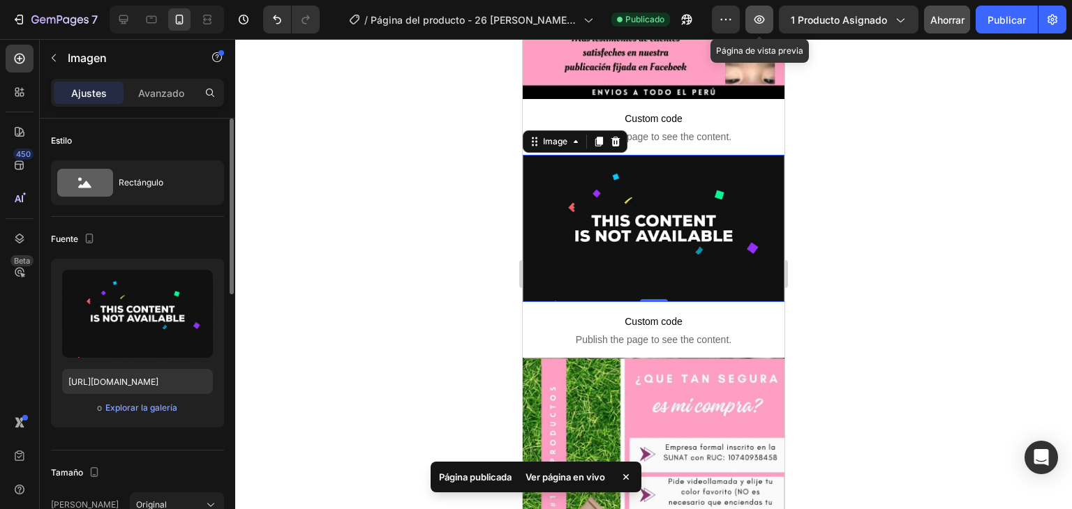
click at [760, 15] on icon "button" at bounding box center [759, 19] width 10 height 8
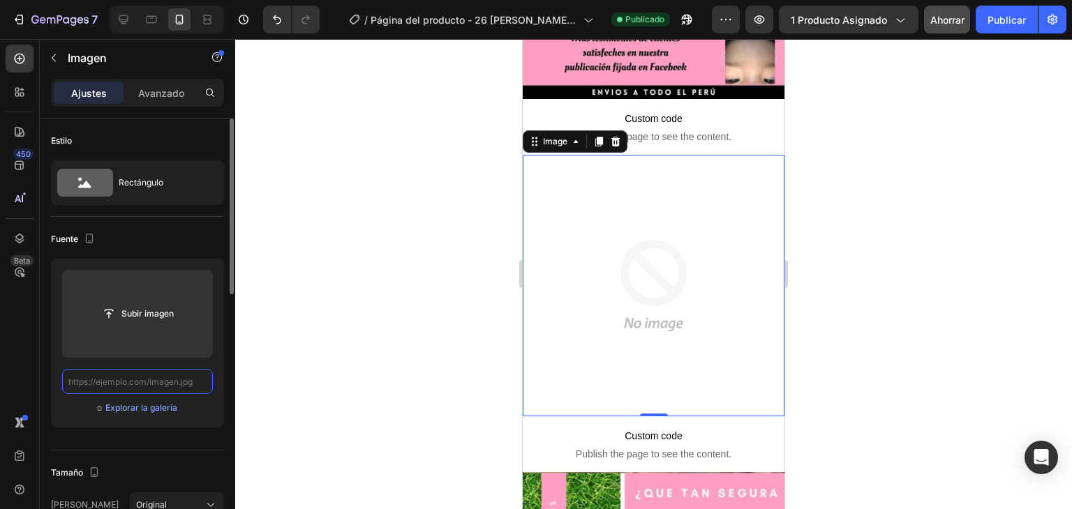
paste input "[URL][DOMAIN_NAME]"
type input "[URL][DOMAIN_NAME]"
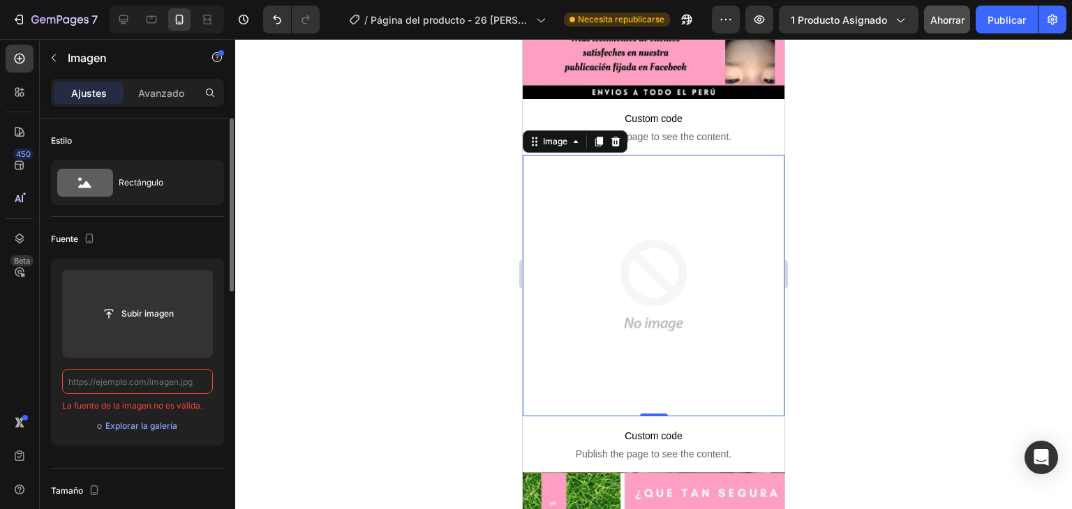
paste input "[URL][DOMAIN_NAME]"
type input "[URL][DOMAIN_NAME]"
paste input "[URL][DOMAIN_NAME]"
type input "[URL][DOMAIN_NAME]"
paste input "[URL][DOMAIN_NAME]"
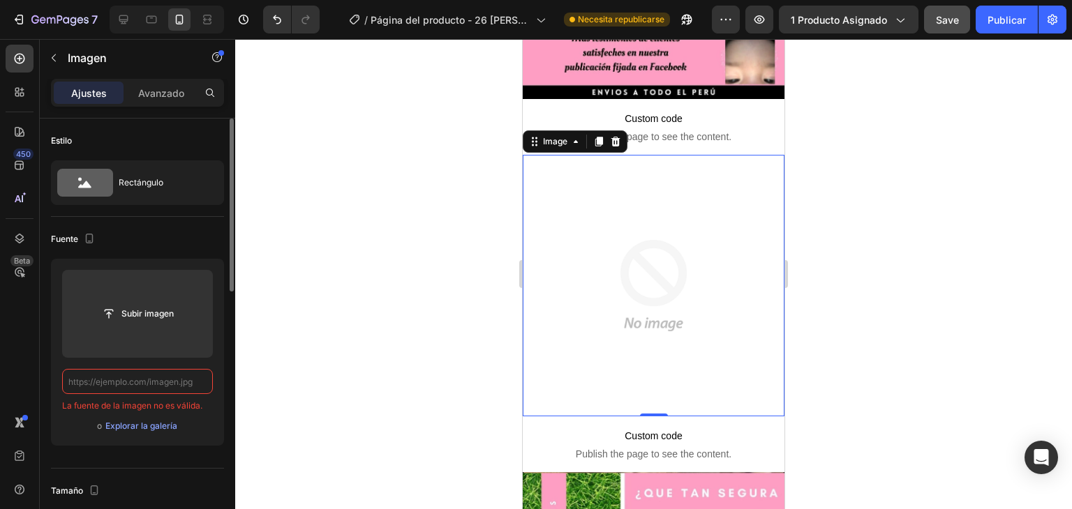
type input "[URL][DOMAIN_NAME]"
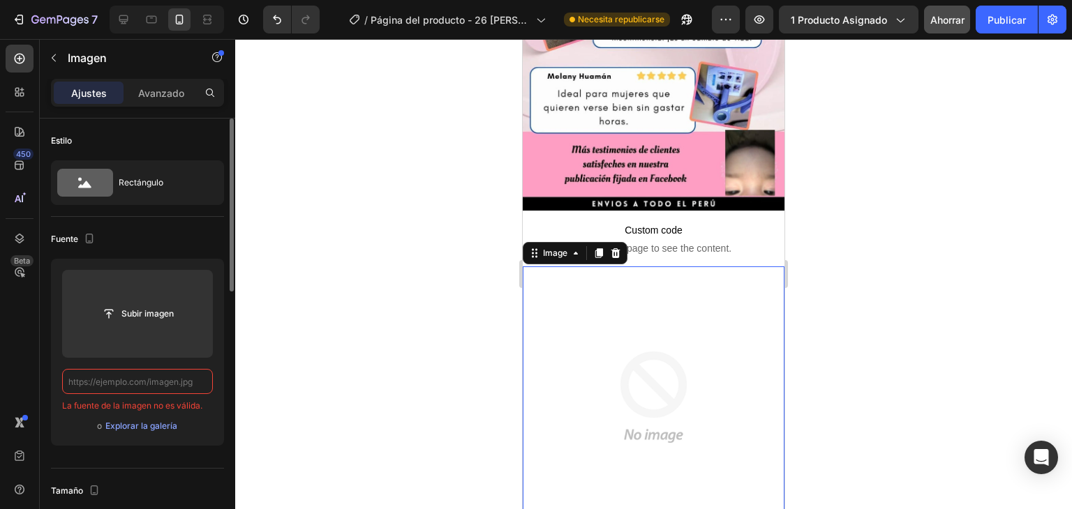
paste input "[URL][DOMAIN_NAME]"
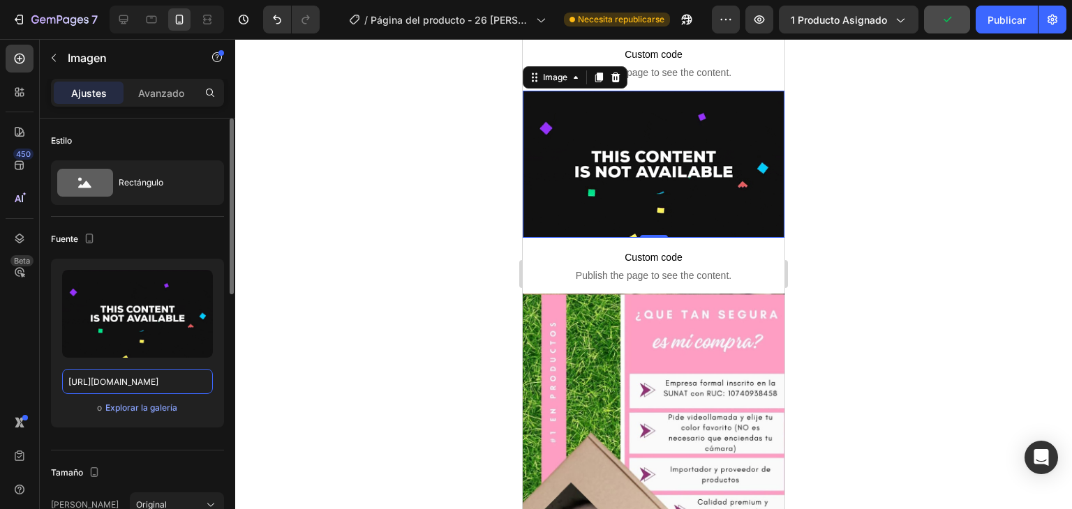
scroll to position [1856, 0]
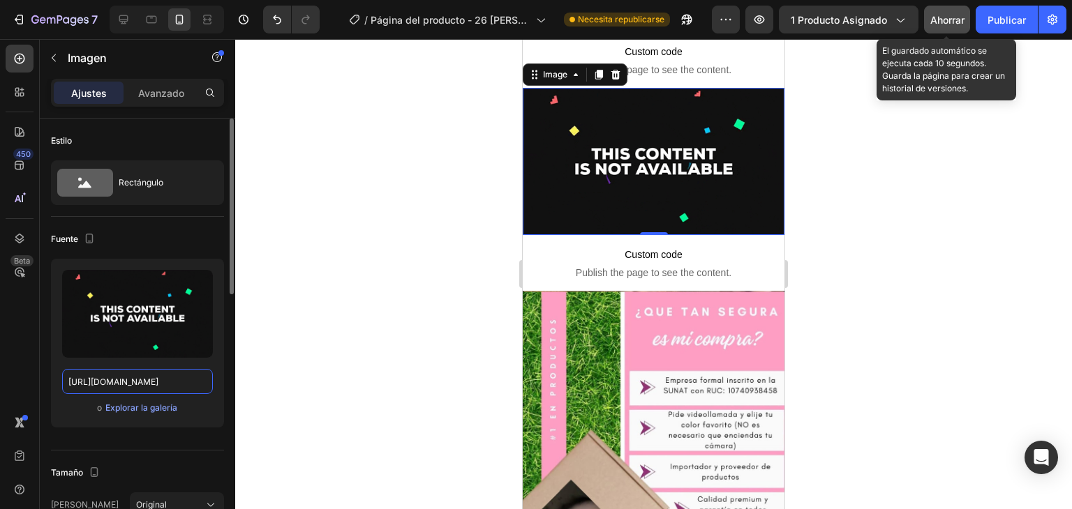
type input "[URL][DOMAIN_NAME]"
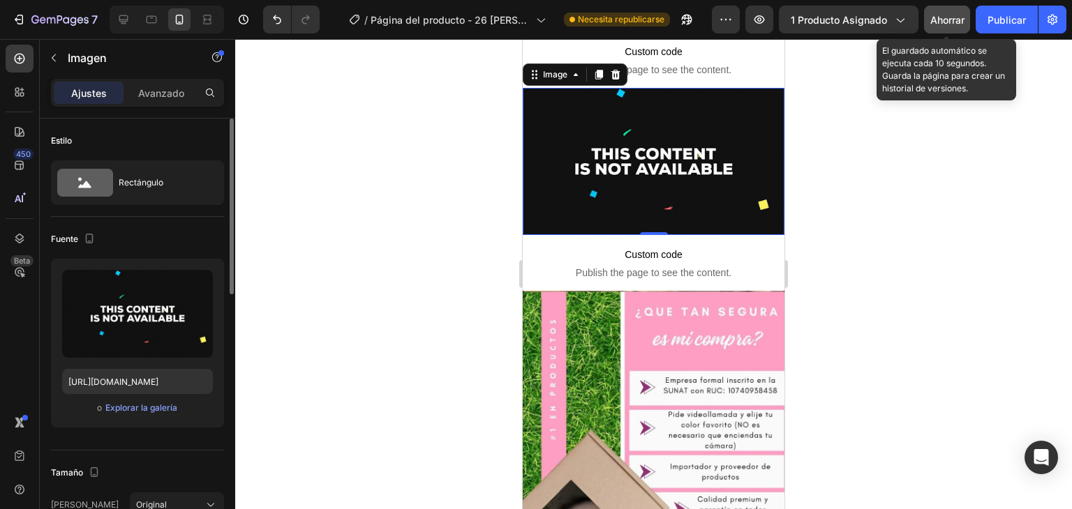
scroll to position [0, 0]
click at [938, 17] on font "Ahorrar" at bounding box center [947, 20] width 34 height 12
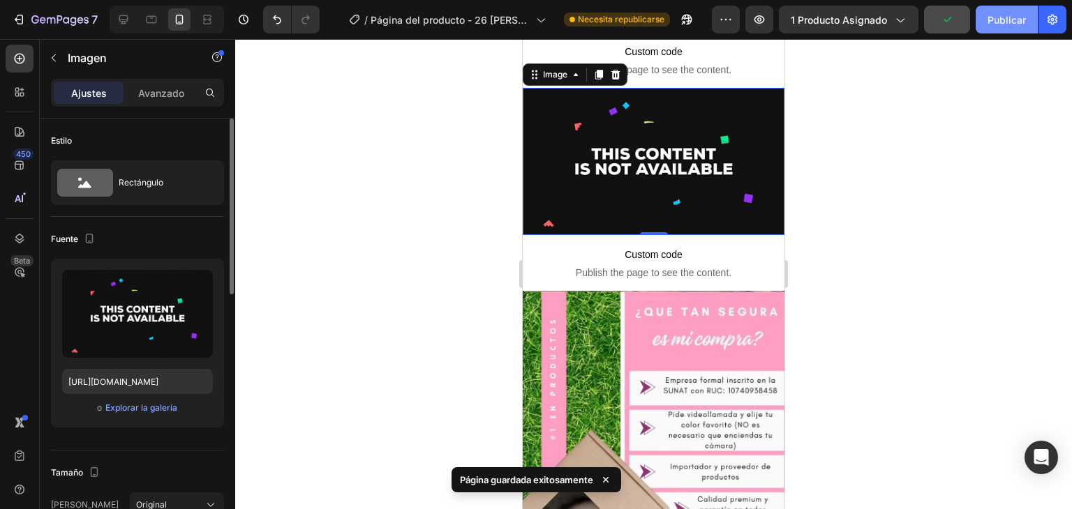
click at [1002, 23] on font "Publicar" at bounding box center [1006, 20] width 38 height 12
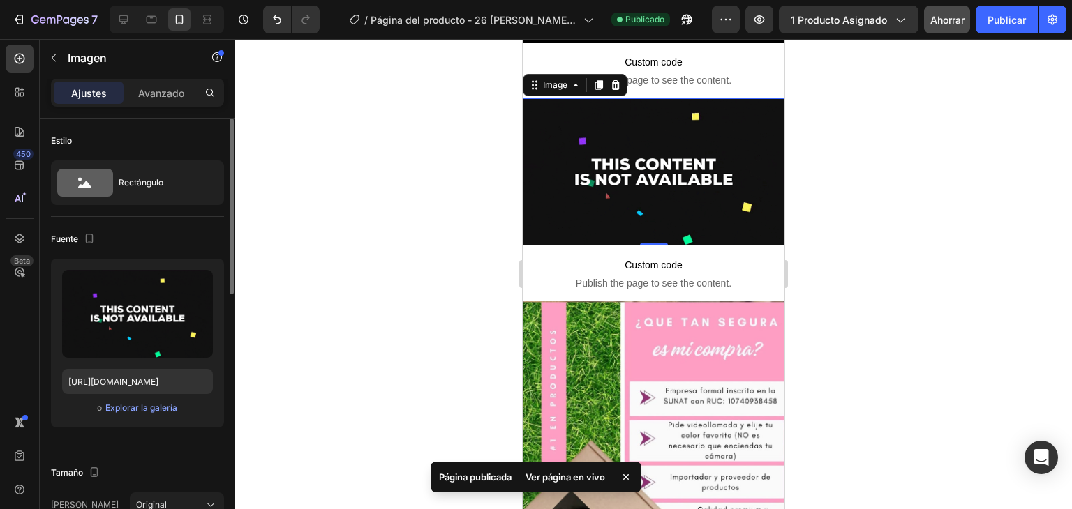
scroll to position [1847, 0]
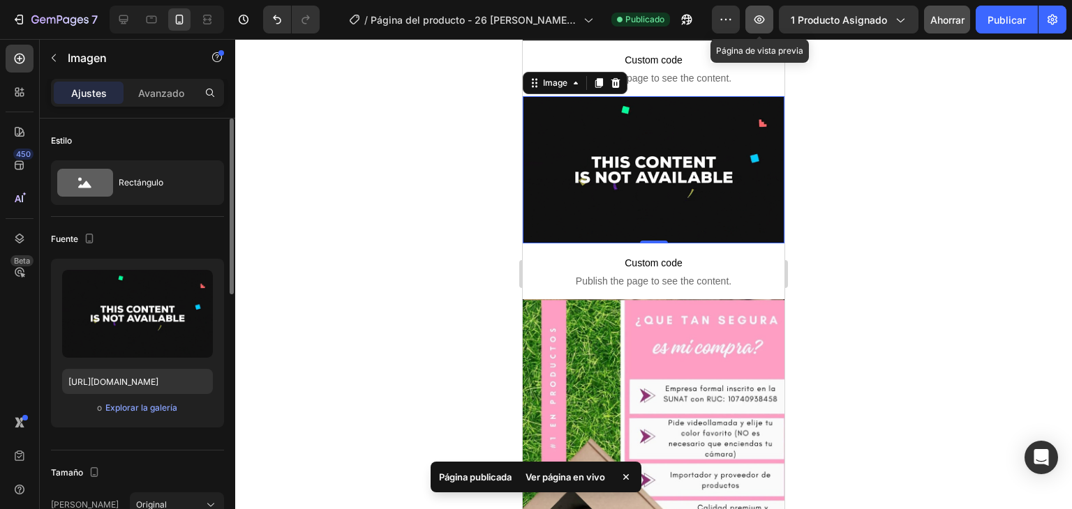
click at [754, 20] on icon "button" at bounding box center [759, 20] width 14 height 14
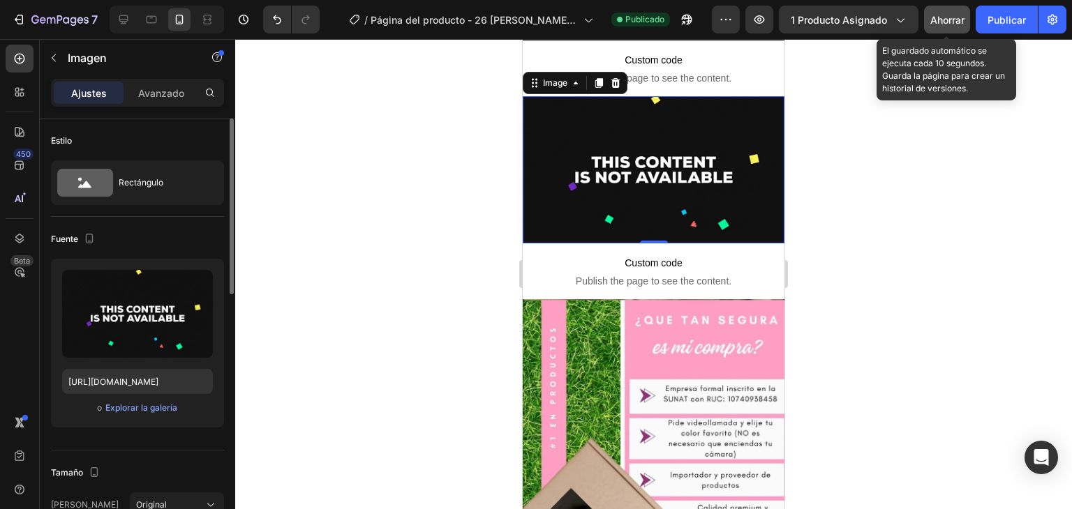
click at [942, 19] on font "Ahorrar" at bounding box center [947, 20] width 34 height 12
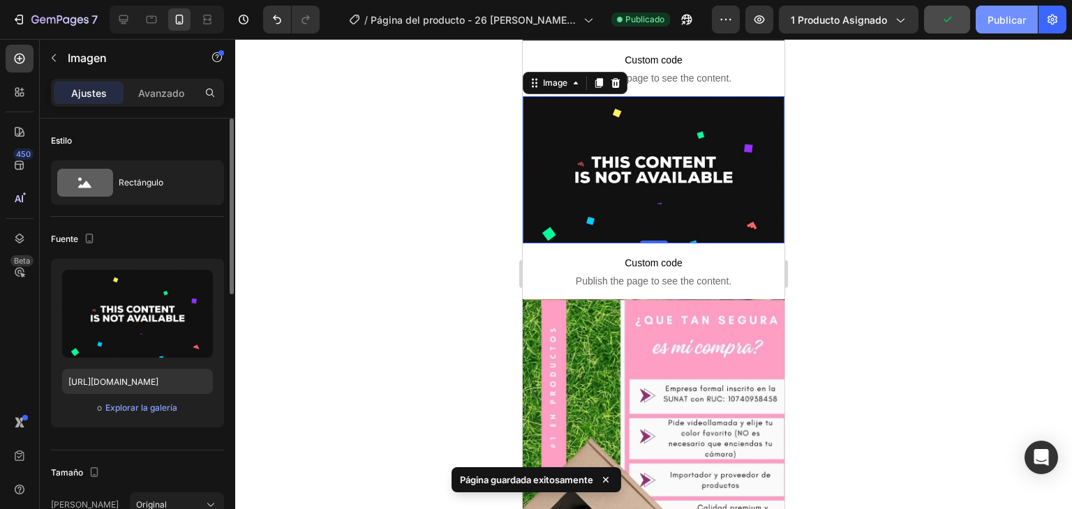
click at [1007, 24] on font "Publicar" at bounding box center [1006, 20] width 38 height 12
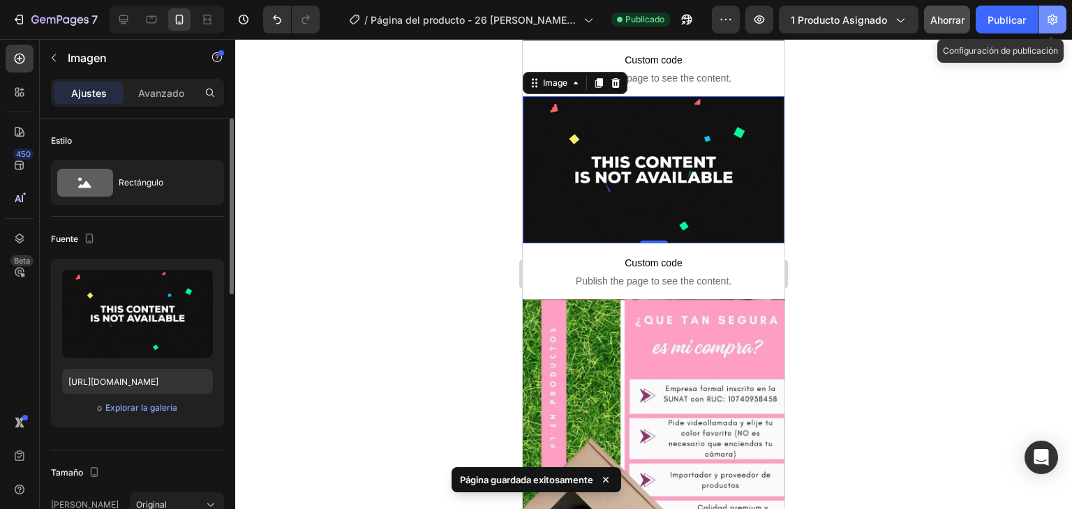
click at [1052, 15] on icon "button" at bounding box center [1052, 20] width 10 height 10
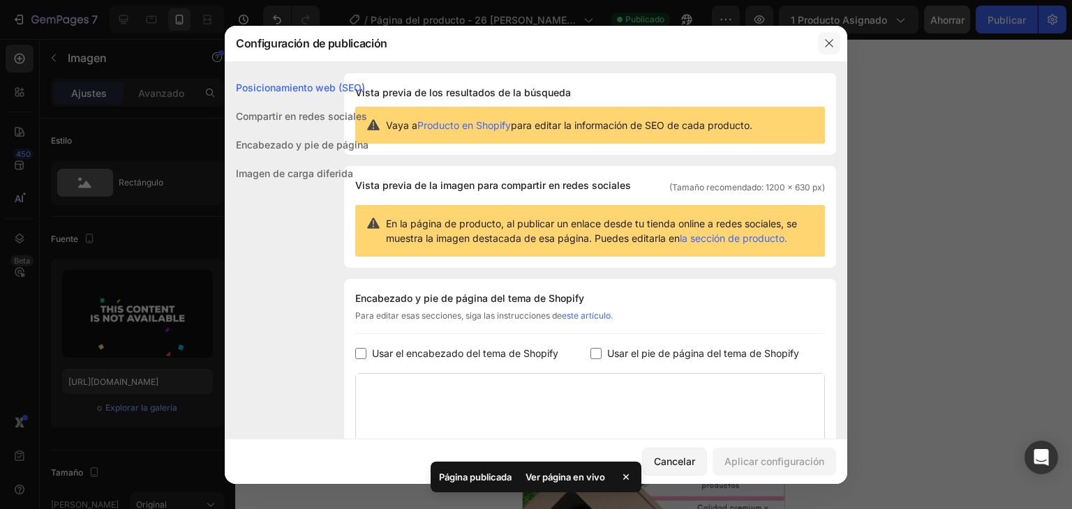
click at [825, 40] on icon "button" at bounding box center [829, 43] width 8 height 8
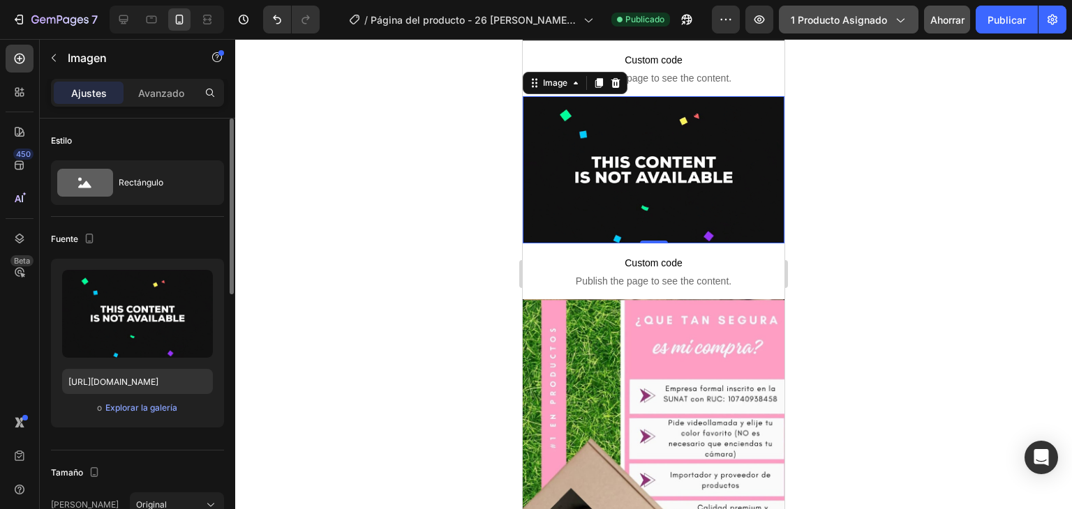
click at [813, 15] on font "1 producto asignado" at bounding box center [838, 20] width 96 height 12
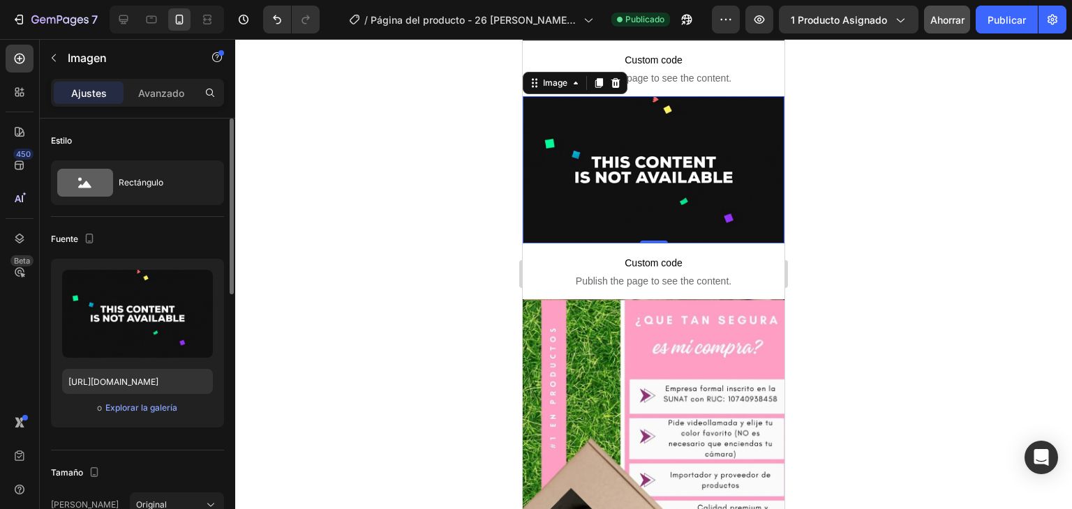
click at [984, 249] on div at bounding box center [653, 274] width 836 height 470
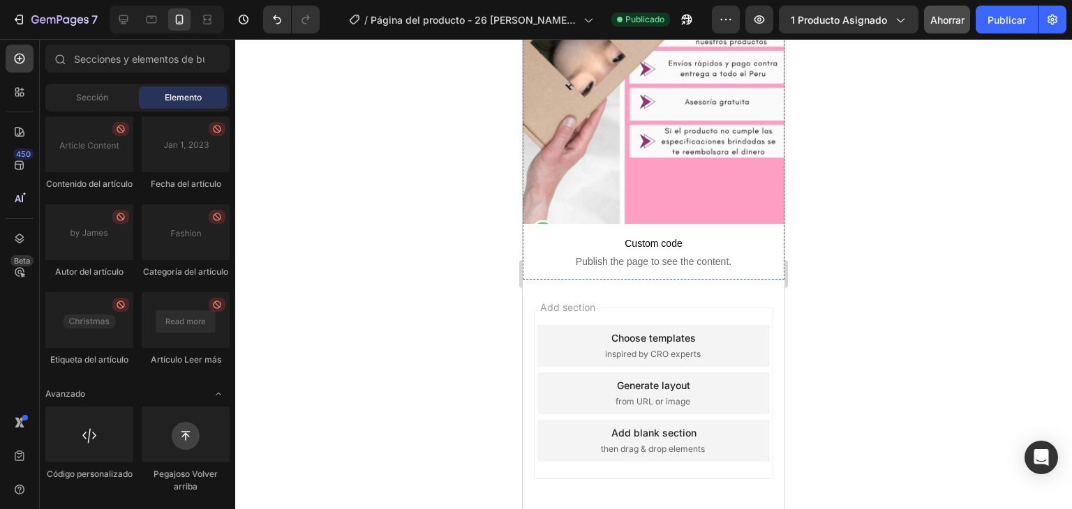
scroll to position [2515, 0]
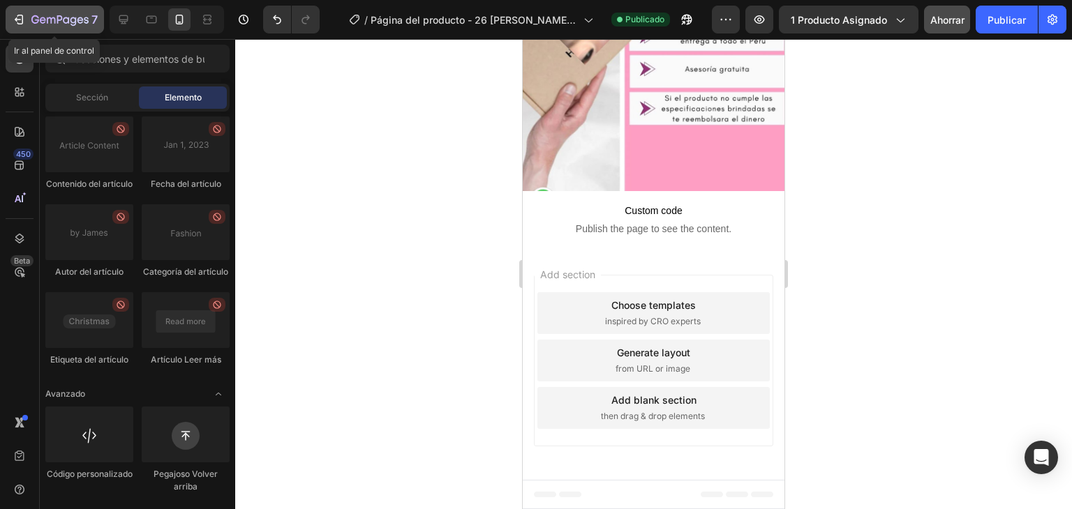
click at [45, 20] on icon "button" at bounding box center [59, 21] width 57 height 12
